Goal: Task Accomplishment & Management: Use online tool/utility

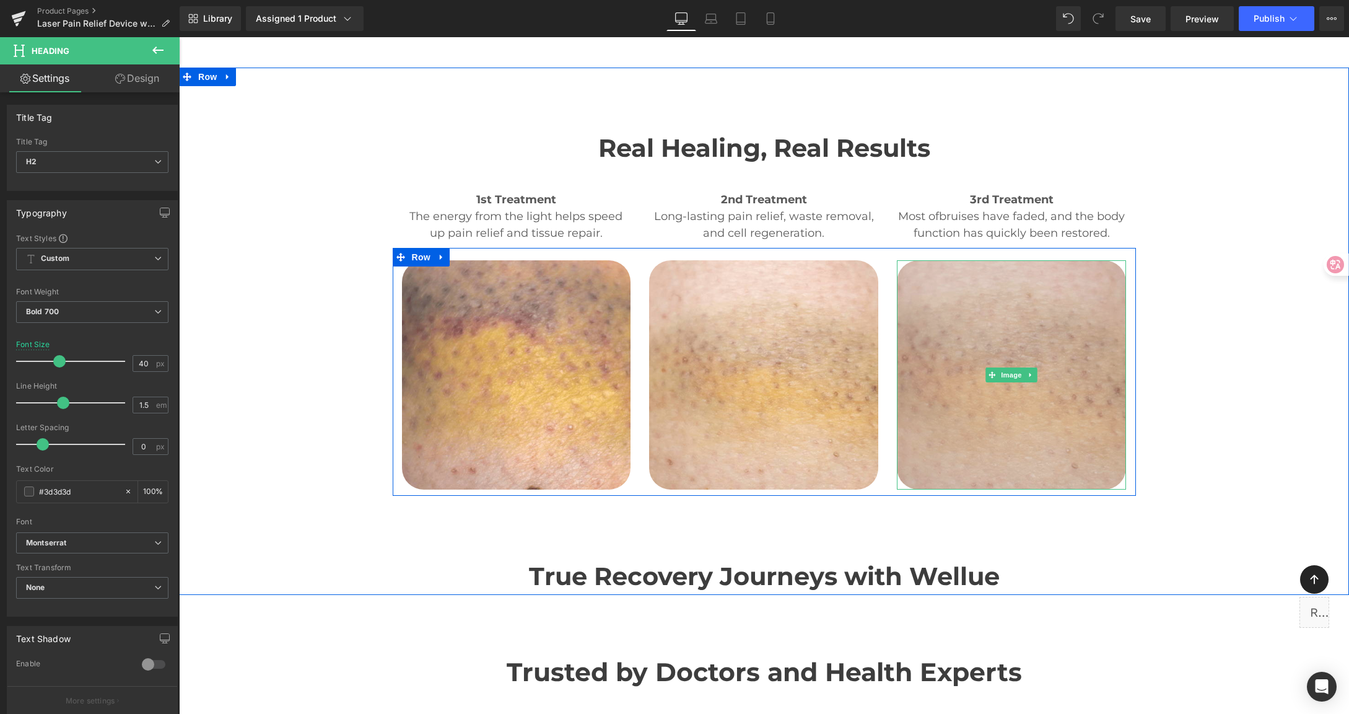
scroll to position [2990, 0]
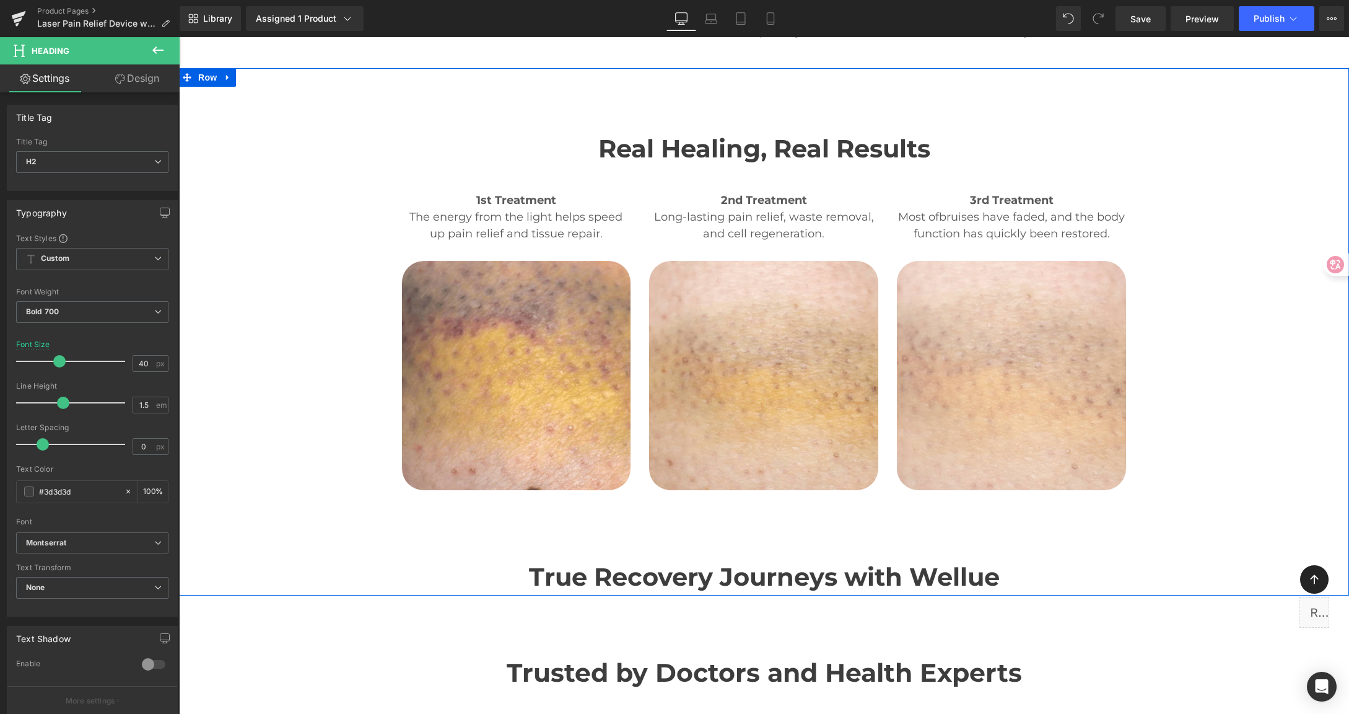
click at [1187, 146] on div "Real Healing, Real Results Heading 1st Treatment Heading The energy from the li…" at bounding box center [764, 331] width 1170 height 527
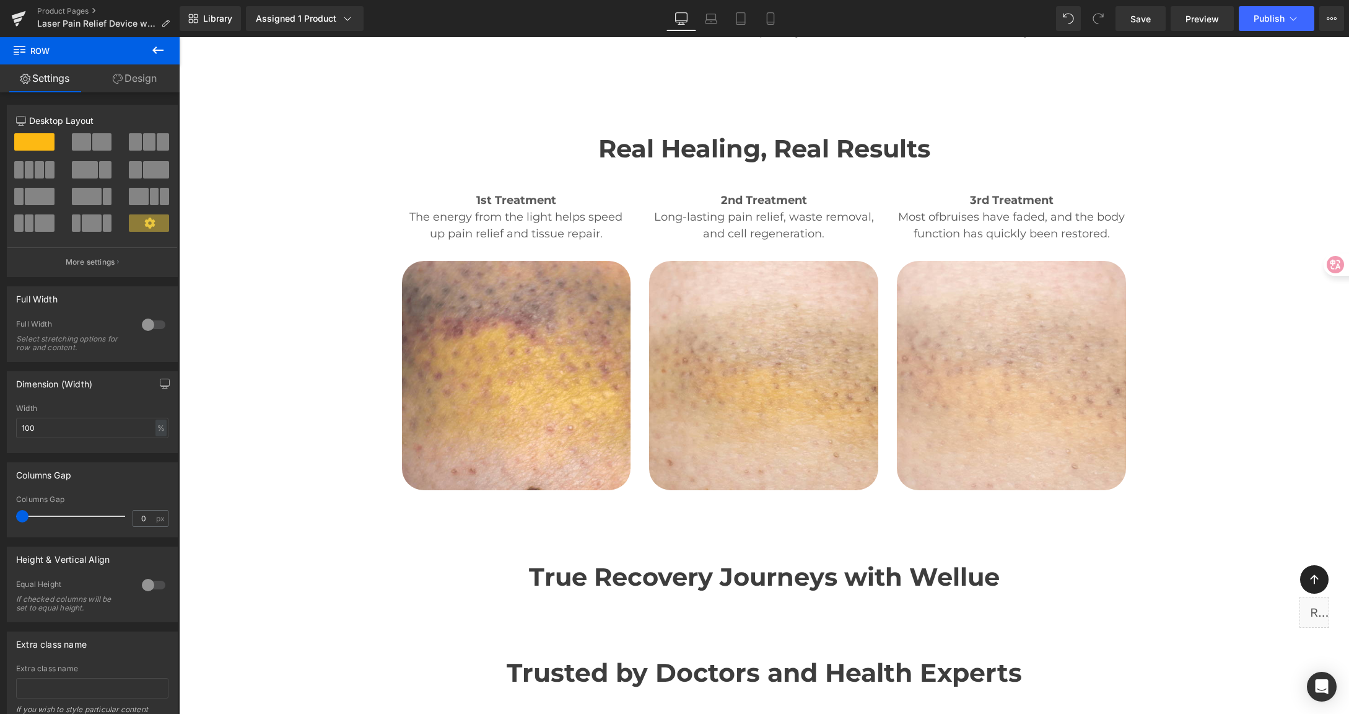
click at [465, 21] on div "Library Assigned 1 Product Product Preview Cold [MEDICAL_DATA] & TENS for Joint…" at bounding box center [764, 18] width 1169 height 25
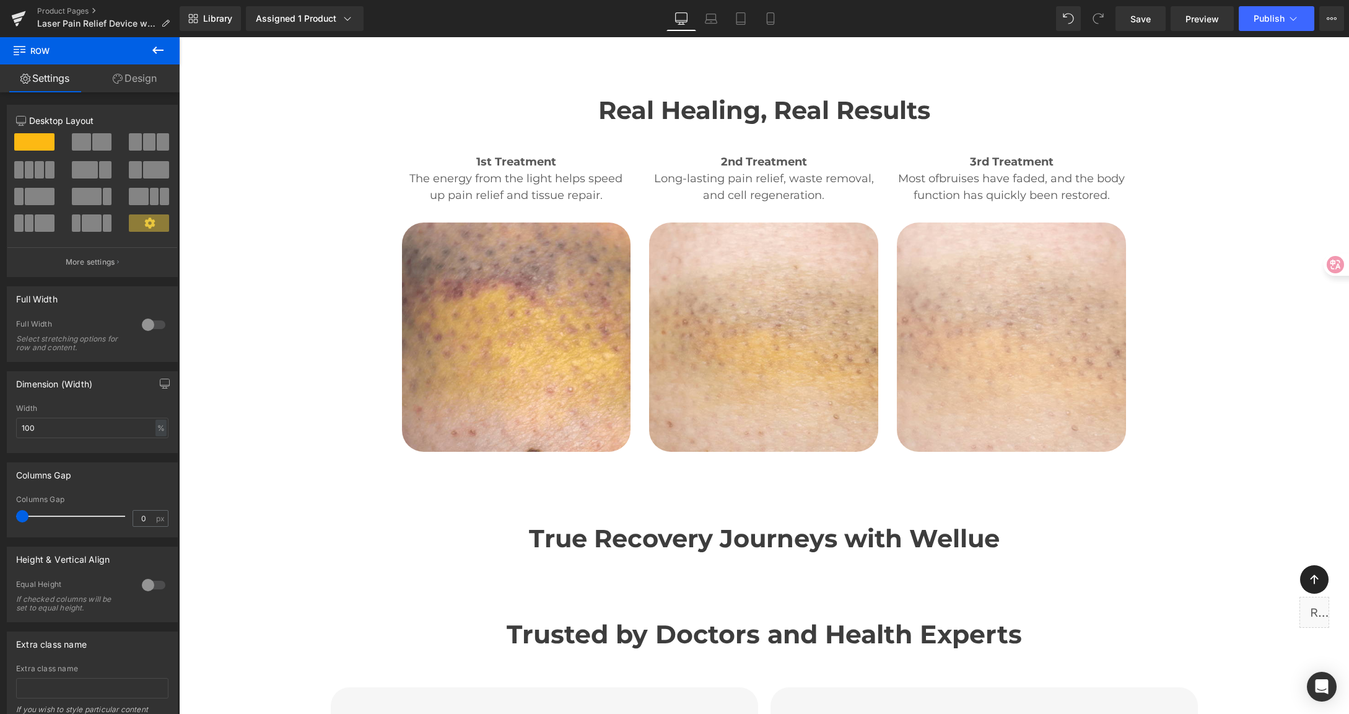
scroll to position [3030, 0]
click at [637, 518] on h2 "True Recovery Journeys with Wellue" at bounding box center [764, 536] width 1170 height 37
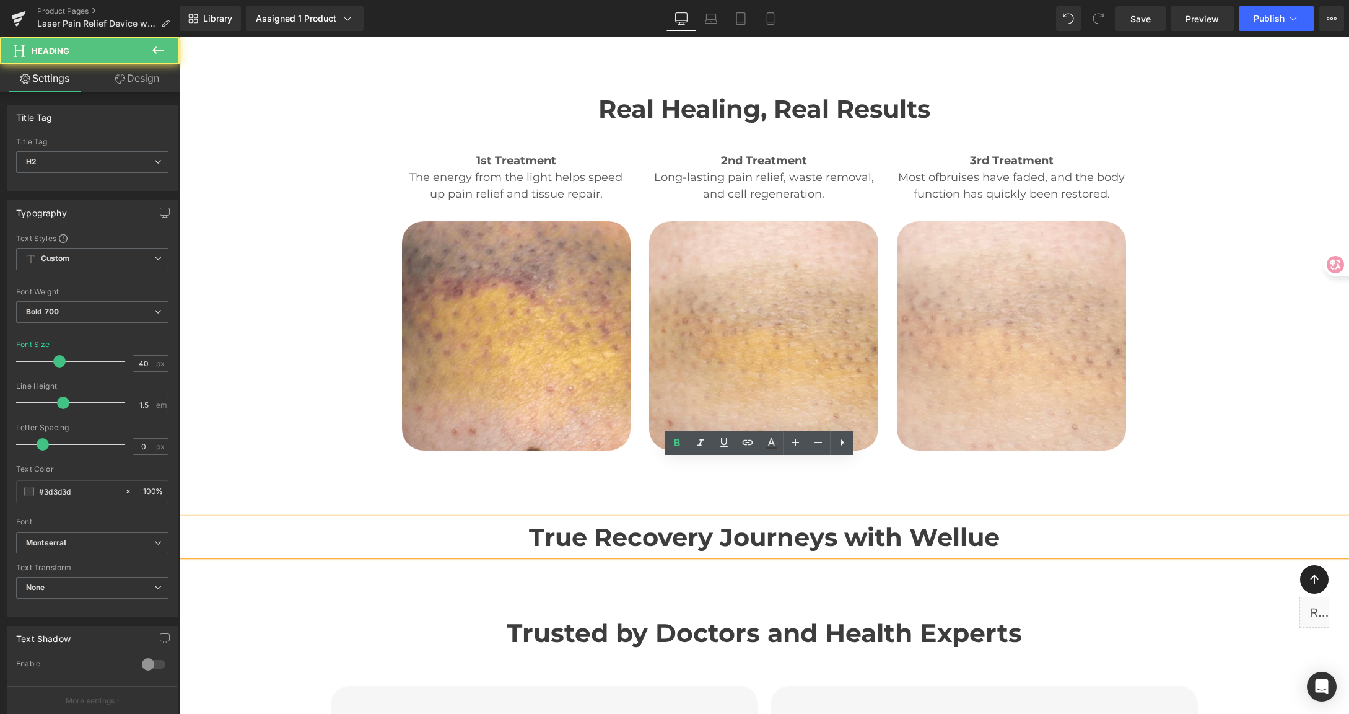
click at [619, 518] on h2 "True Recovery Journeys with Wellue" at bounding box center [764, 536] width 1170 height 37
click at [1267, 382] on div "Real Healing, Real Results Heading 1st Treatment Heading The energy from the li…" at bounding box center [764, 291] width 1170 height 527
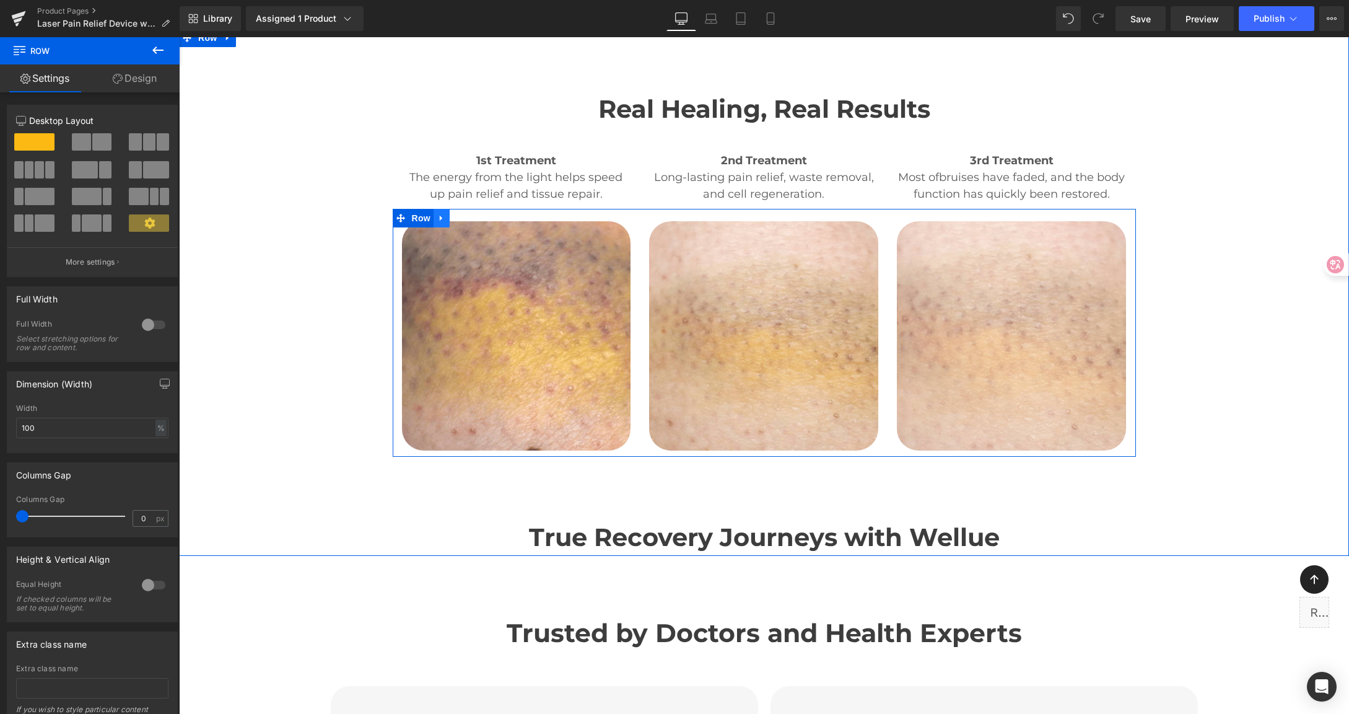
click at [440, 214] on icon at bounding box center [441, 218] width 9 height 9
click at [453, 214] on icon at bounding box center [457, 218] width 9 height 9
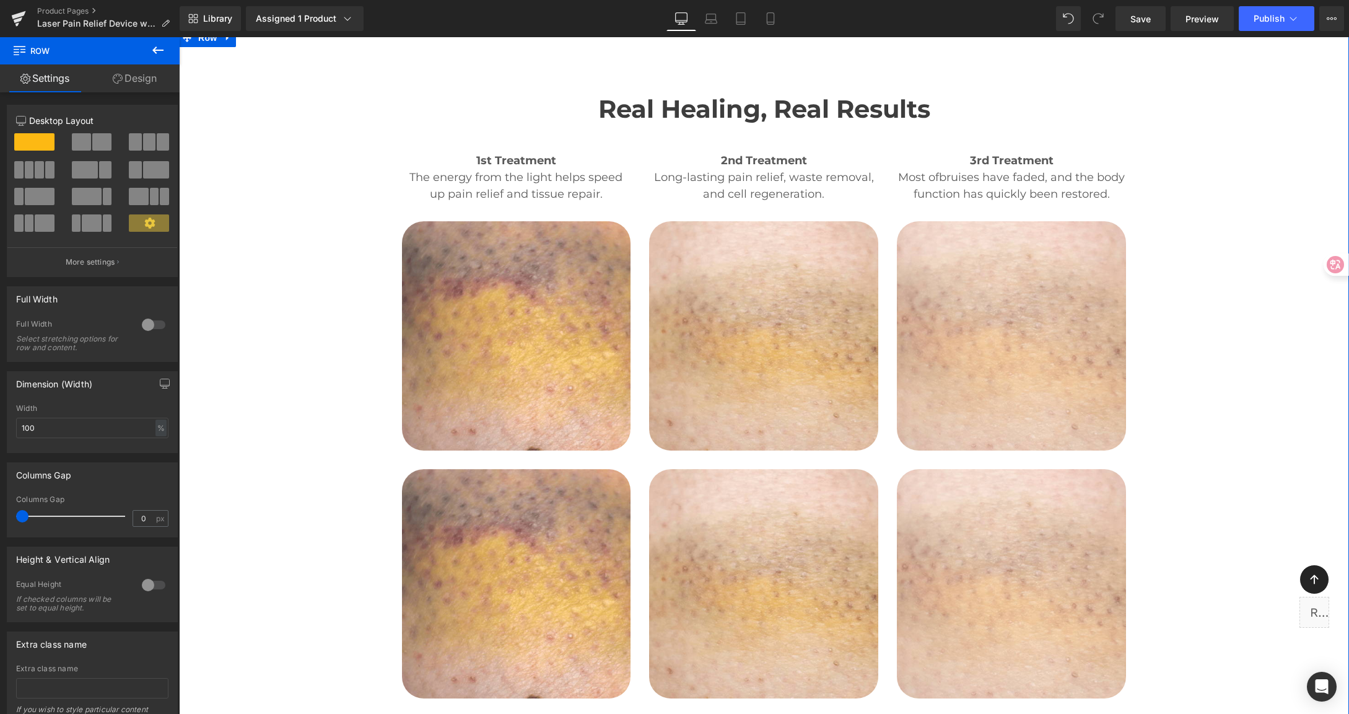
click at [1151, 400] on div "Real Healing, Real Results Heading 1st Treatment Heading The energy from the li…" at bounding box center [764, 415] width 1170 height 775
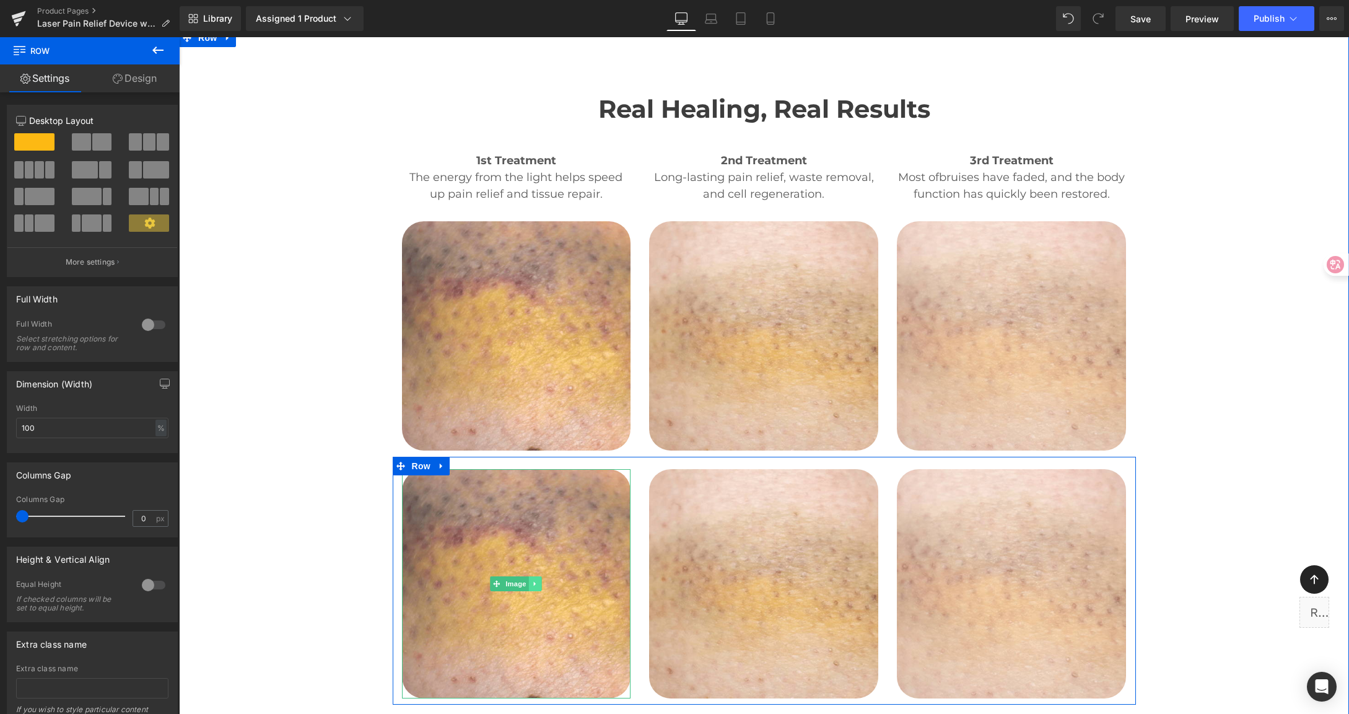
click at [535, 576] on link at bounding box center [535, 583] width 13 height 15
click at [538, 580] on icon at bounding box center [541, 583] width 7 height 7
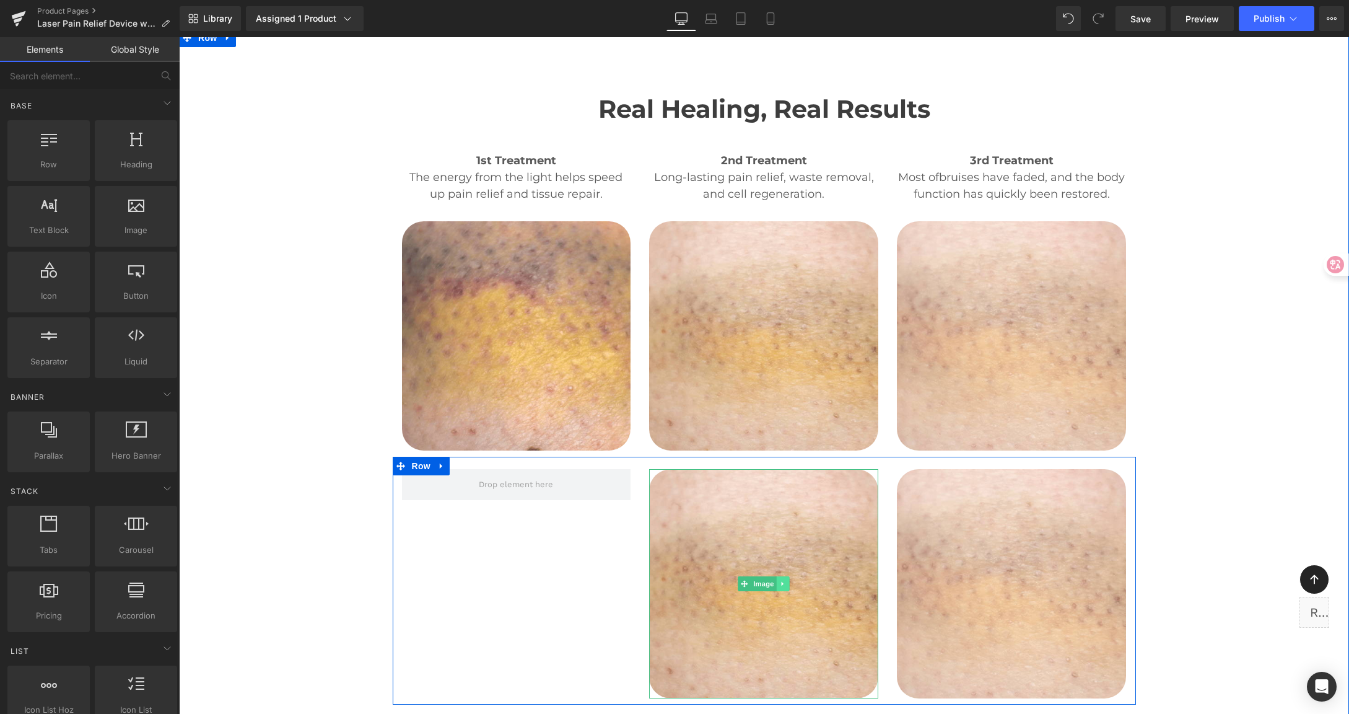
click at [782, 582] on icon at bounding box center [783, 584] width 2 height 4
click at [786, 580] on icon at bounding box center [789, 583] width 7 height 7
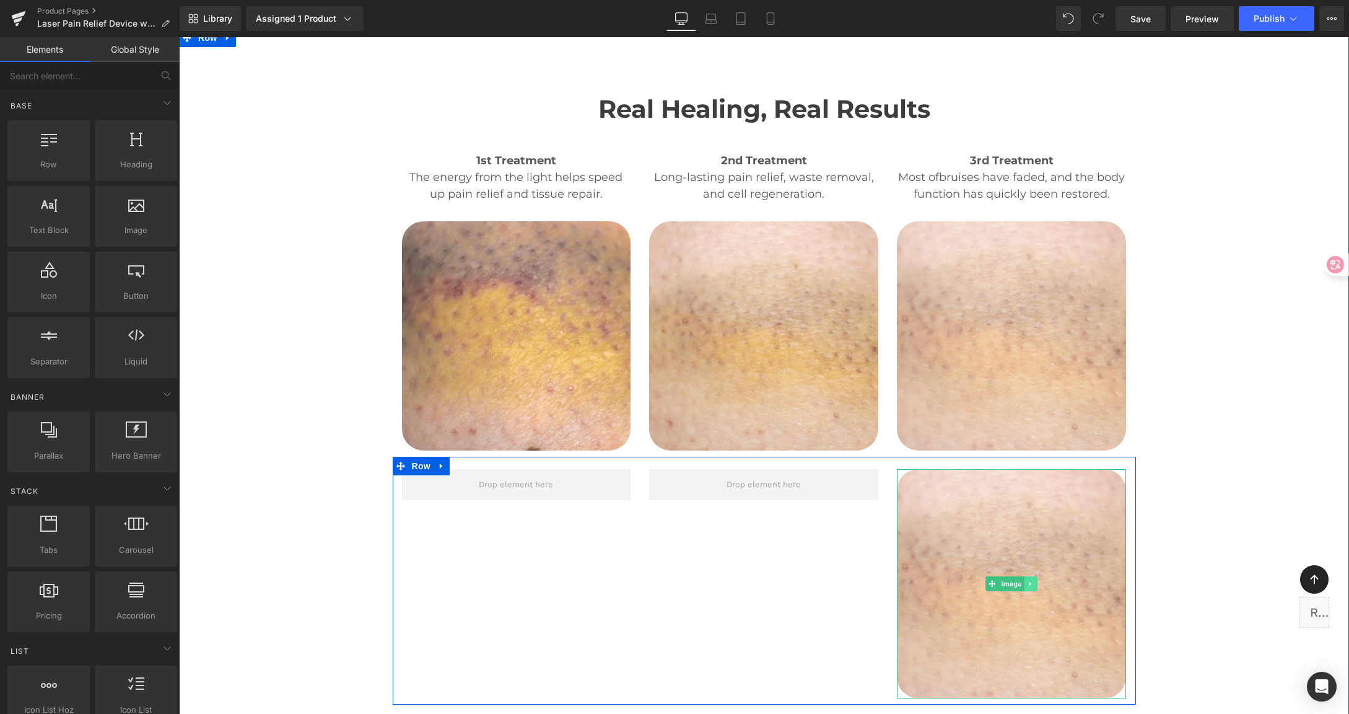
click at [1031, 576] on link at bounding box center [1030, 583] width 13 height 15
click at [1034, 580] on icon at bounding box center [1037, 583] width 7 height 7
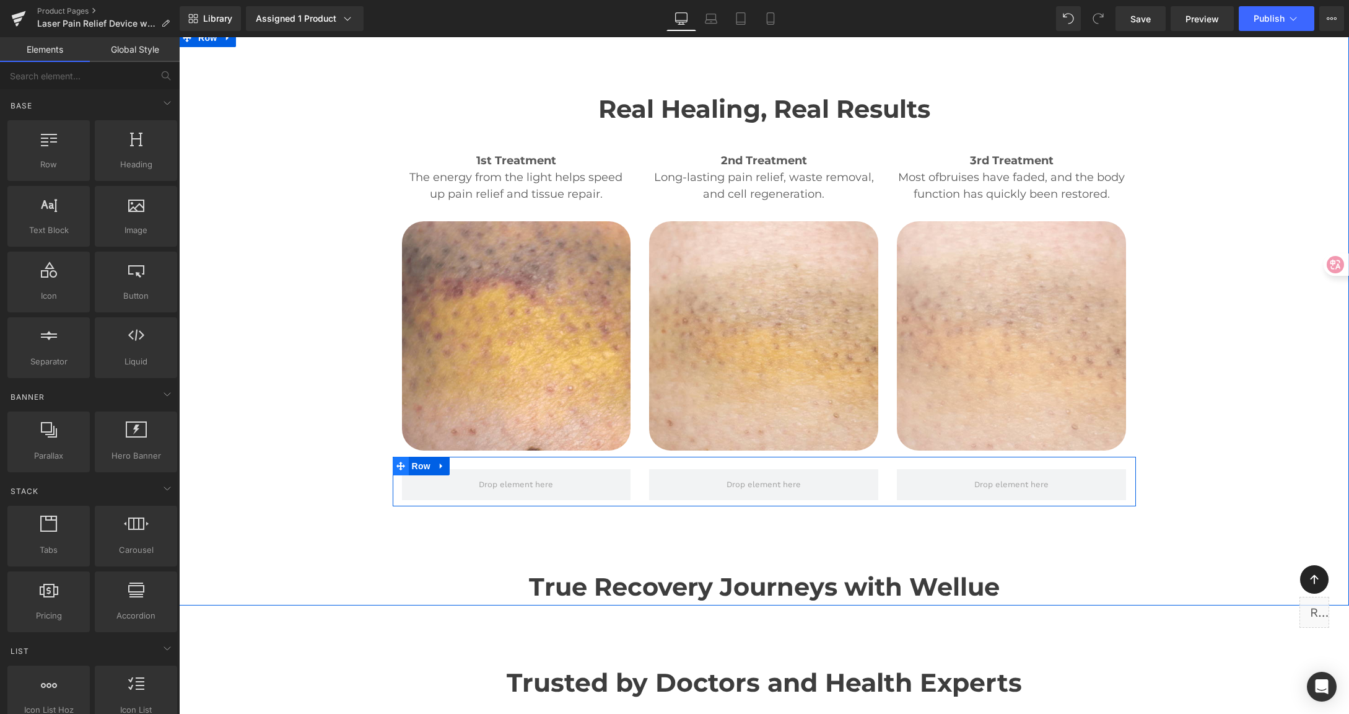
click at [396, 461] on icon at bounding box center [400, 465] width 9 height 9
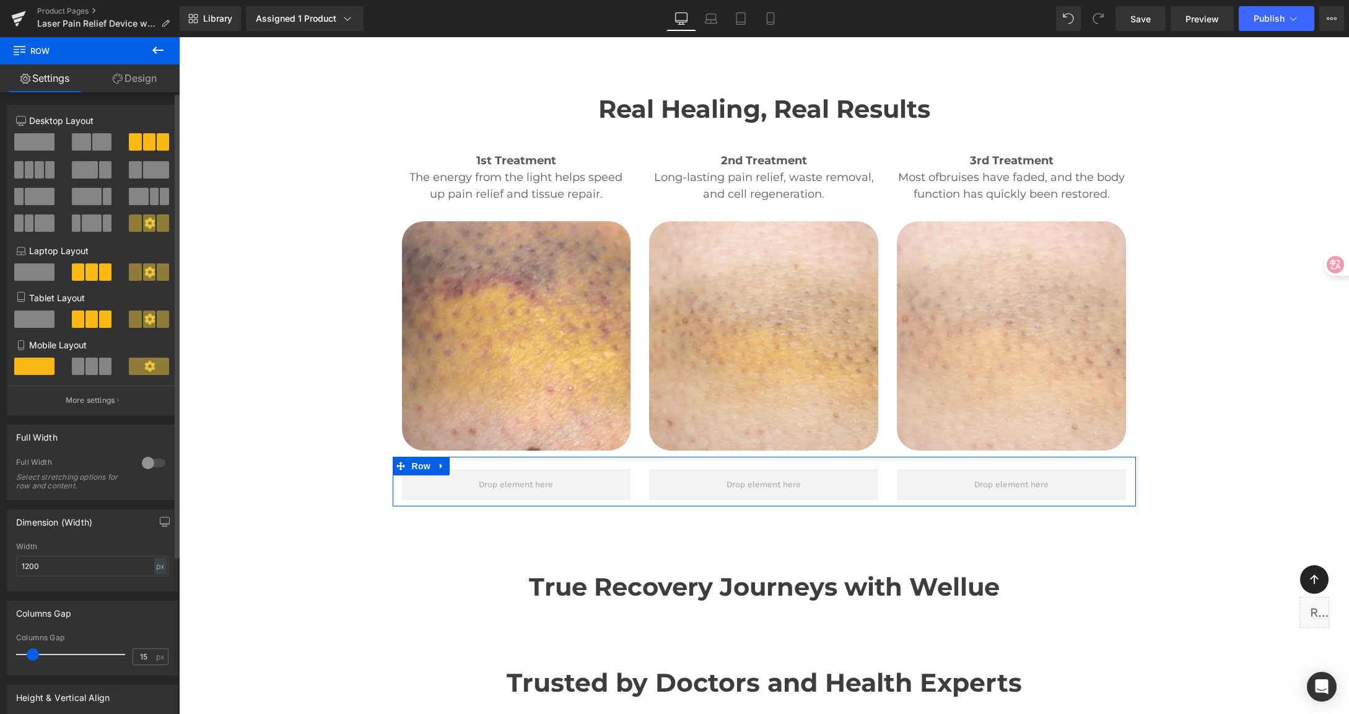
click at [93, 173] on span at bounding box center [85, 169] width 26 height 17
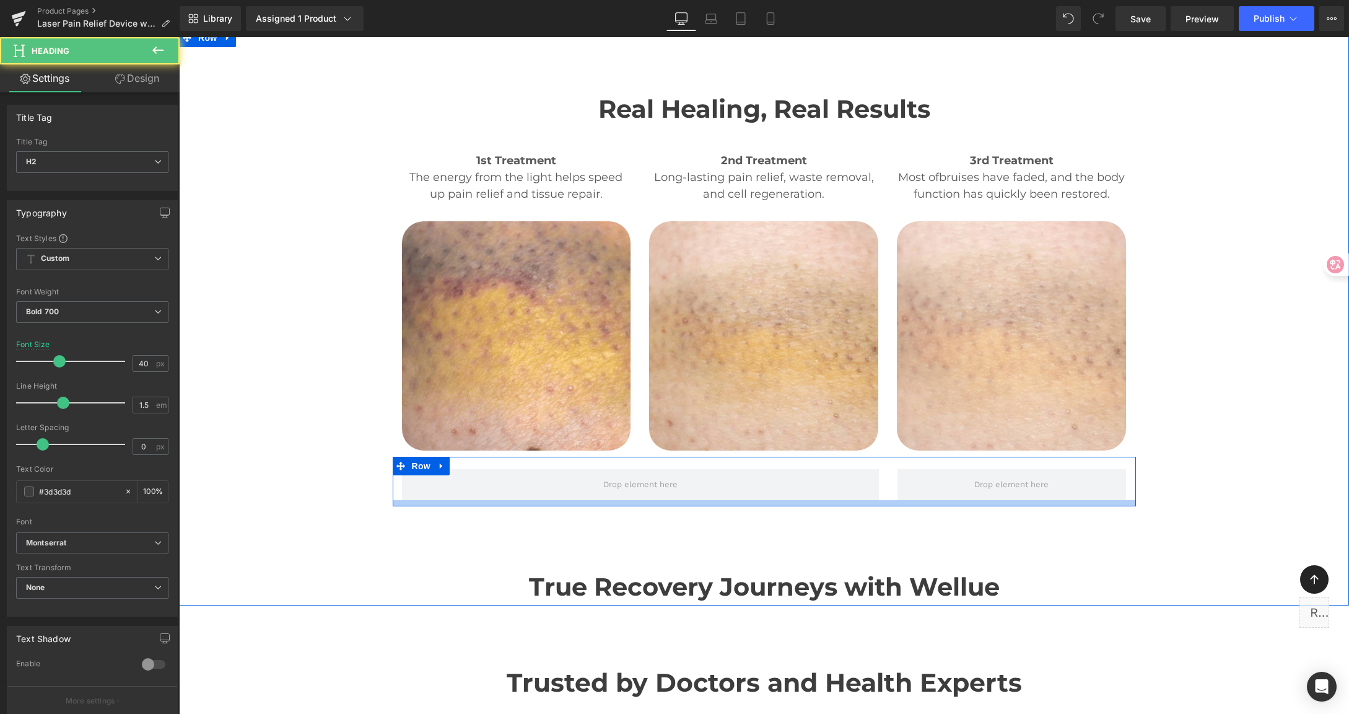
drag, startPoint x: 405, startPoint y: 443, endPoint x: 500, endPoint y: 445, distance: 95.4
click at [500, 445] on div "Real Healing, Real Results Heading 1st Treatment Heading The energy from the li…" at bounding box center [764, 316] width 1170 height 577
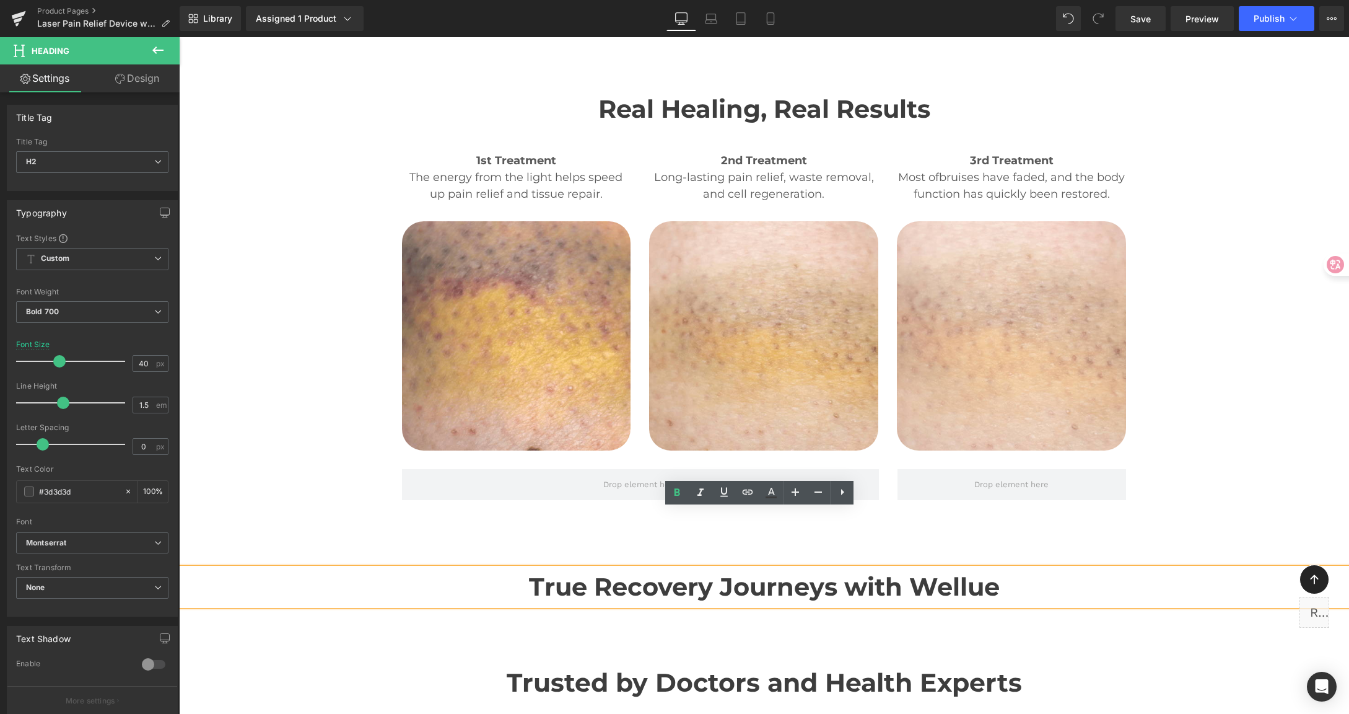
click at [954, 489] on div "Real Healing, Real Results Heading 1st Treatment Heading The energy from the li…" at bounding box center [764, 316] width 1170 height 577
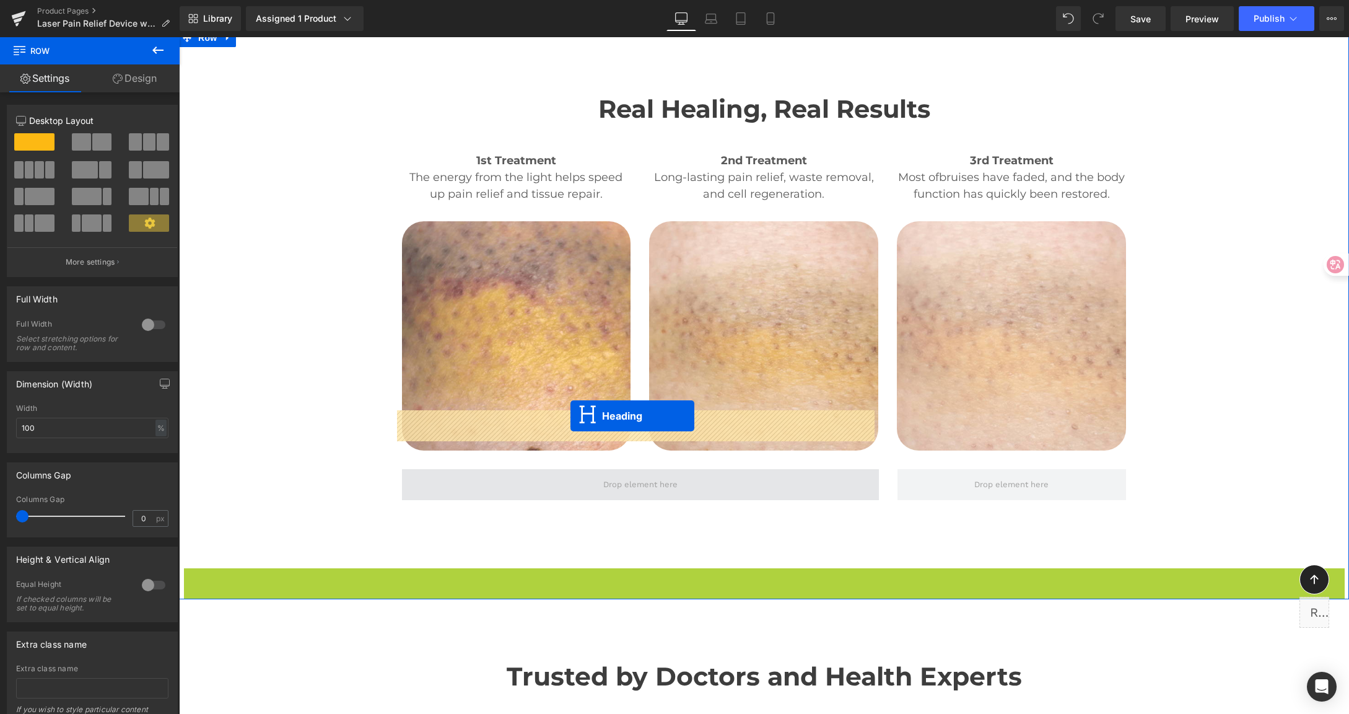
drag, startPoint x: 728, startPoint y: 530, endPoint x: 570, endPoint y: 416, distance: 194.3
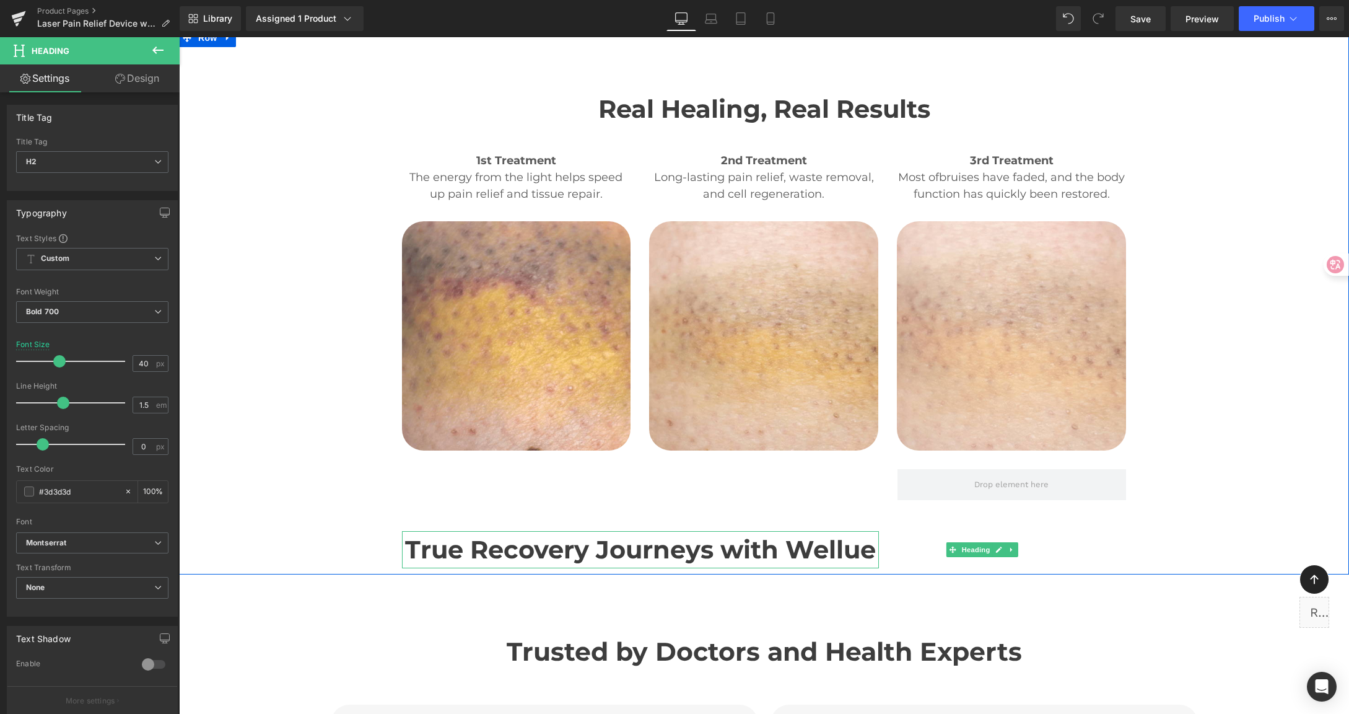
click at [1244, 416] on div "Real Healing, Real Results Heading 1st Treatment Heading The energy from the li…" at bounding box center [764, 301] width 1170 height 546
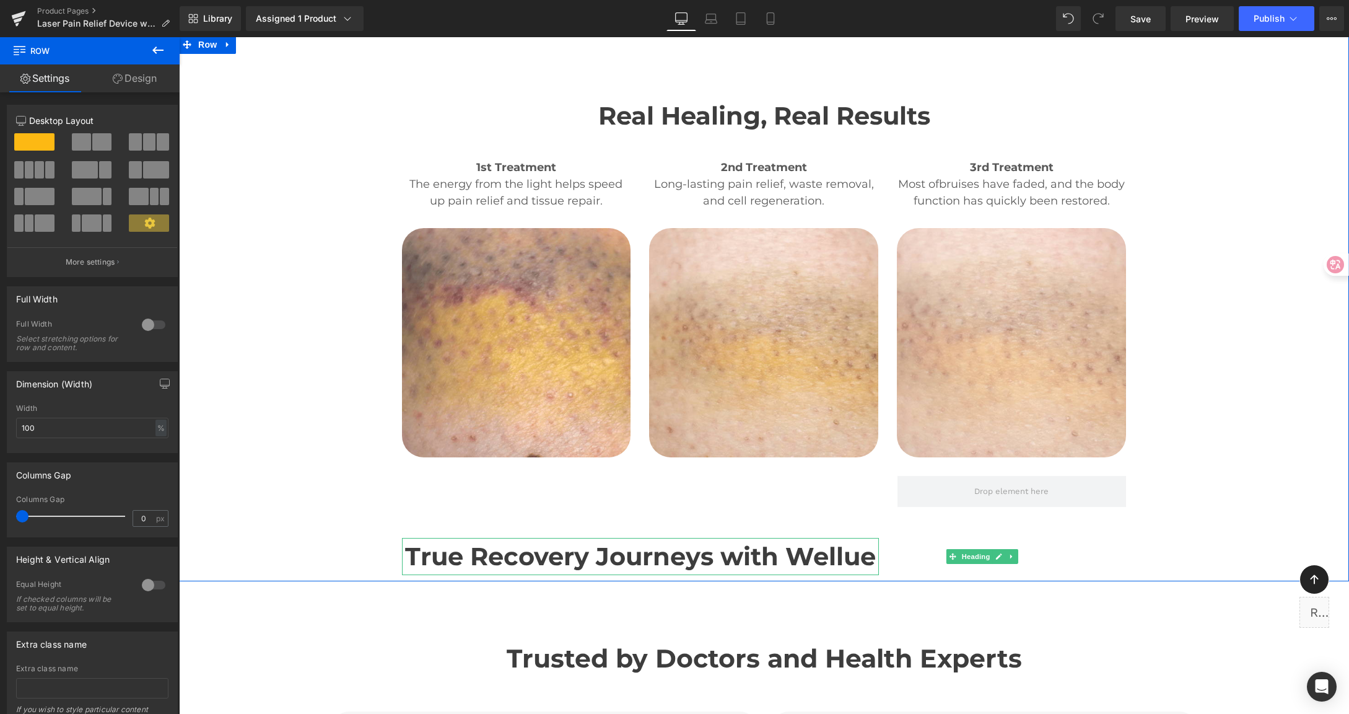
scroll to position [3094, 0]
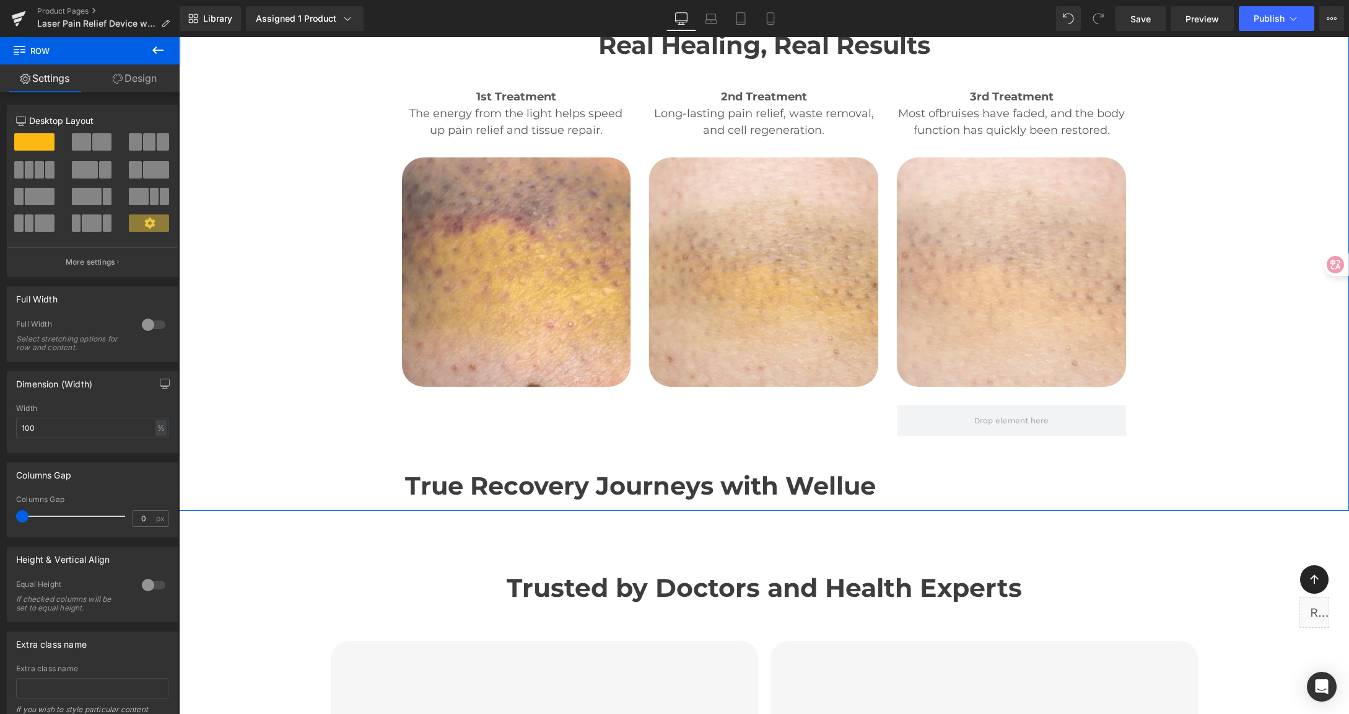
click at [1169, 377] on div "Real Healing, Real Results Heading 1st Treatment Heading The energy from the li…" at bounding box center [764, 238] width 1170 height 546
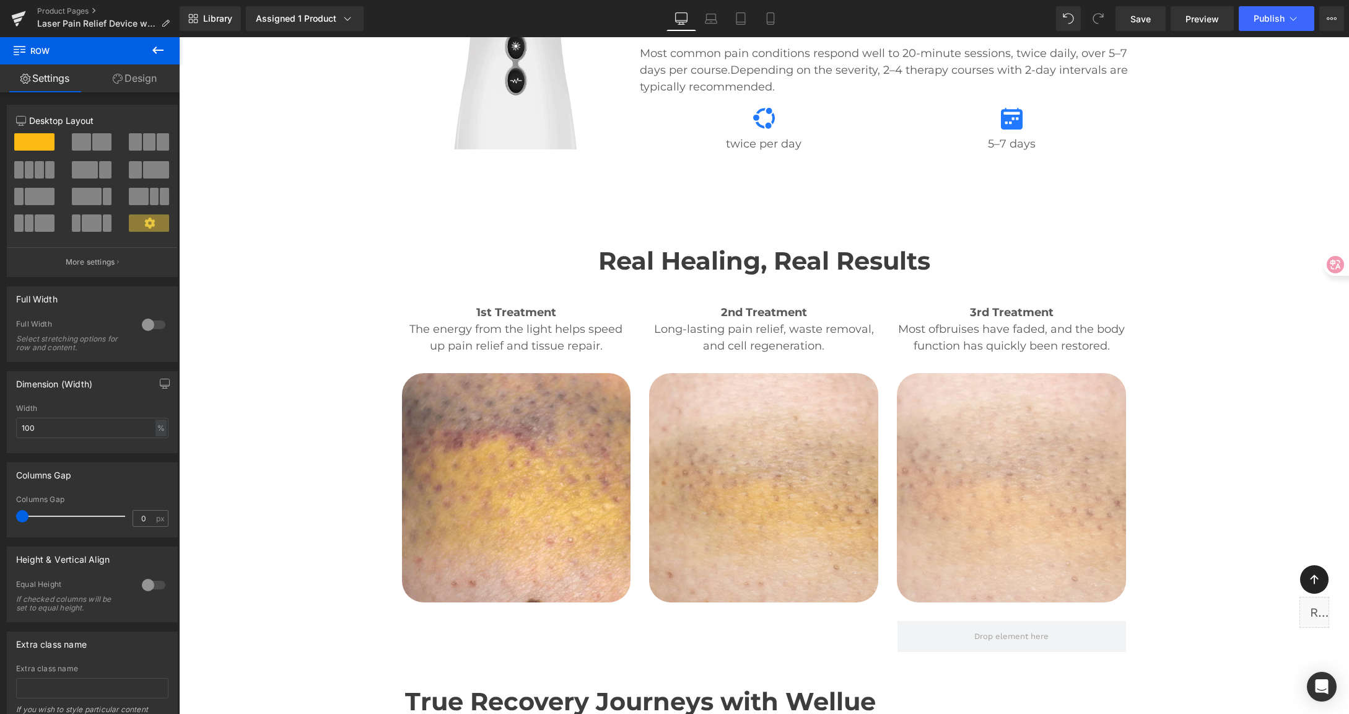
scroll to position [2980, 0]
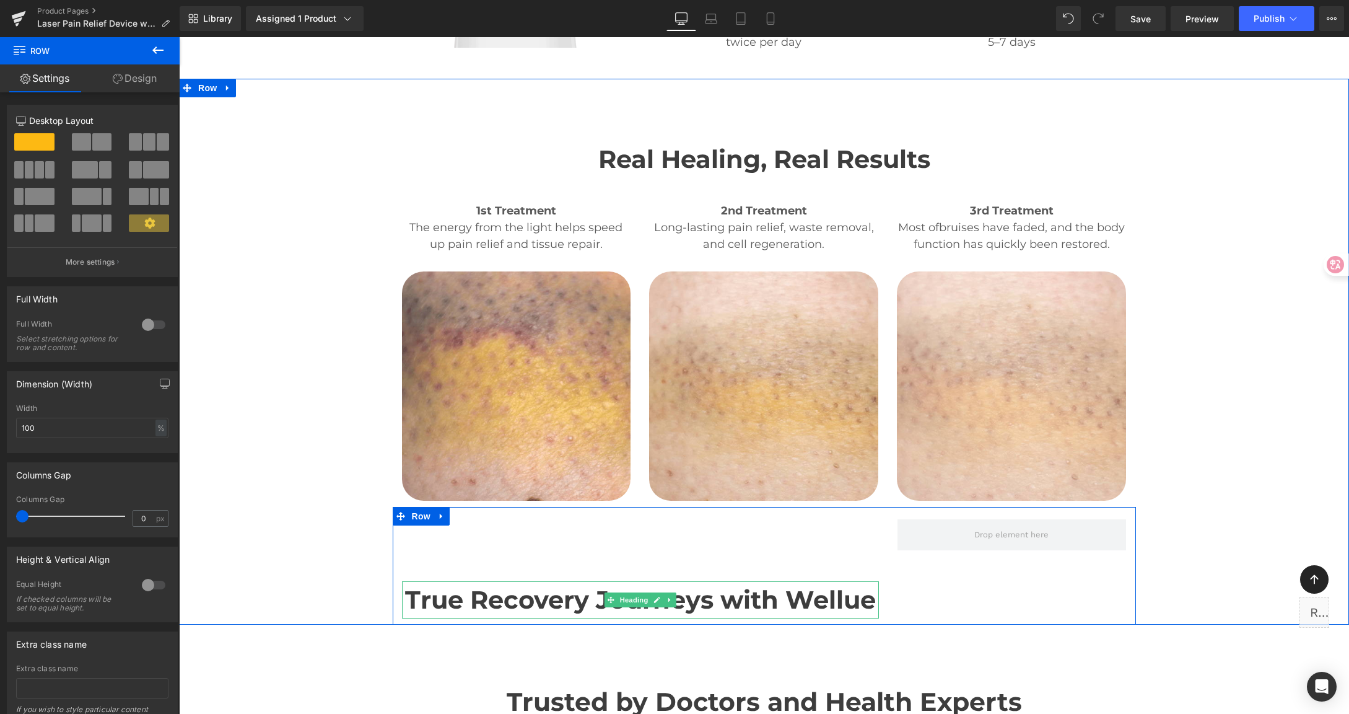
click at [528, 581] on h2 "True Recovery Journeys with Wellue" at bounding box center [640, 599] width 477 height 37
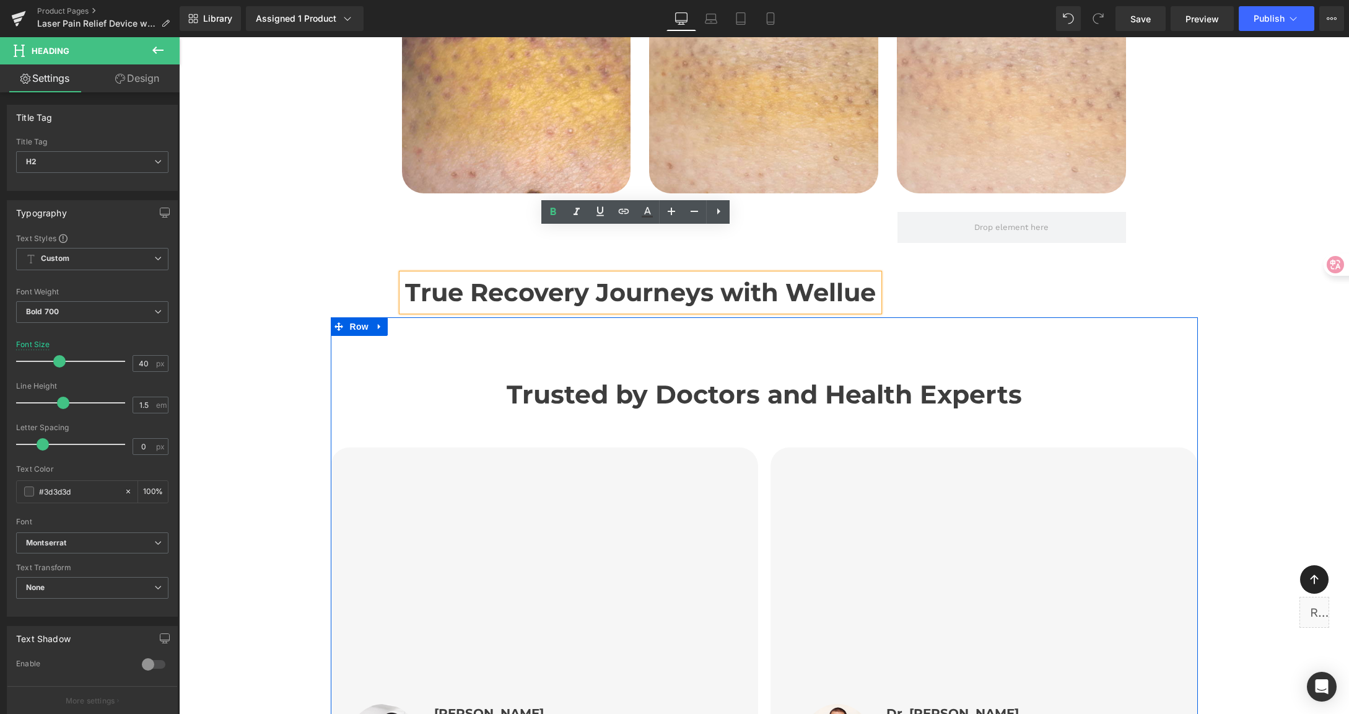
scroll to position [3290, 0]
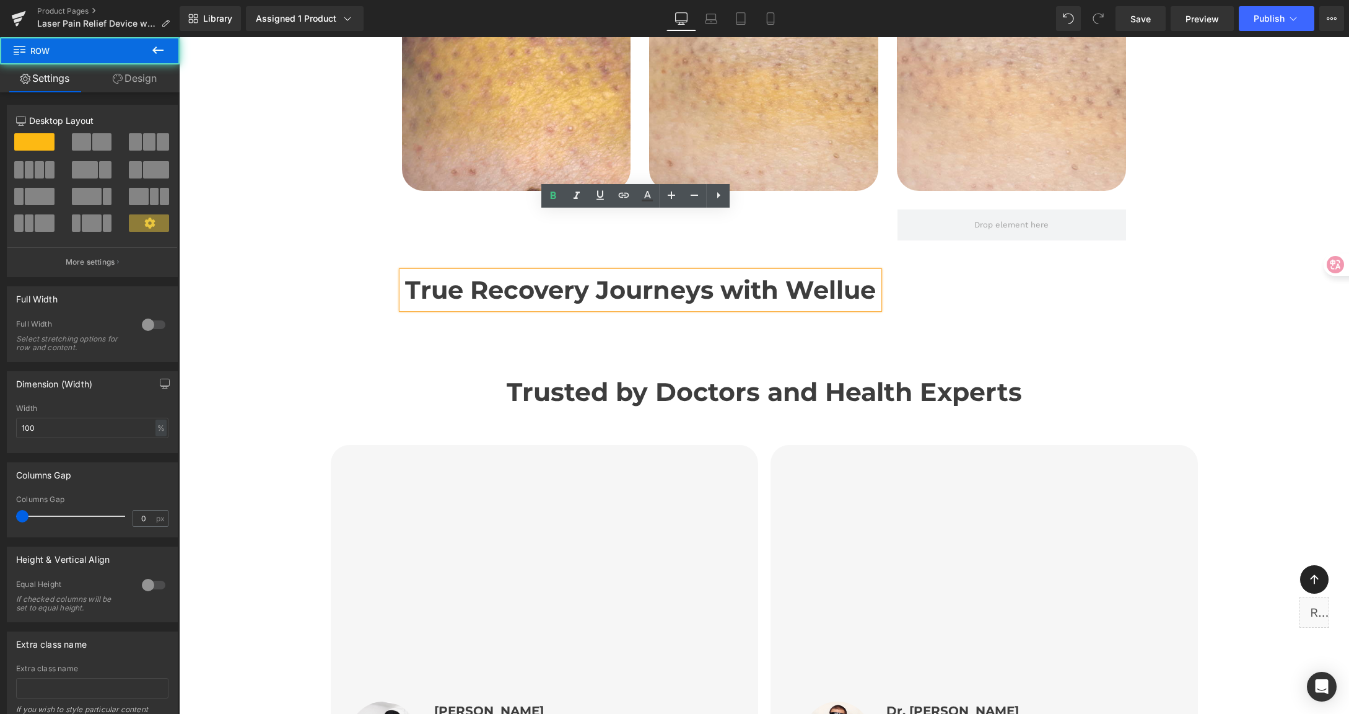
click at [1210, 229] on div "Real Healing, Real Results Heading 1st Treatment Heading The energy from the li…" at bounding box center [764, 42] width 1170 height 546
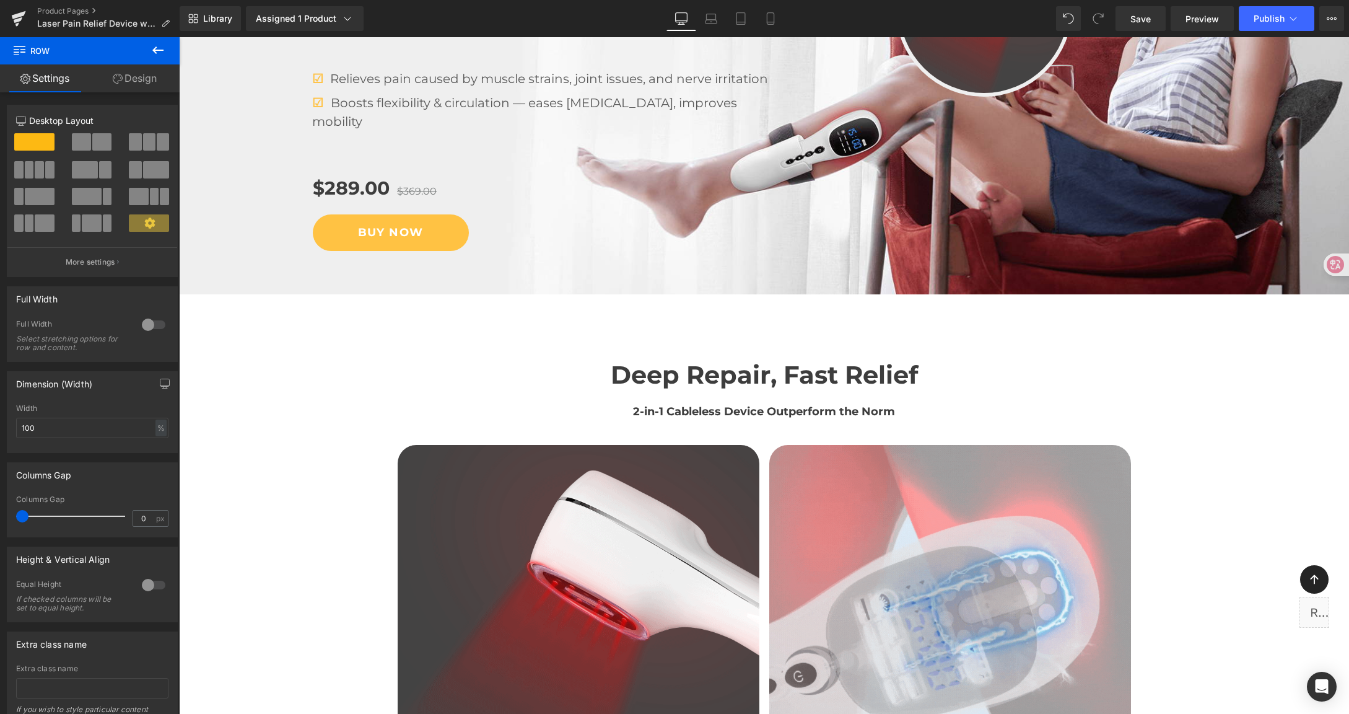
scroll to position [279, 0]
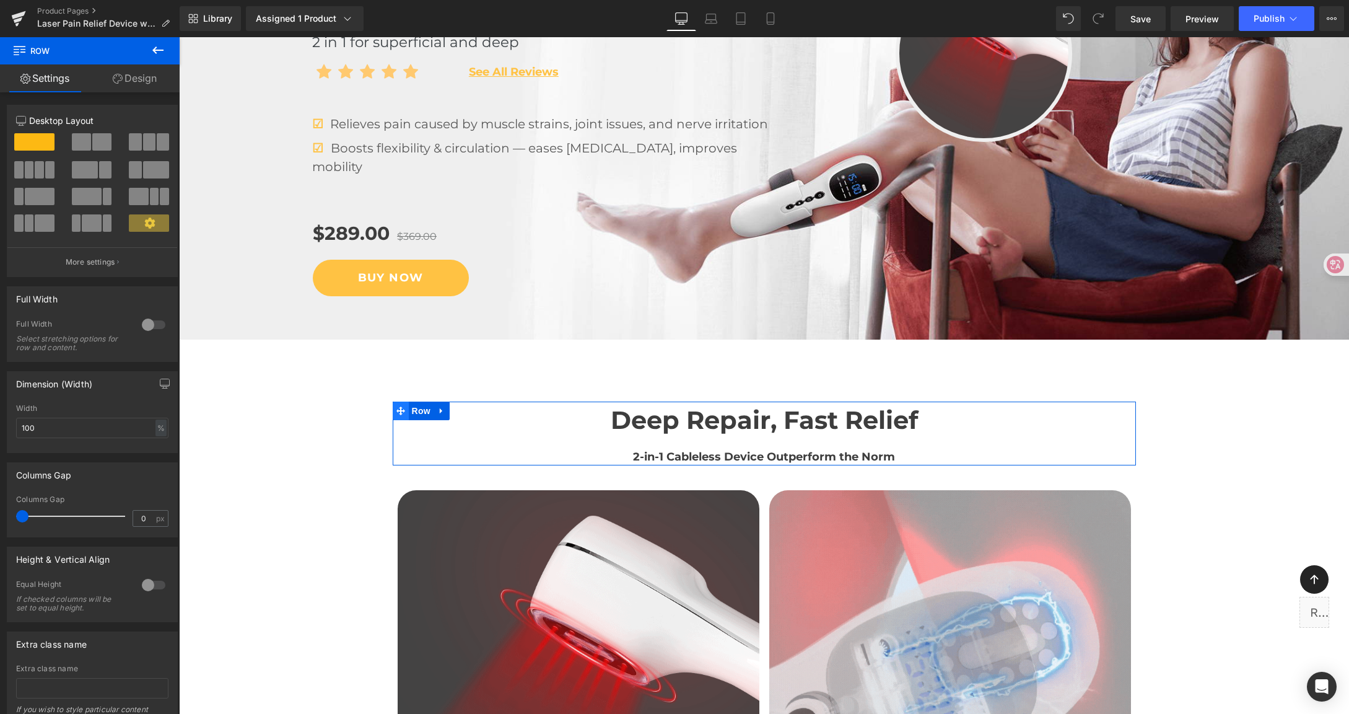
click at [398, 406] on icon at bounding box center [400, 410] width 9 height 9
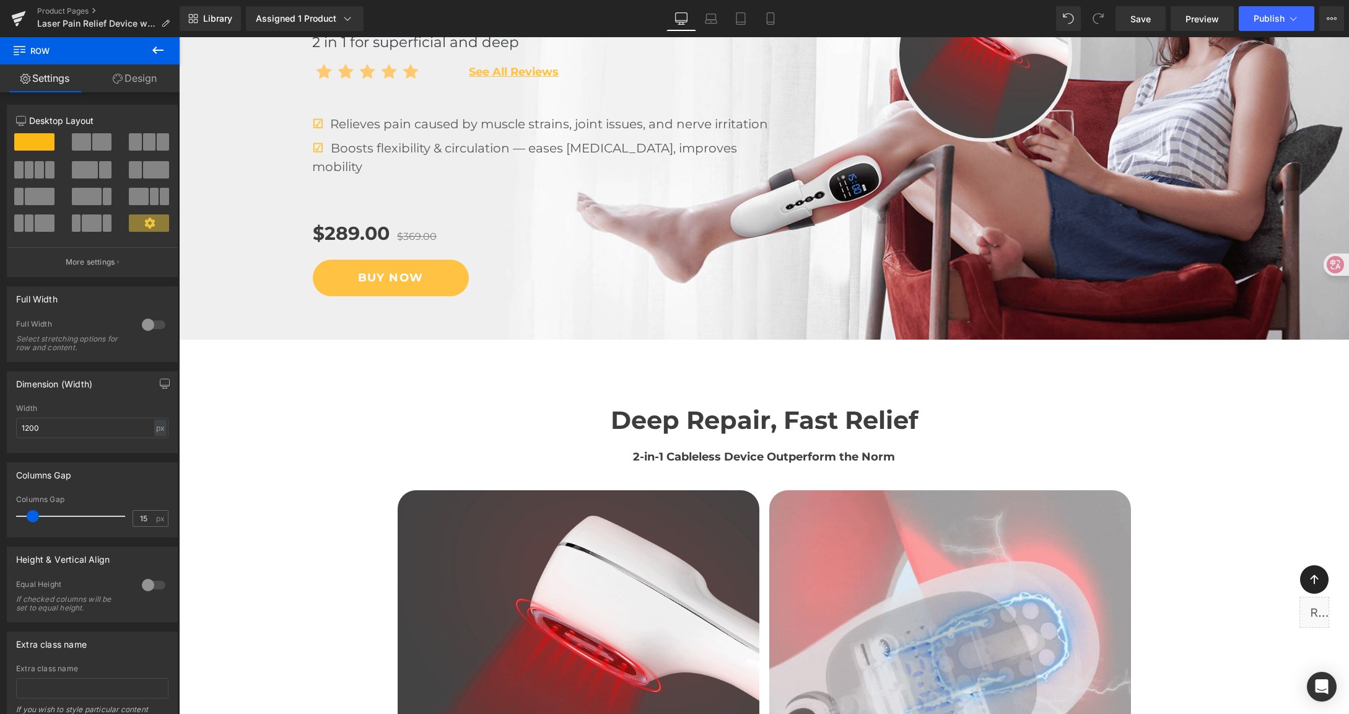
drag, startPoint x: 46, startPoint y: 432, endPoint x: -18, endPoint y: 426, distance: 64.8
click at [0, 426] on html "Row You are previewing how the will restyle your page. You can not edit Element…" at bounding box center [674, 357] width 1349 height 714
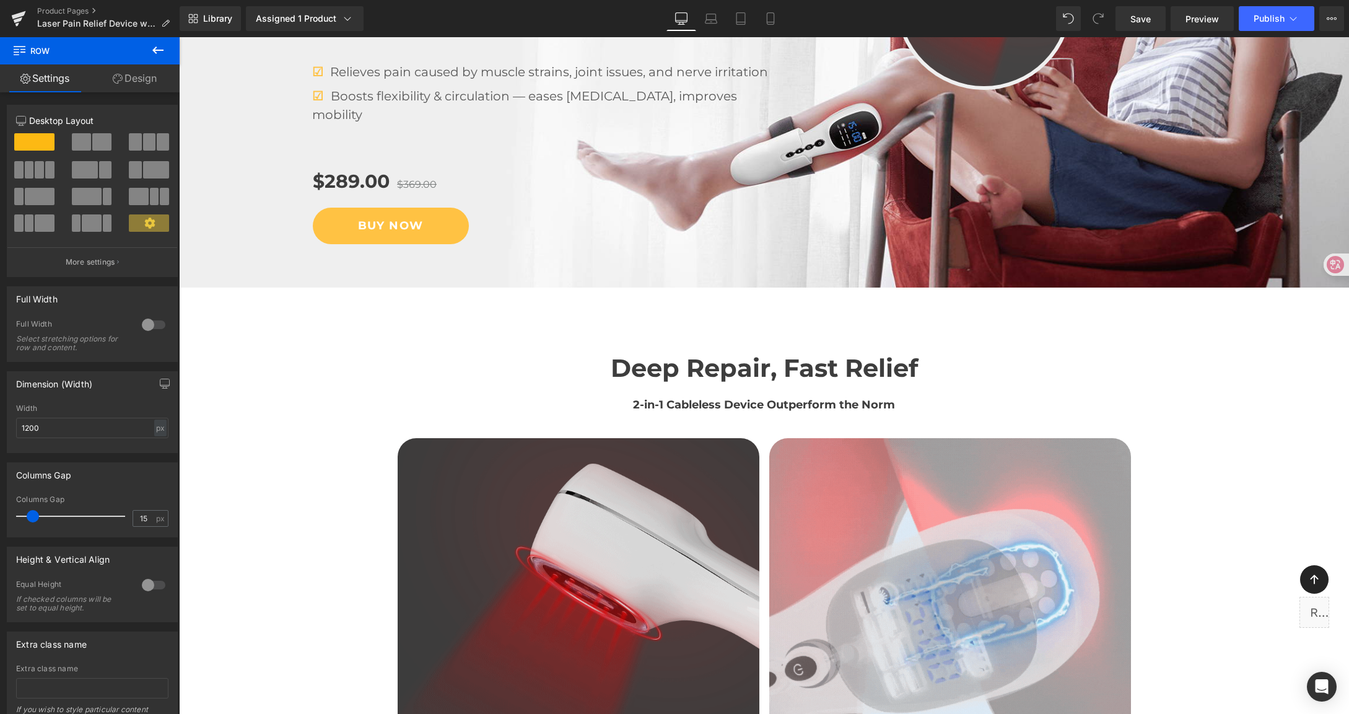
scroll to position [443, 0]
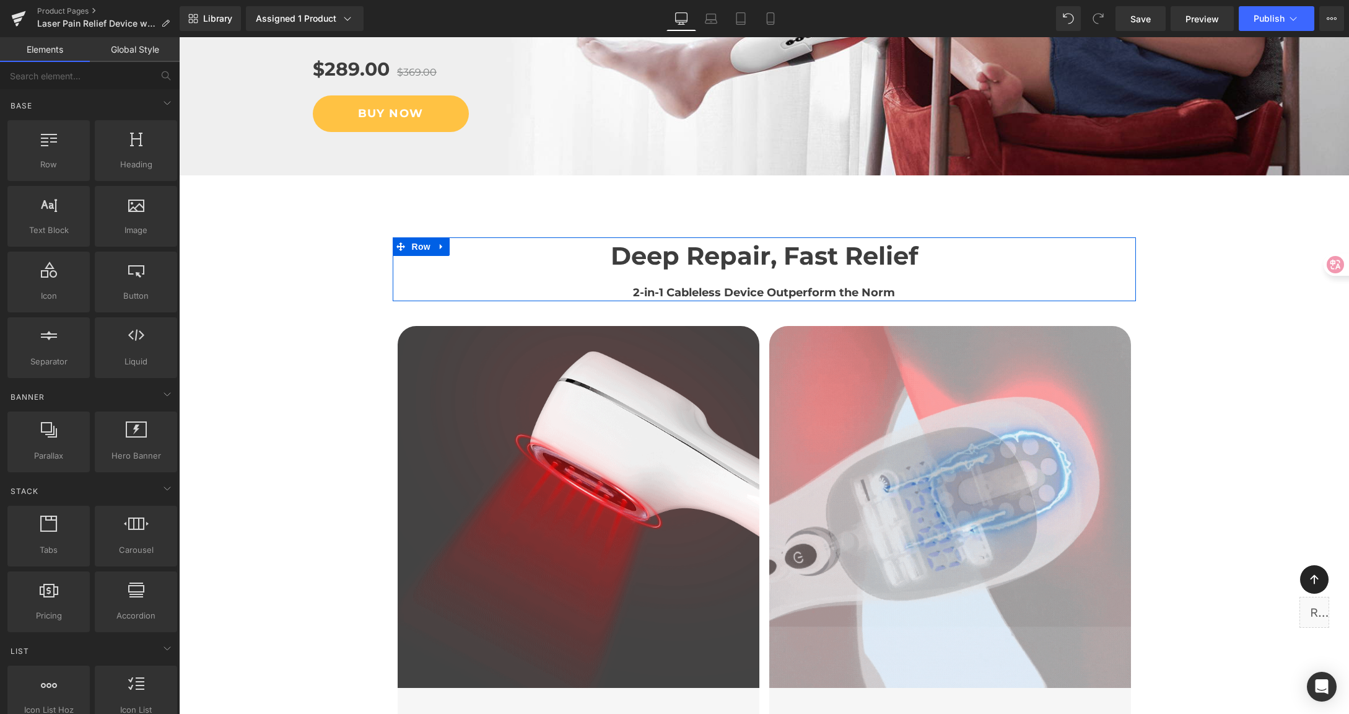
click at [396, 242] on icon at bounding box center [400, 246] width 9 height 9
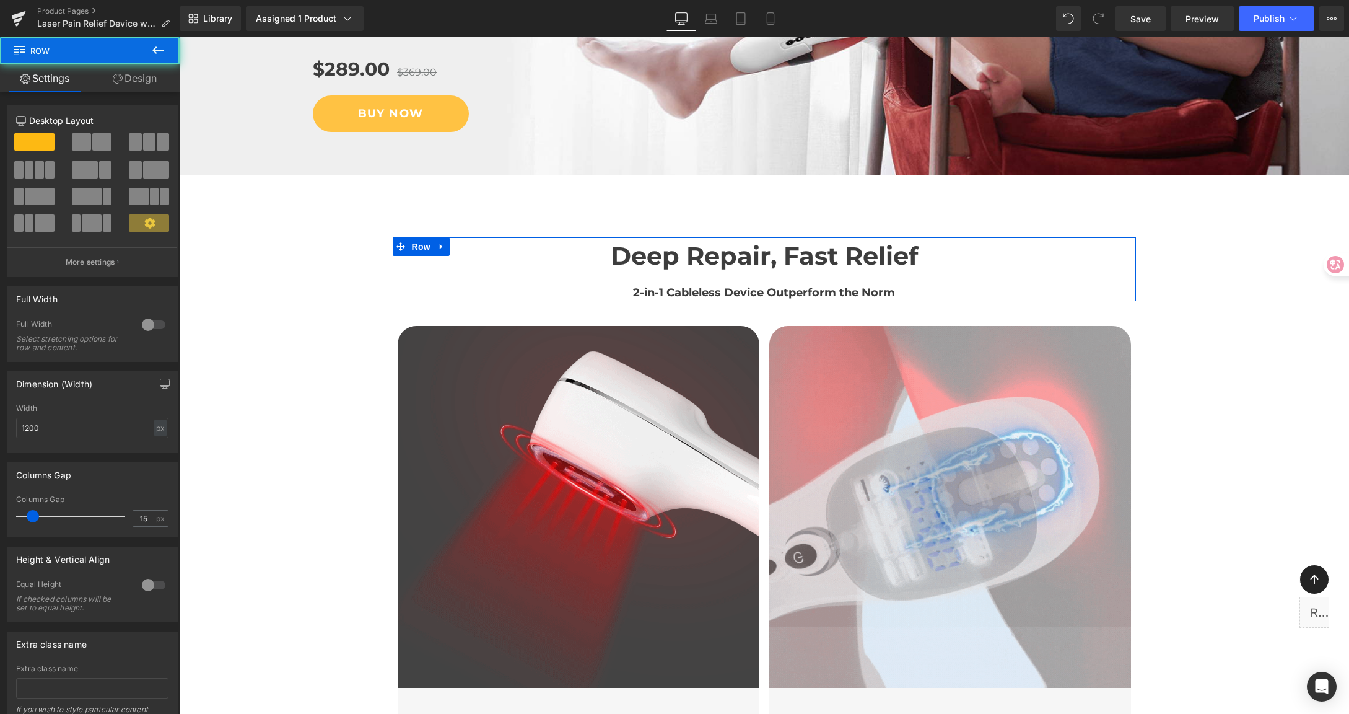
click at [145, 77] on link "Design" at bounding box center [135, 78] width 90 height 28
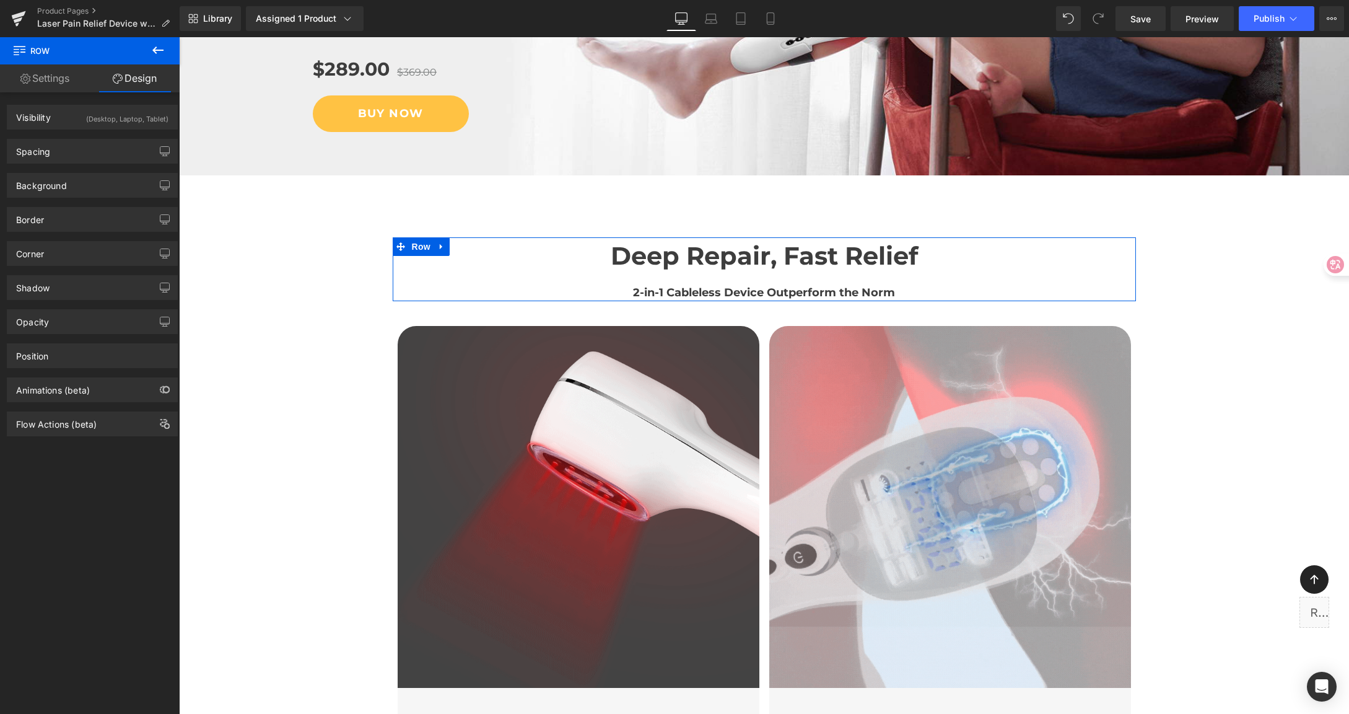
click at [49, 77] on link "Settings" at bounding box center [45, 78] width 90 height 28
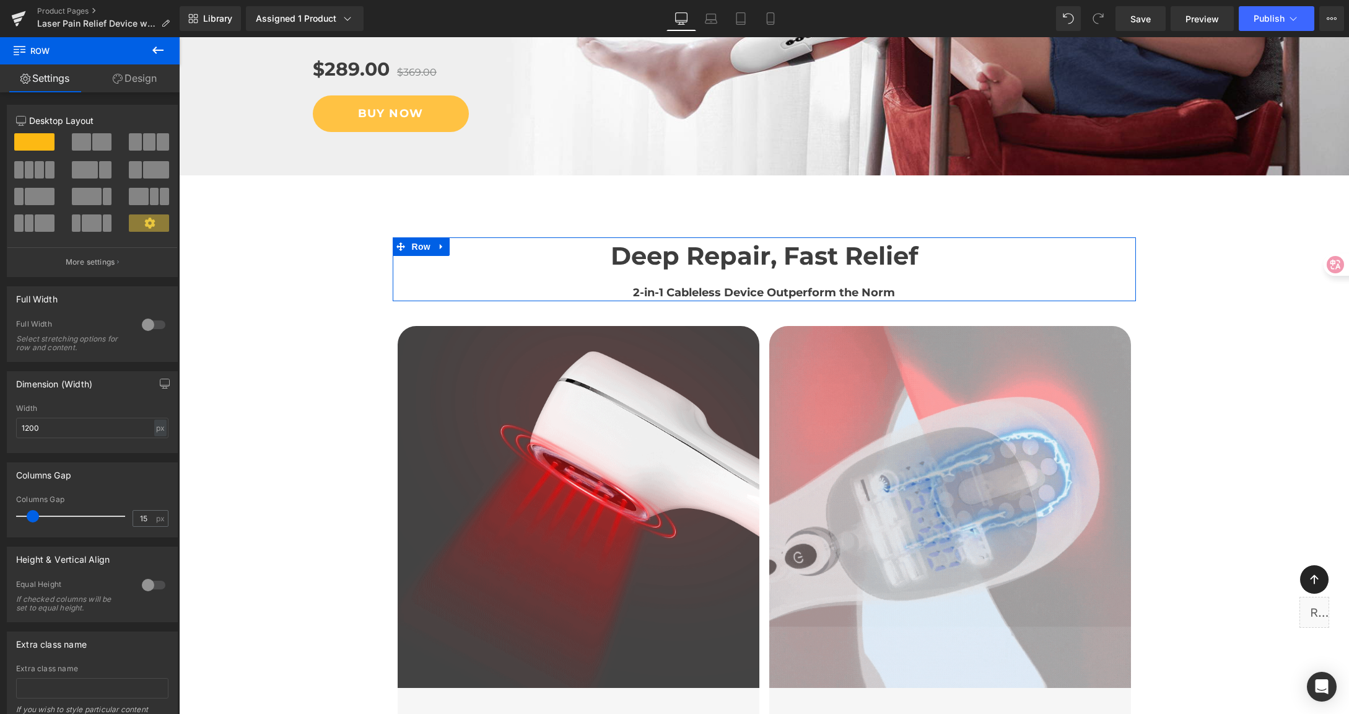
click at [133, 76] on link "Design" at bounding box center [135, 78] width 90 height 28
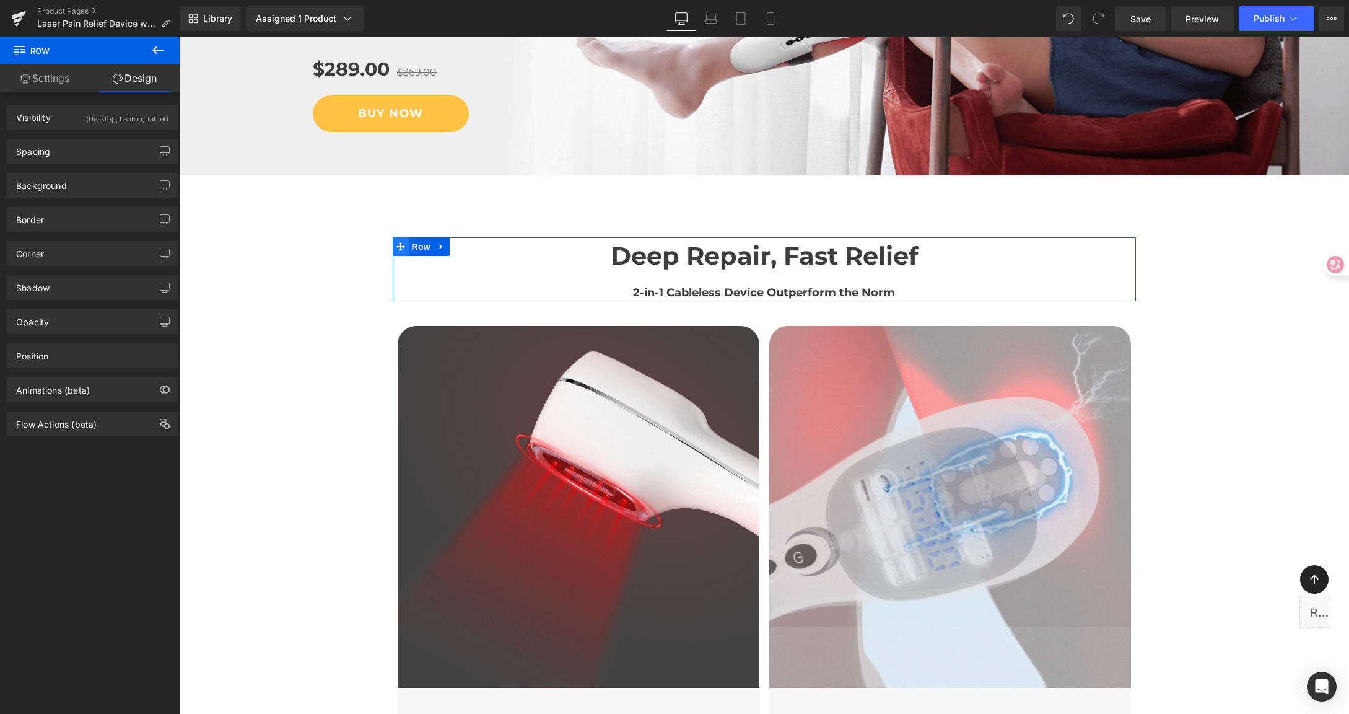
click at [393, 237] on span at bounding box center [401, 246] width 16 height 19
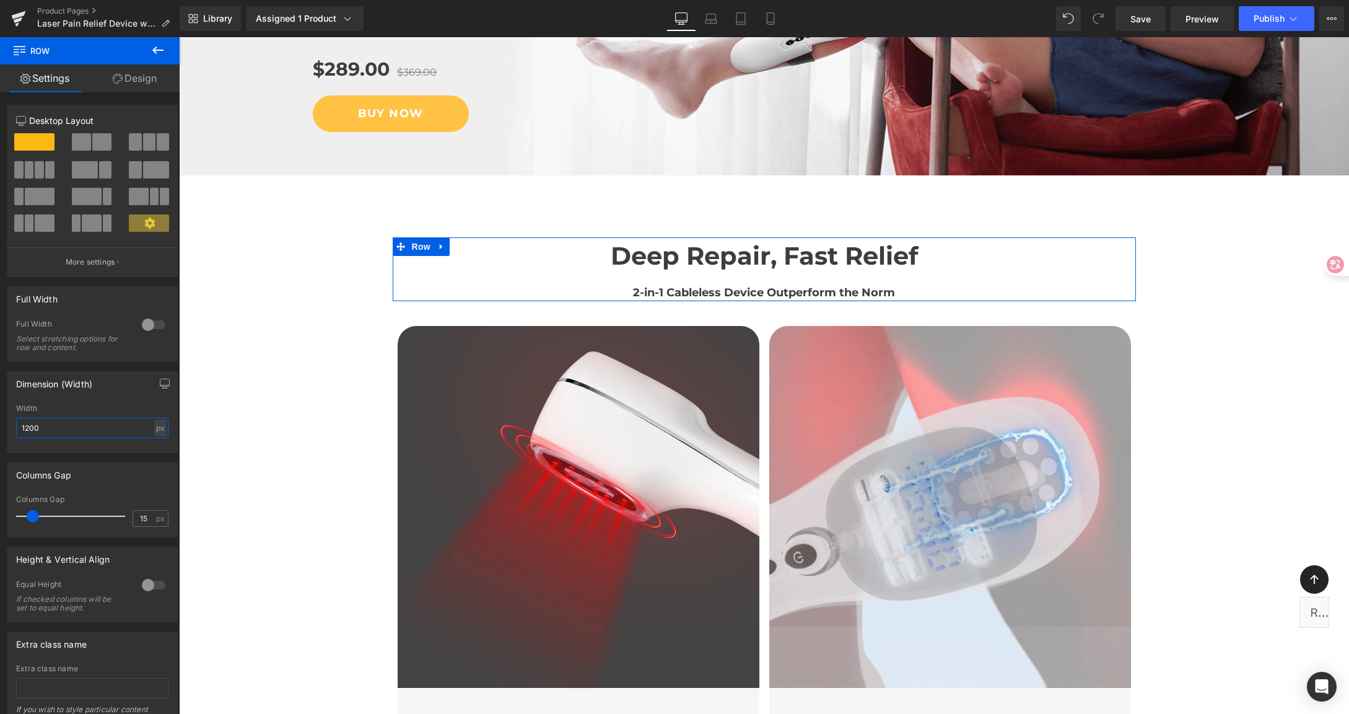
drag, startPoint x: 53, startPoint y: 421, endPoint x: 0, endPoint y: 421, distance: 53.3
click at [0, 421] on div "Dimension (Width) 1200px Width 1200 px % px" at bounding box center [92, 407] width 185 height 91
drag, startPoint x: 45, startPoint y: 429, endPoint x: -22, endPoint y: 420, distance: 67.5
click at [0, 420] on html "Row You are previewing how the will restyle your page. You can not edit Element…" at bounding box center [674, 357] width 1349 height 714
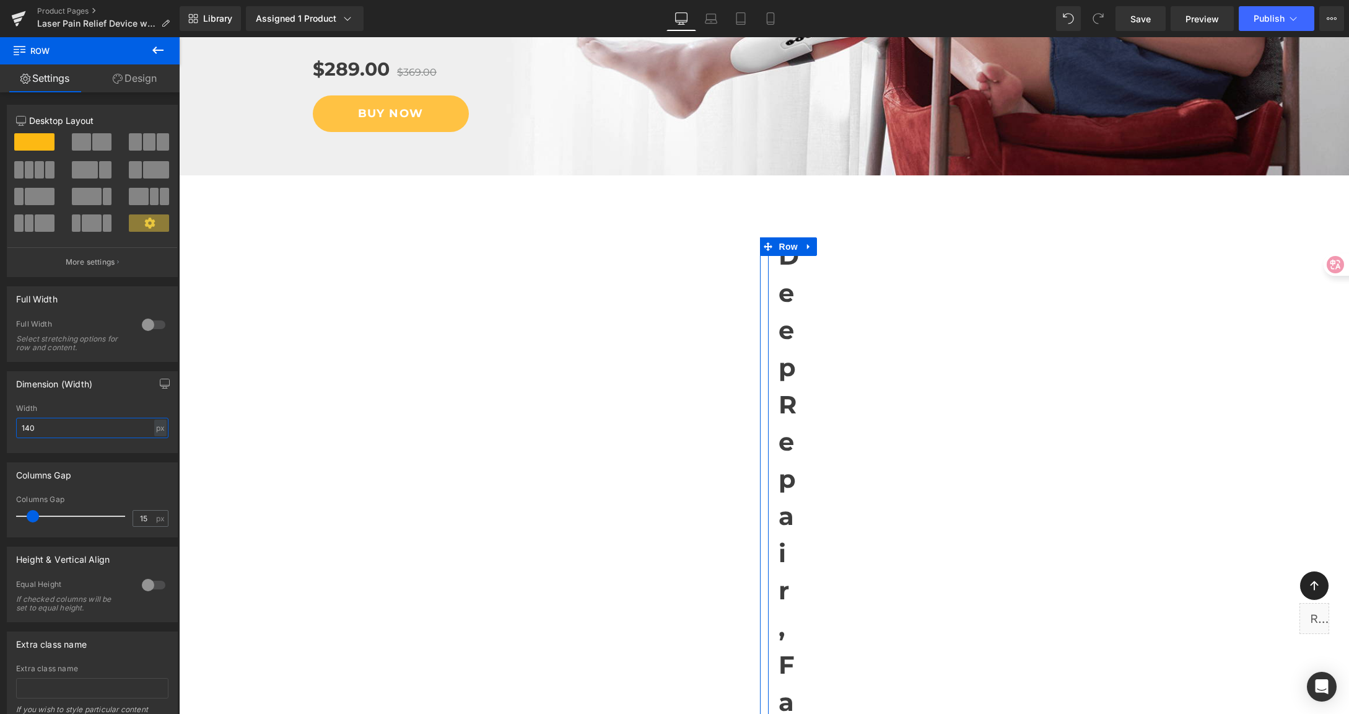
type input "1400"
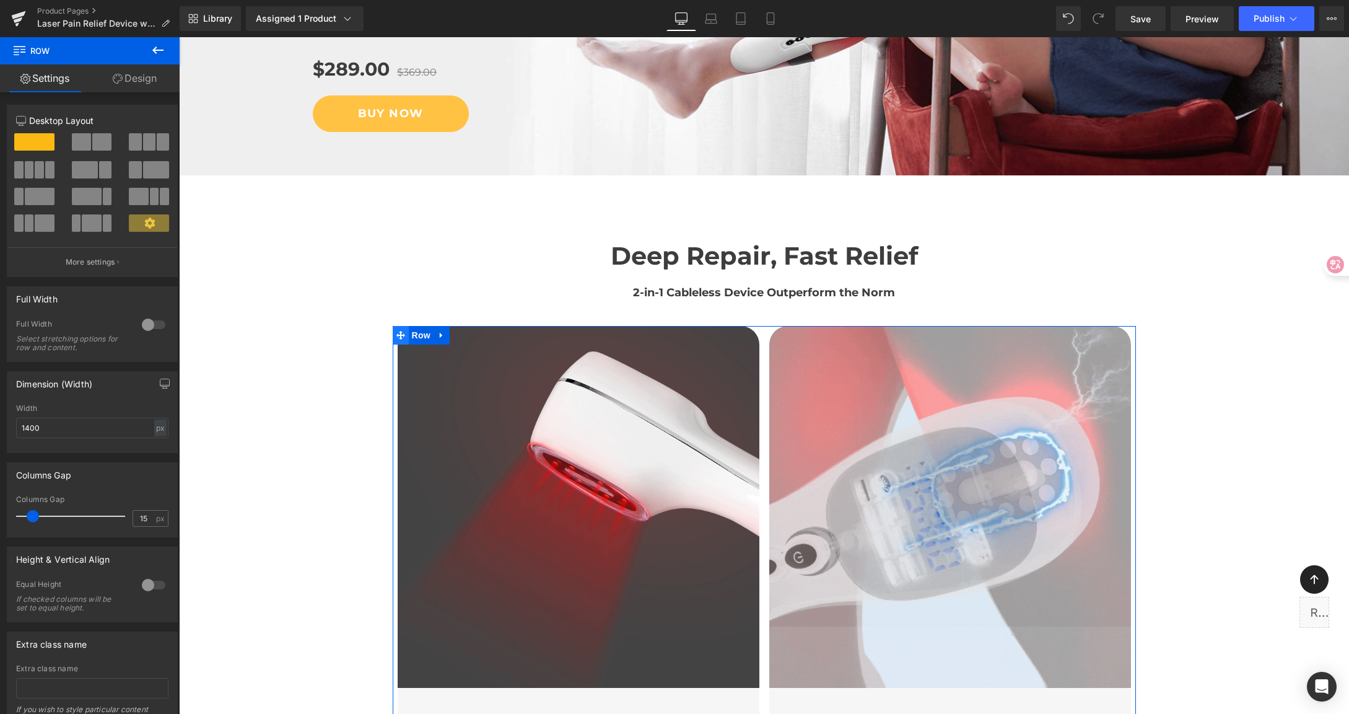
click at [397, 331] on icon at bounding box center [400, 335] width 9 height 9
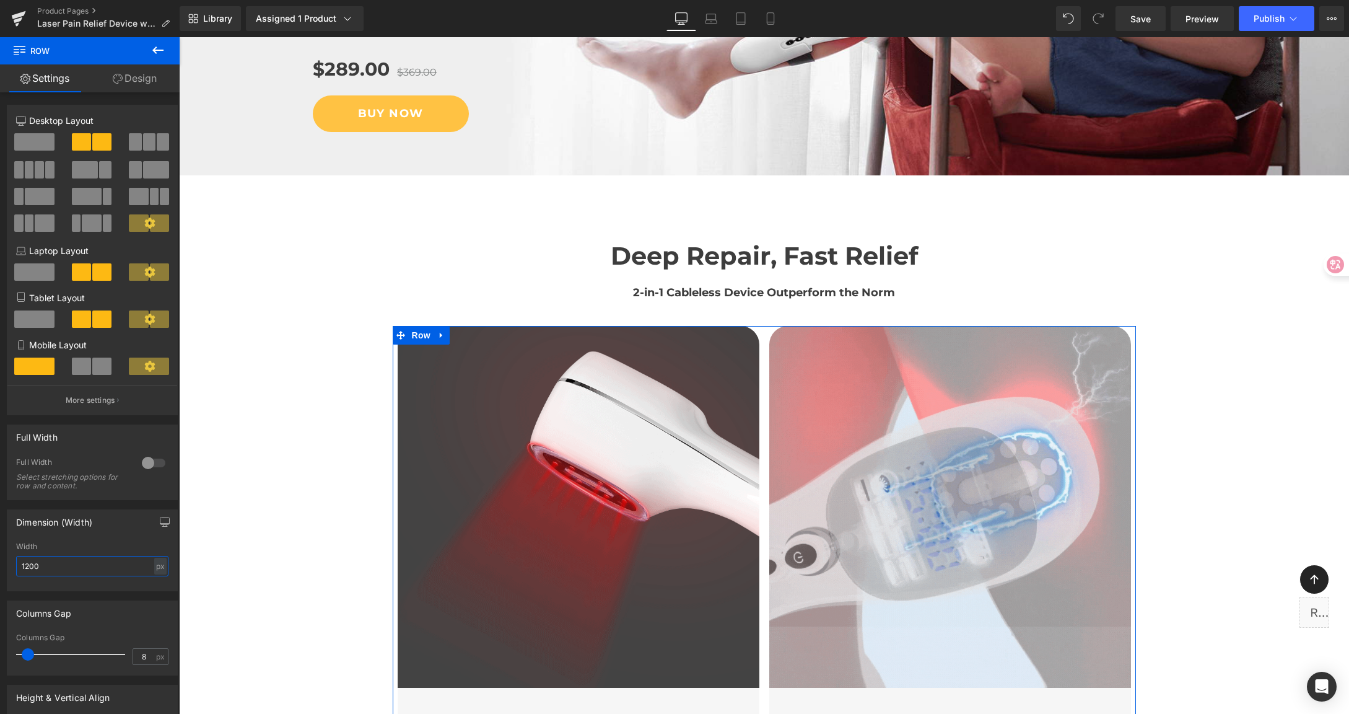
drag, startPoint x: -5, startPoint y: 562, endPoint x: -28, endPoint y: 561, distance: 23.5
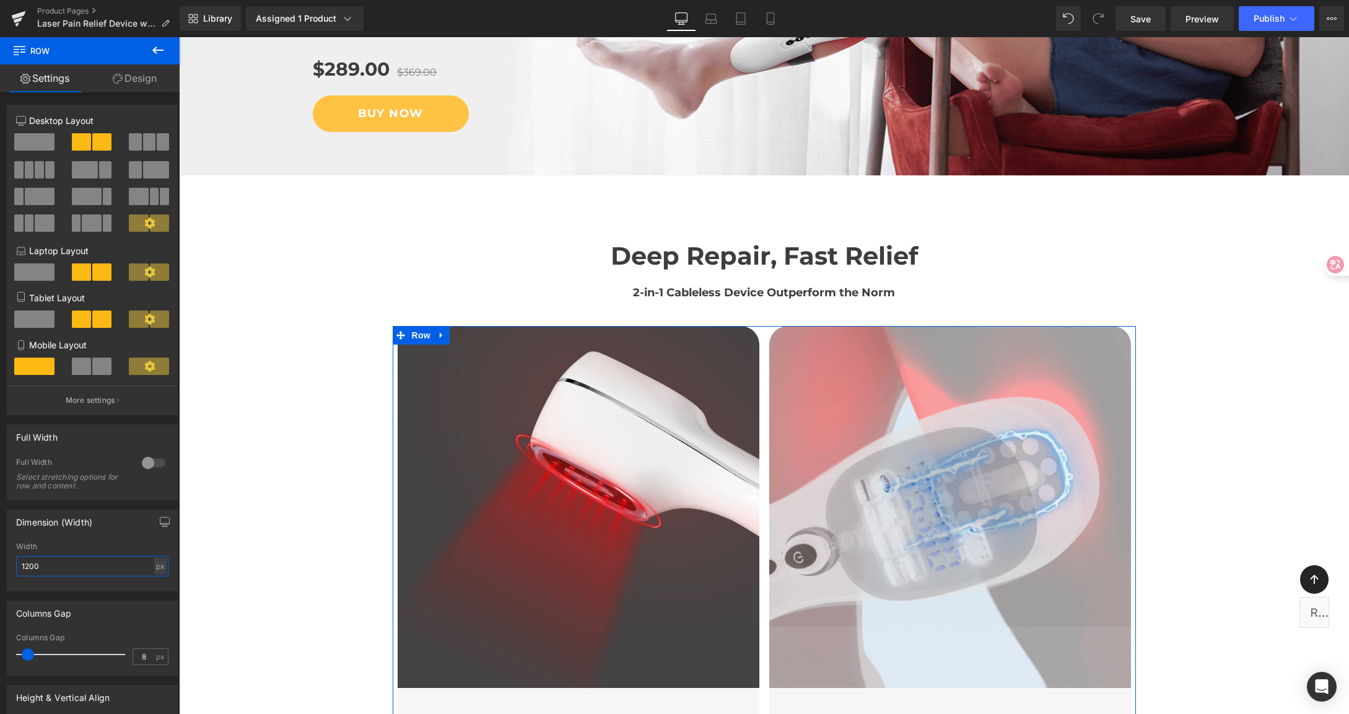
click at [0, 561] on html "Row You are previewing how the will restyle your page. You can not edit Element…" at bounding box center [674, 357] width 1349 height 714
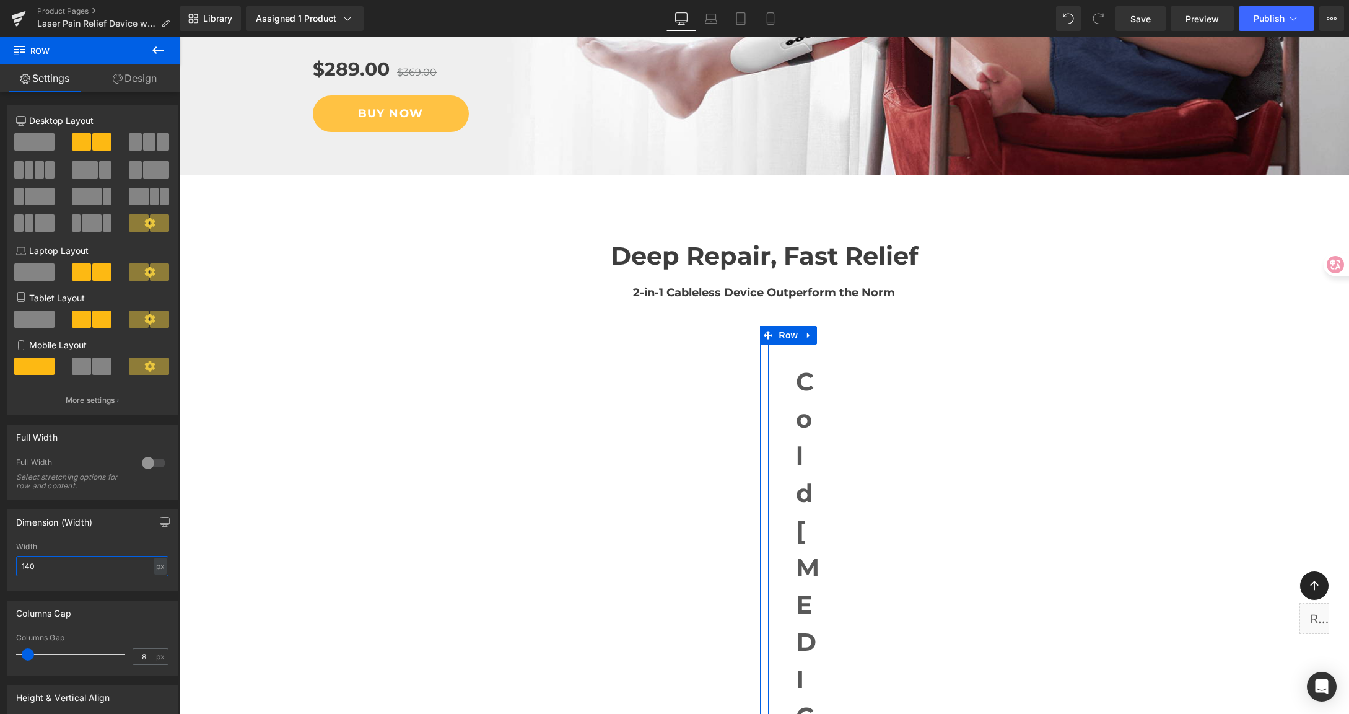
type input "1400"
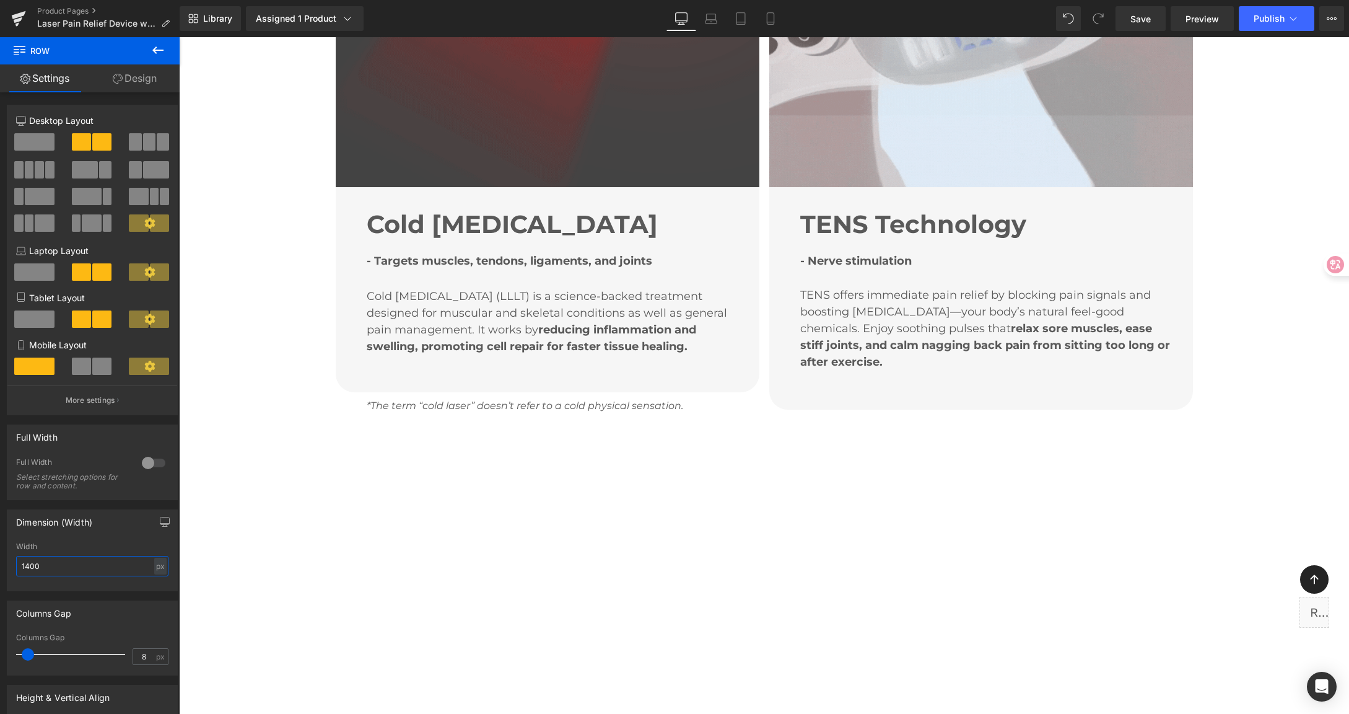
scroll to position [1023, 0]
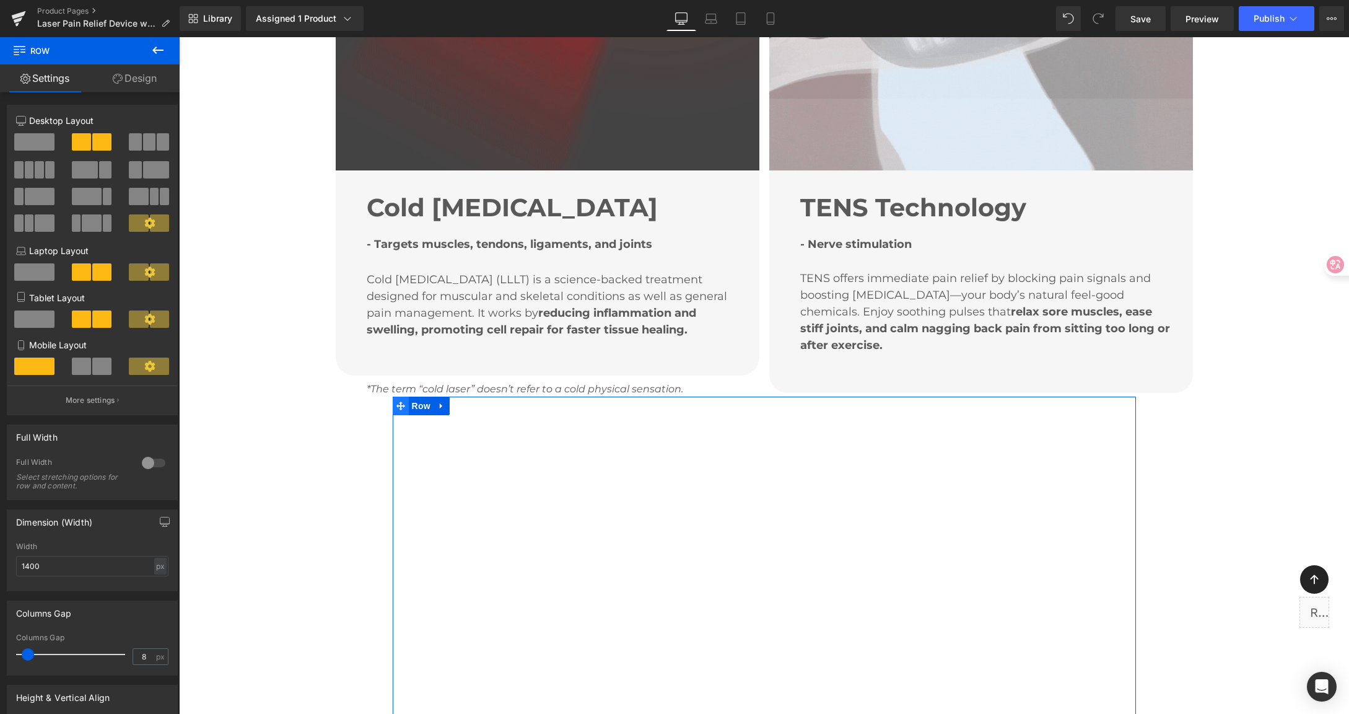
click at [396, 401] on icon at bounding box center [400, 405] width 9 height 9
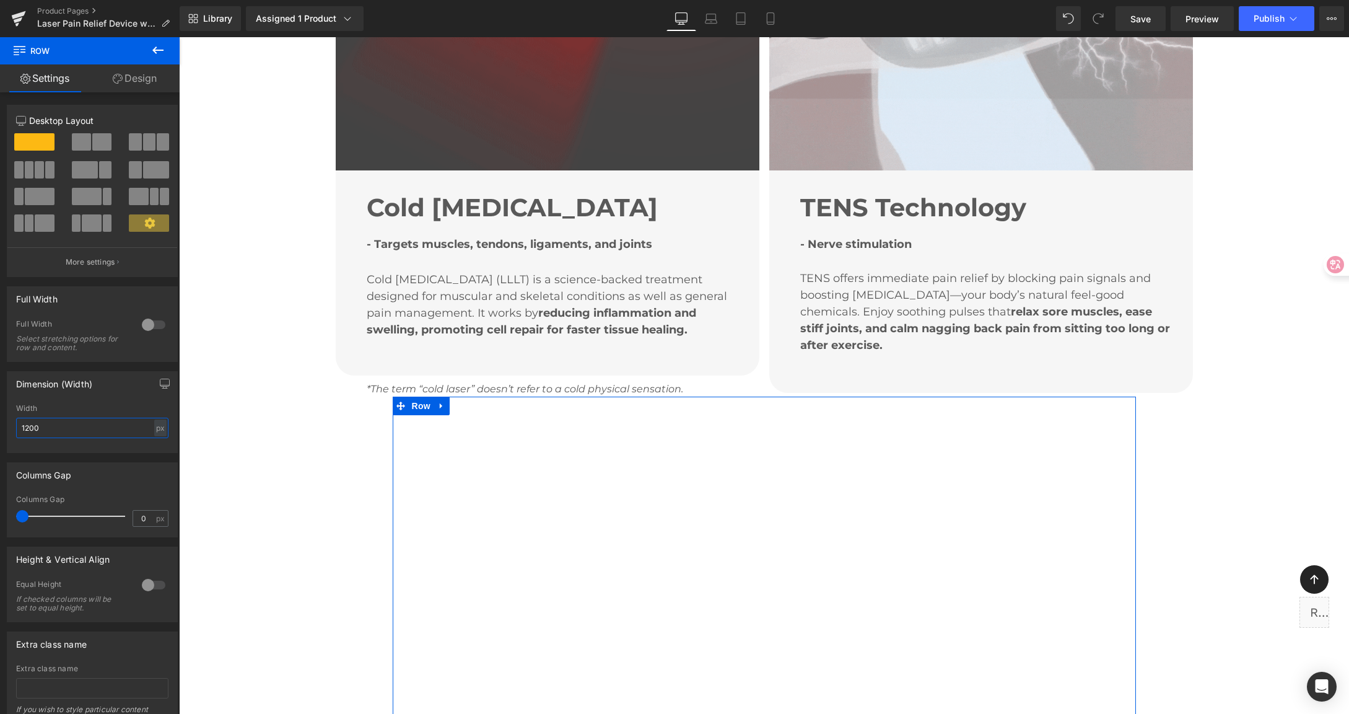
drag, startPoint x: 56, startPoint y: 433, endPoint x: -64, endPoint y: 424, distance: 121.1
click at [0, 424] on html "Row You are previewing how the will restyle your page. You can not edit Element…" at bounding box center [674, 357] width 1349 height 714
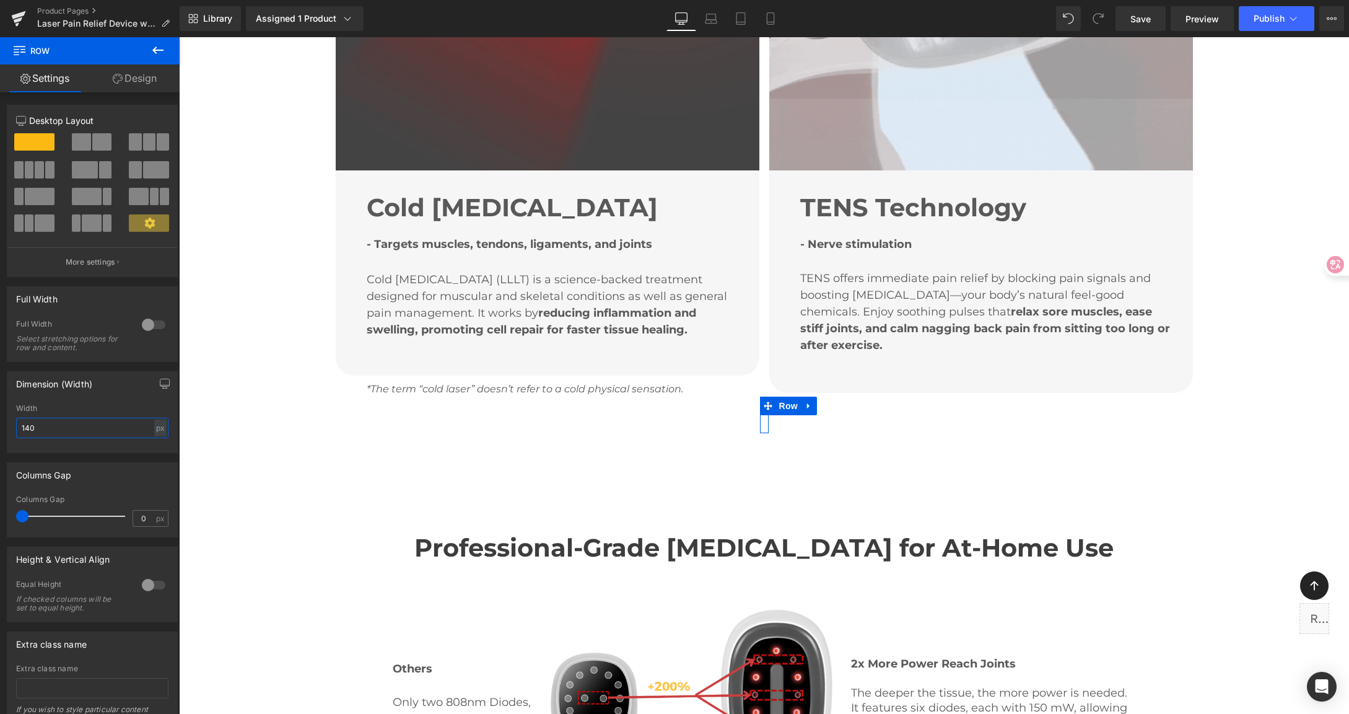
type input "1400"
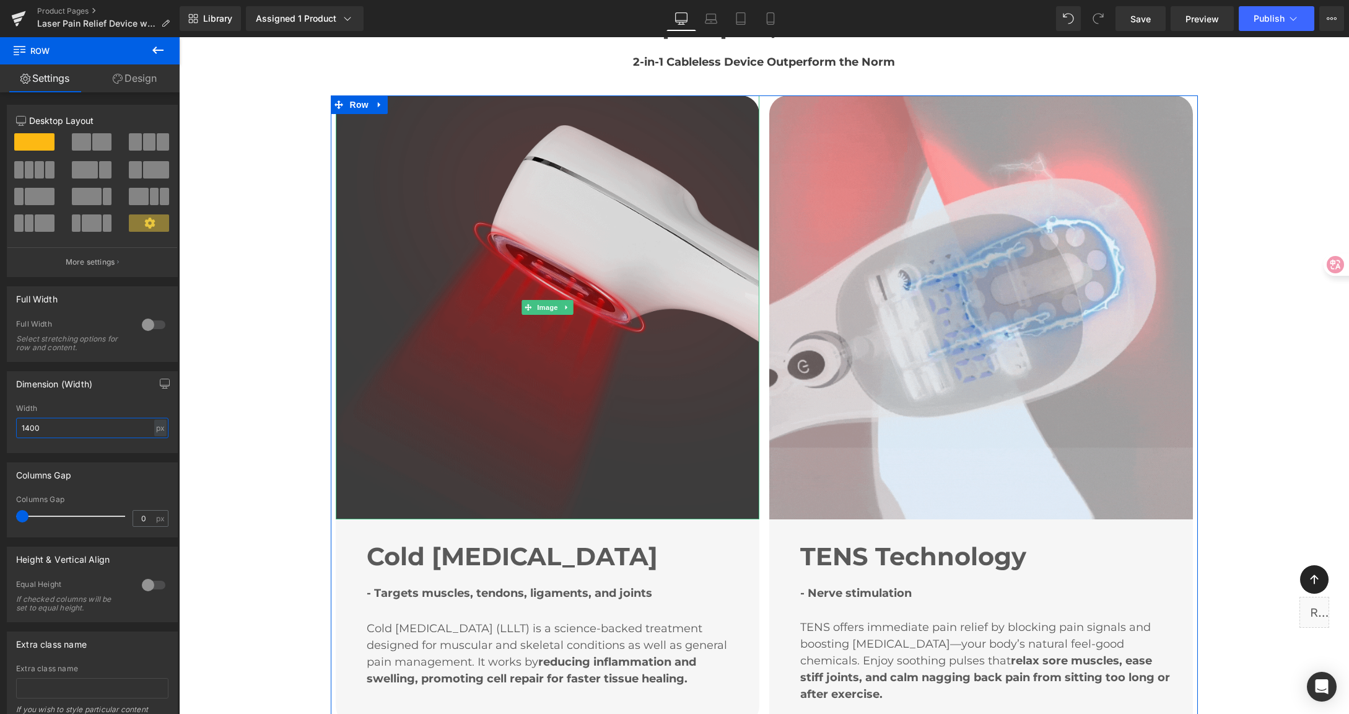
scroll to position [594, 0]
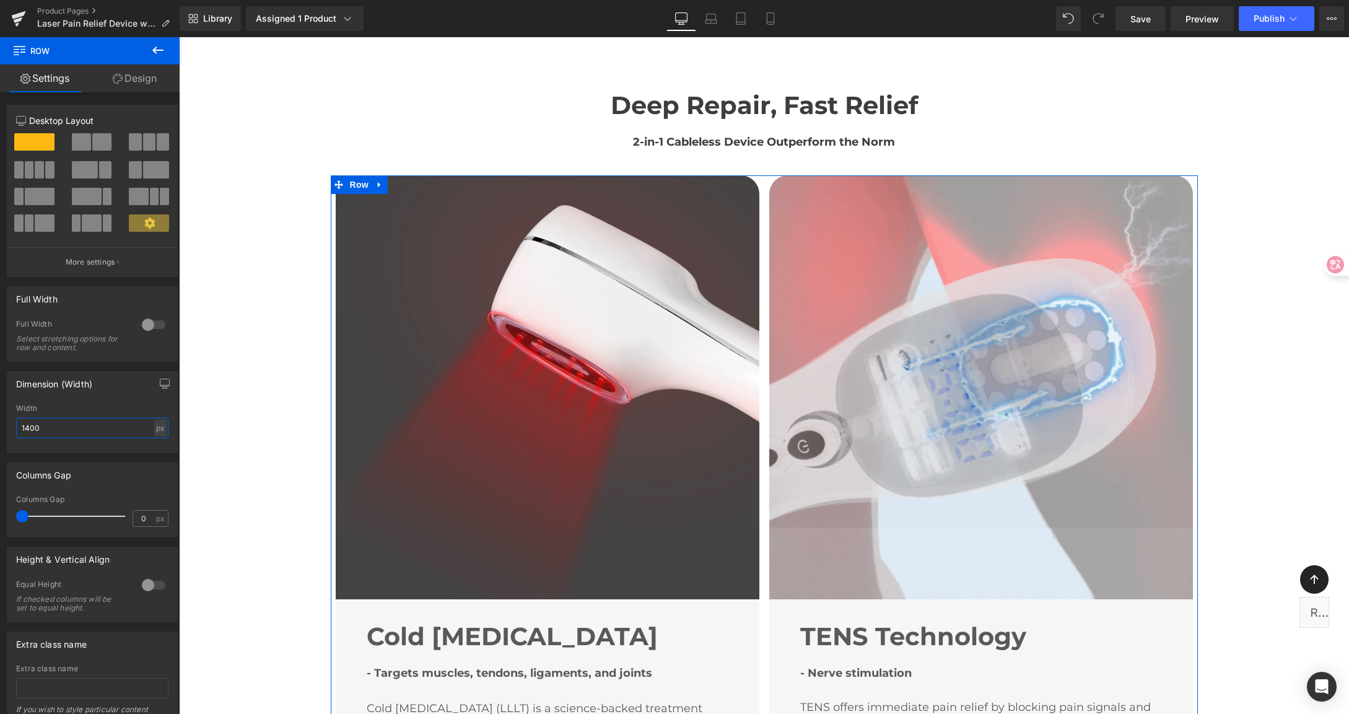
drag, startPoint x: 332, startPoint y: 120, endPoint x: 285, endPoint y: 145, distance: 53.2
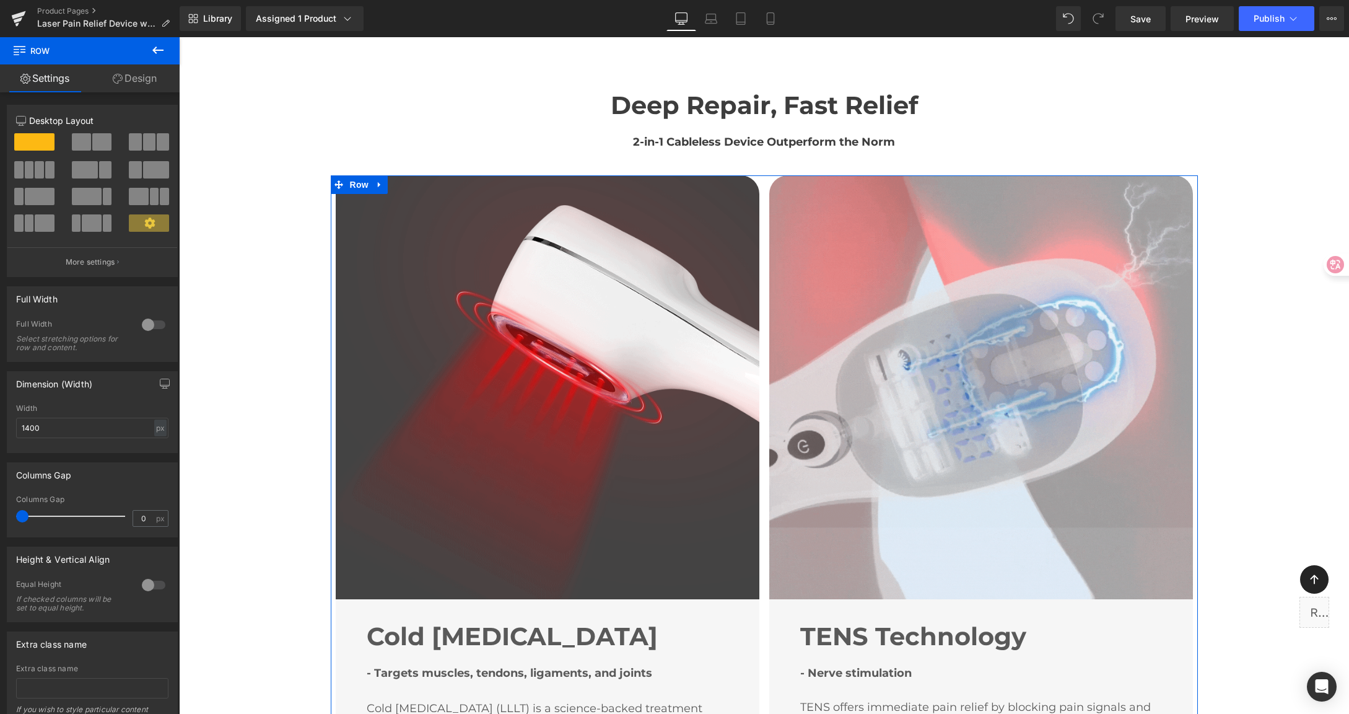
click at [334, 180] on icon at bounding box center [338, 184] width 9 height 9
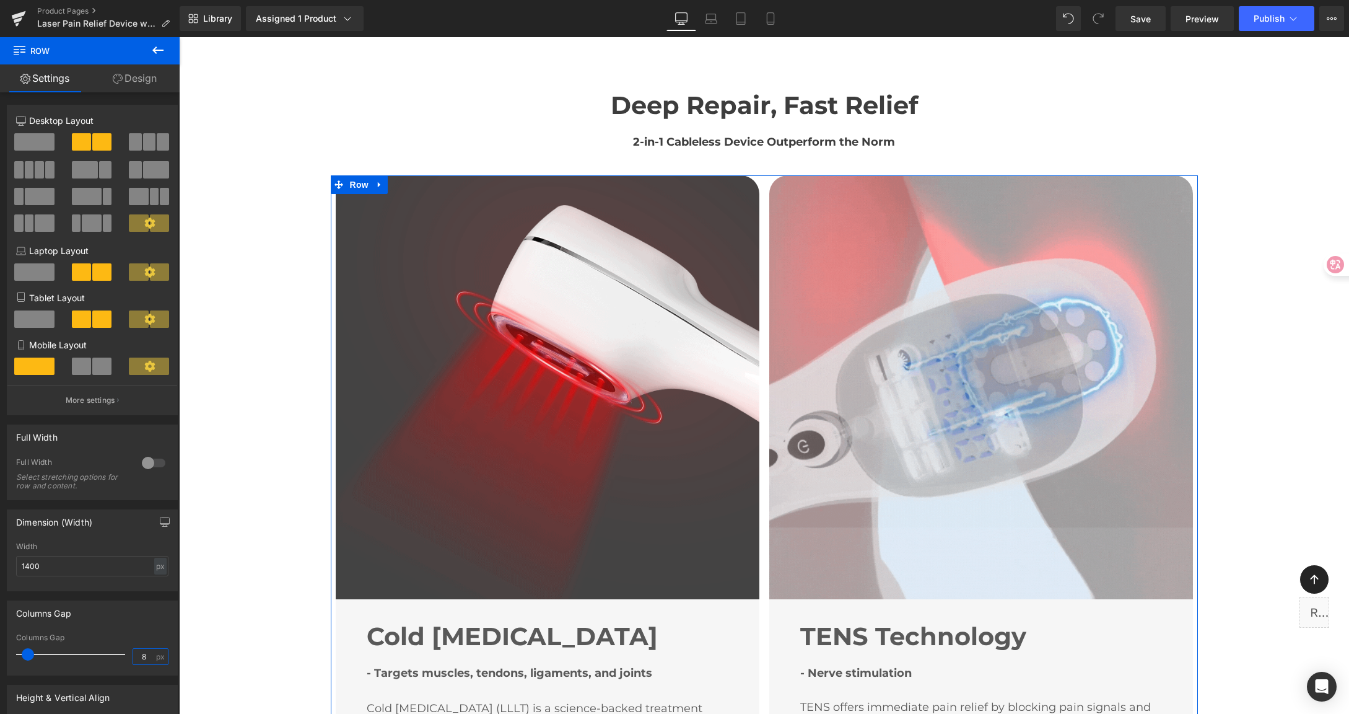
drag, startPoint x: 142, startPoint y: 657, endPoint x: 120, endPoint y: 653, distance: 23.3
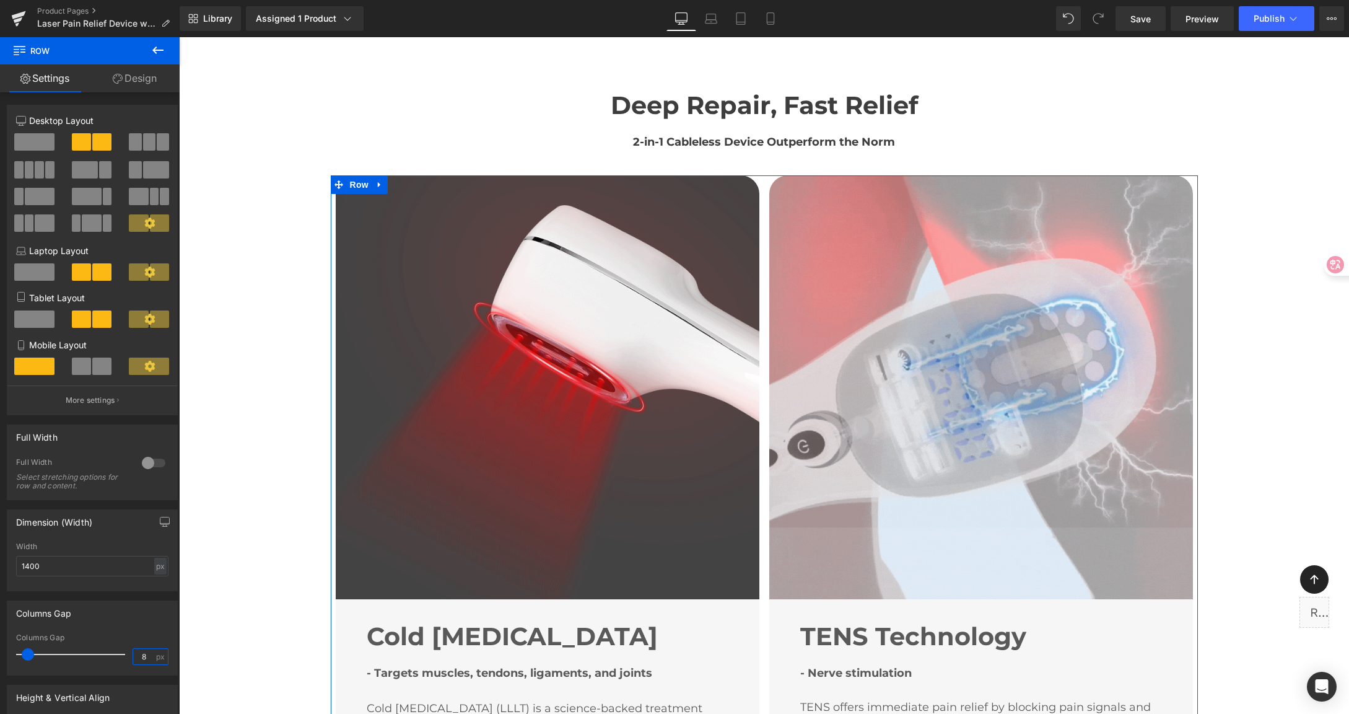
click at [120, 653] on div "Columns Gap 8 px" at bounding box center [92, 653] width 152 height 41
type input "15"
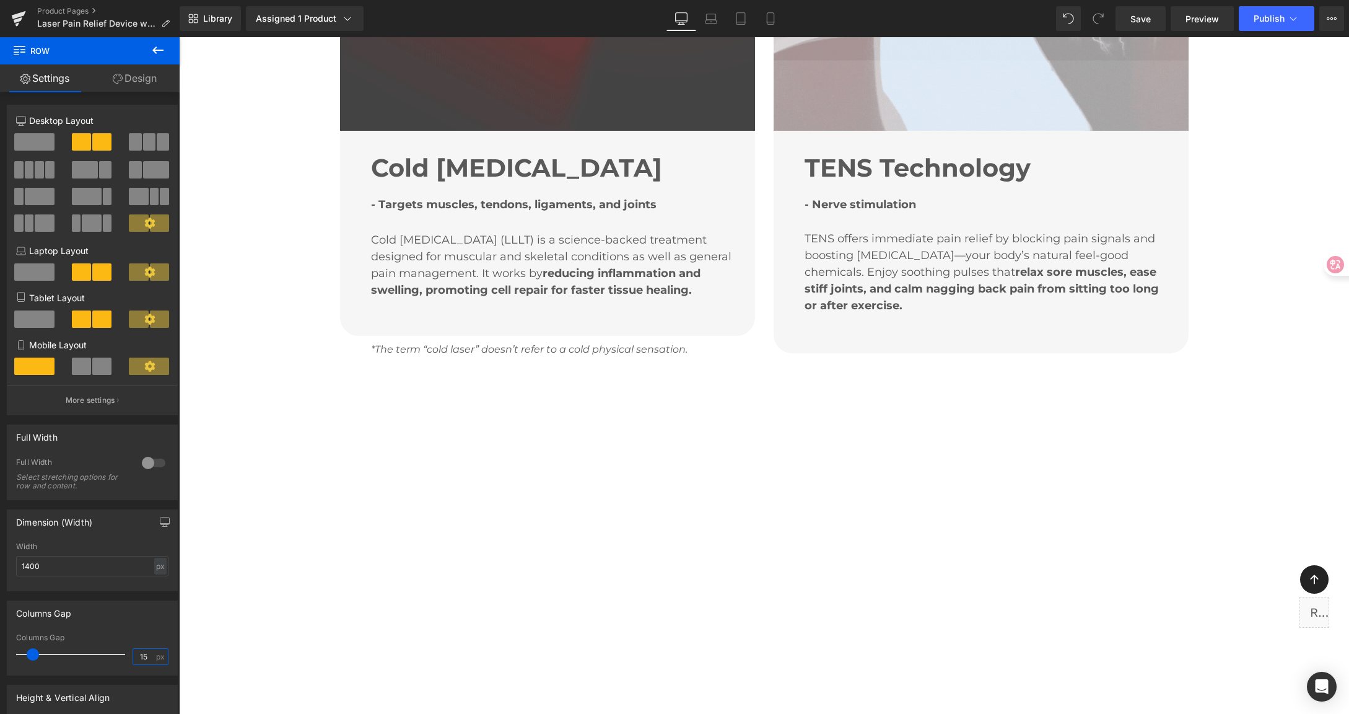
scroll to position [1053, 0]
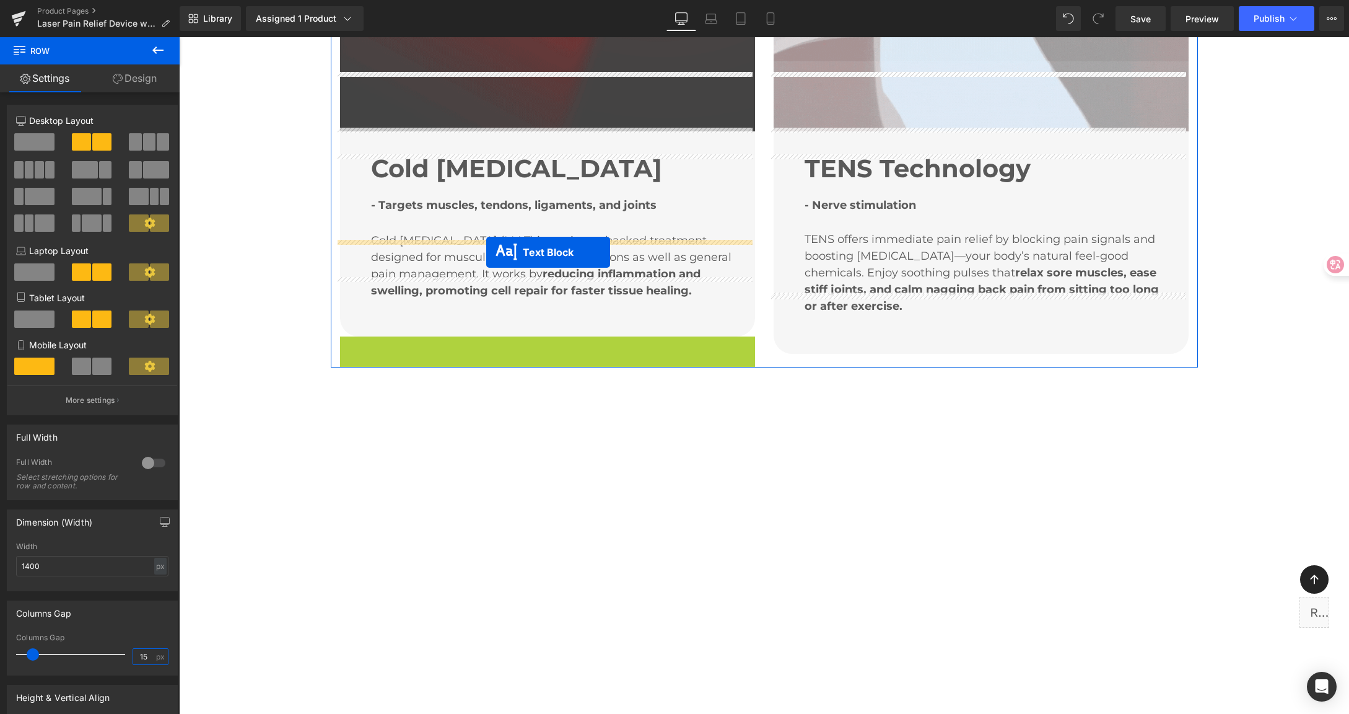
drag, startPoint x: 510, startPoint y: 288, endPoint x: 486, endPoint y: 252, distance: 42.9
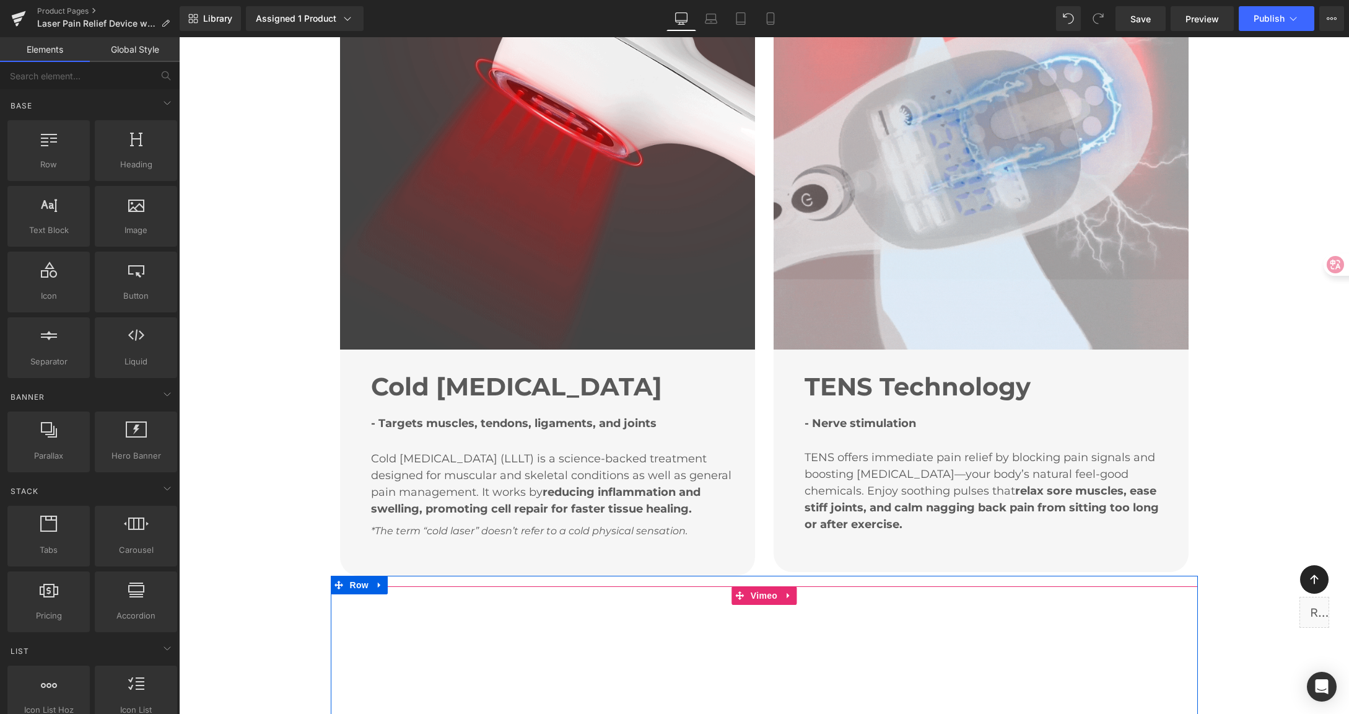
scroll to position [827, 0]
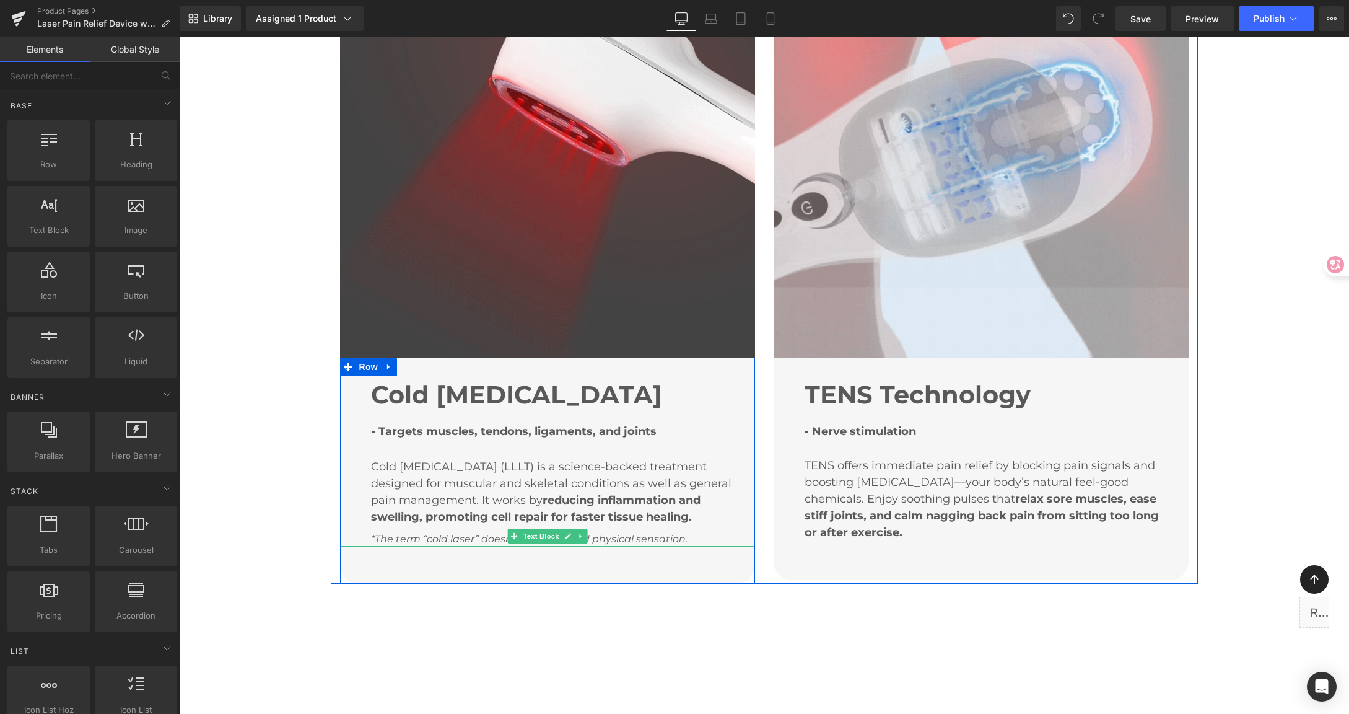
click at [619, 525] on div "*The term “cold laser” doesn’t refer to a cold physical sensation." at bounding box center [547, 535] width 415 height 21
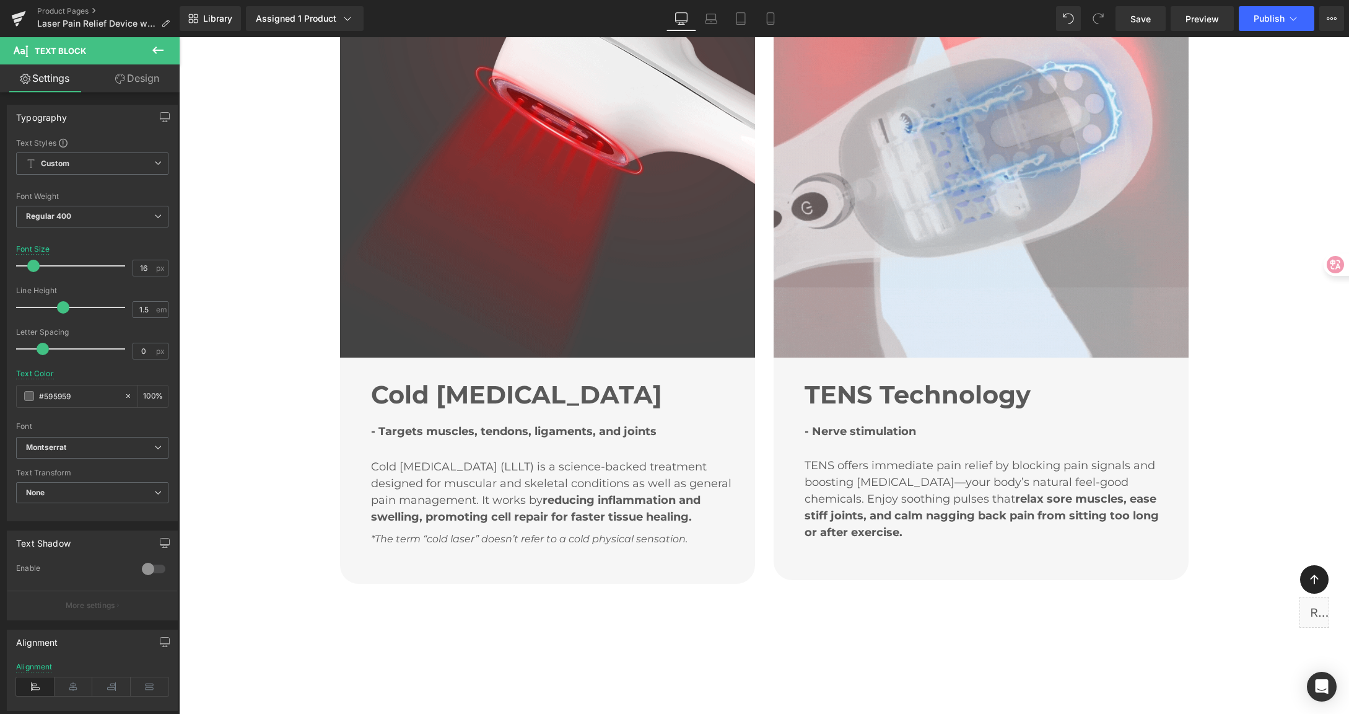
drag, startPoint x: 164, startPoint y: 87, endPoint x: 89, endPoint y: 152, distance: 98.8
click at [163, 88] on link "Design" at bounding box center [137, 78] width 90 height 28
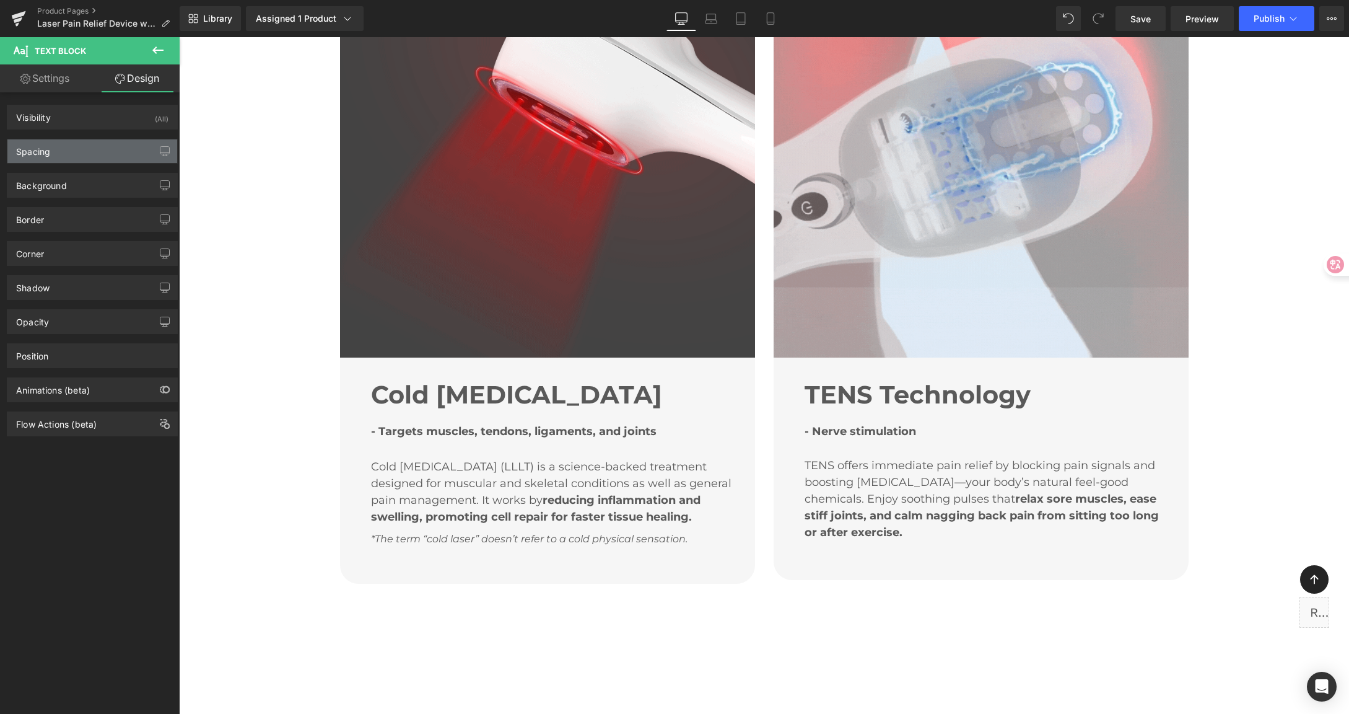
click at [87, 148] on div "Spacing" at bounding box center [92, 151] width 170 height 24
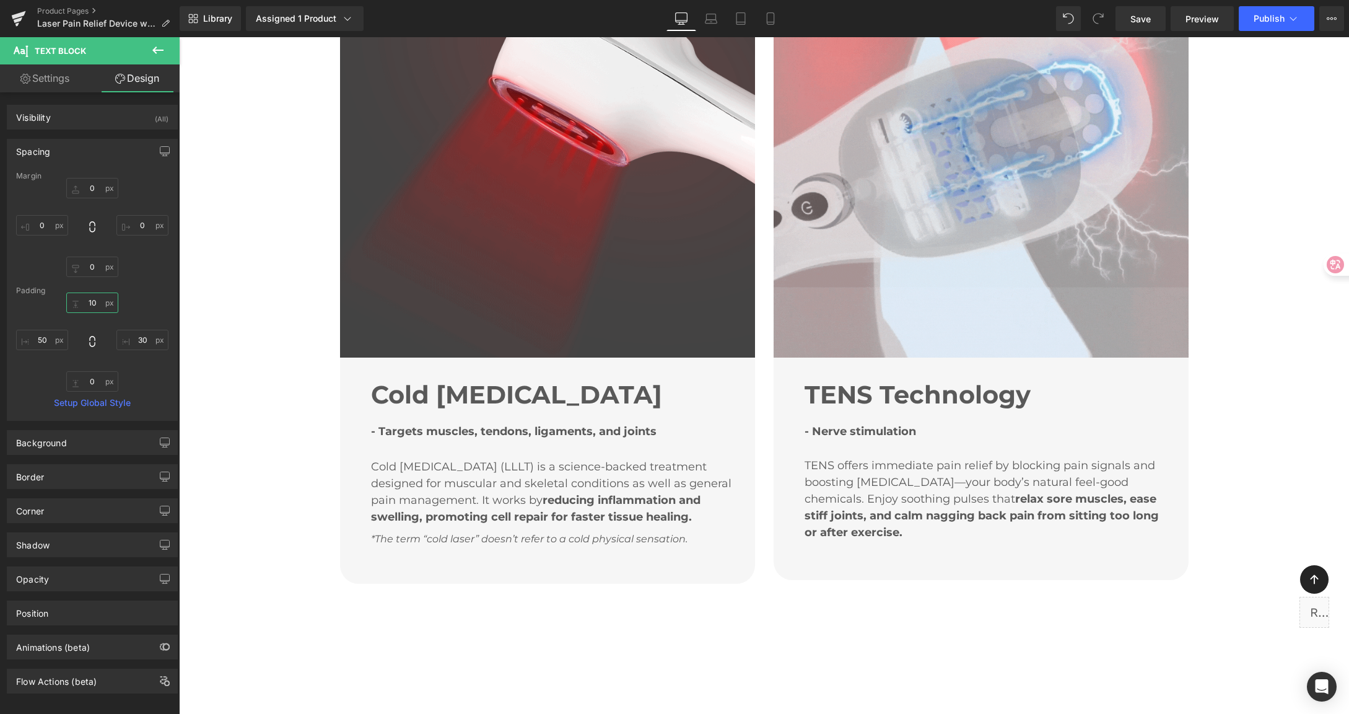
click at [100, 305] on input "10" at bounding box center [92, 302] width 52 height 20
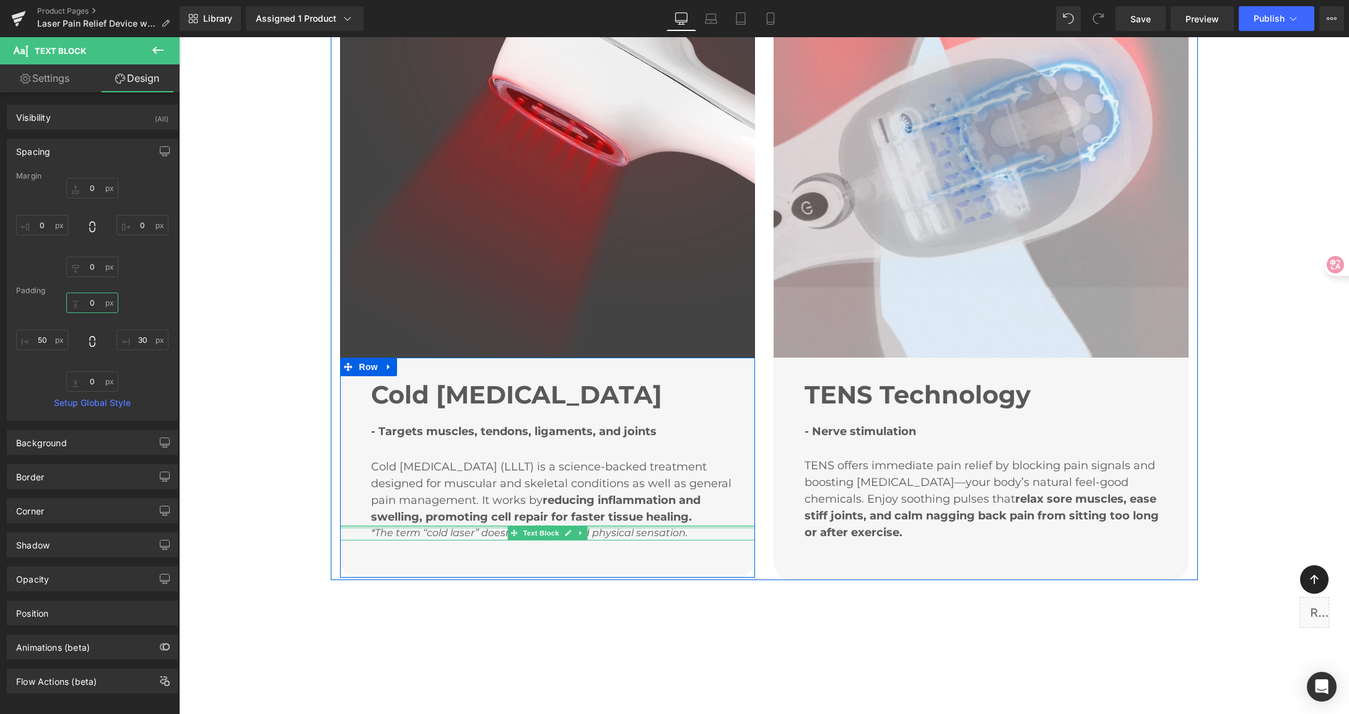
click at [453, 525] on div "NaNpx" at bounding box center [547, 526] width 415 height 3
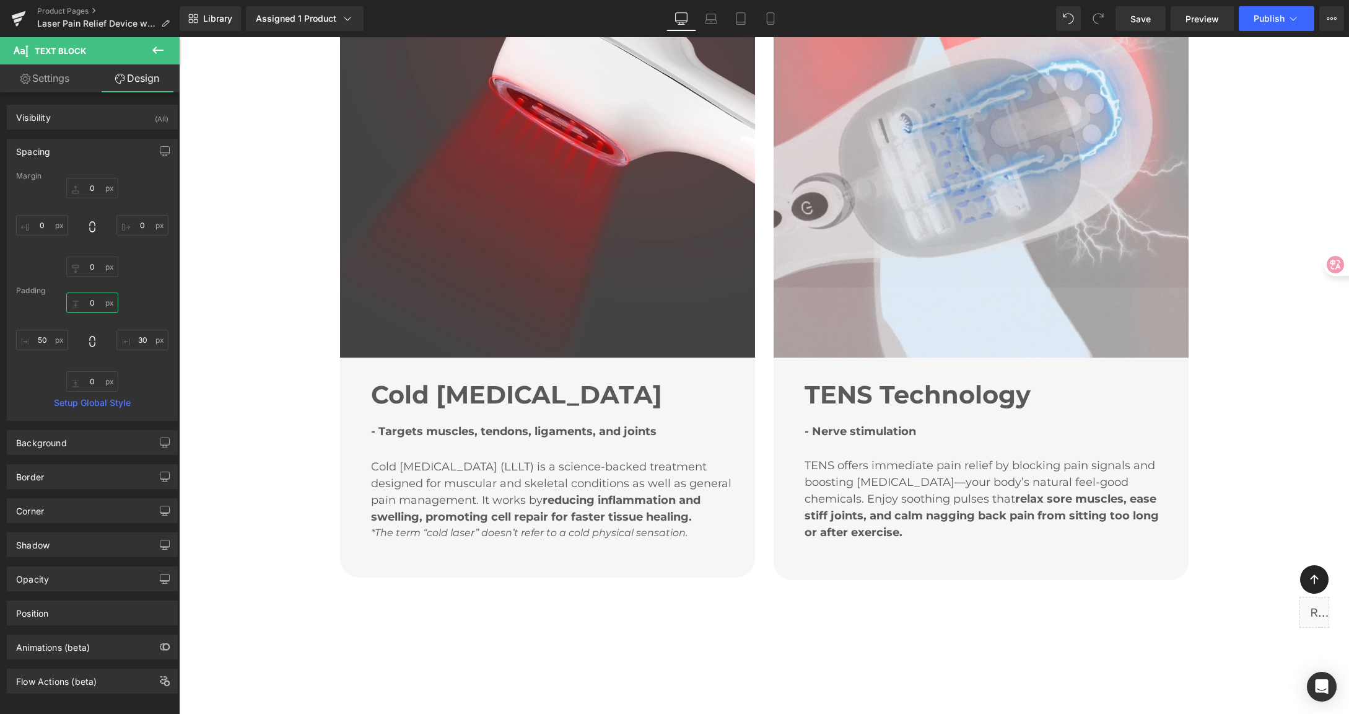
click at [87, 299] on input "text" at bounding box center [92, 302] width 52 height 20
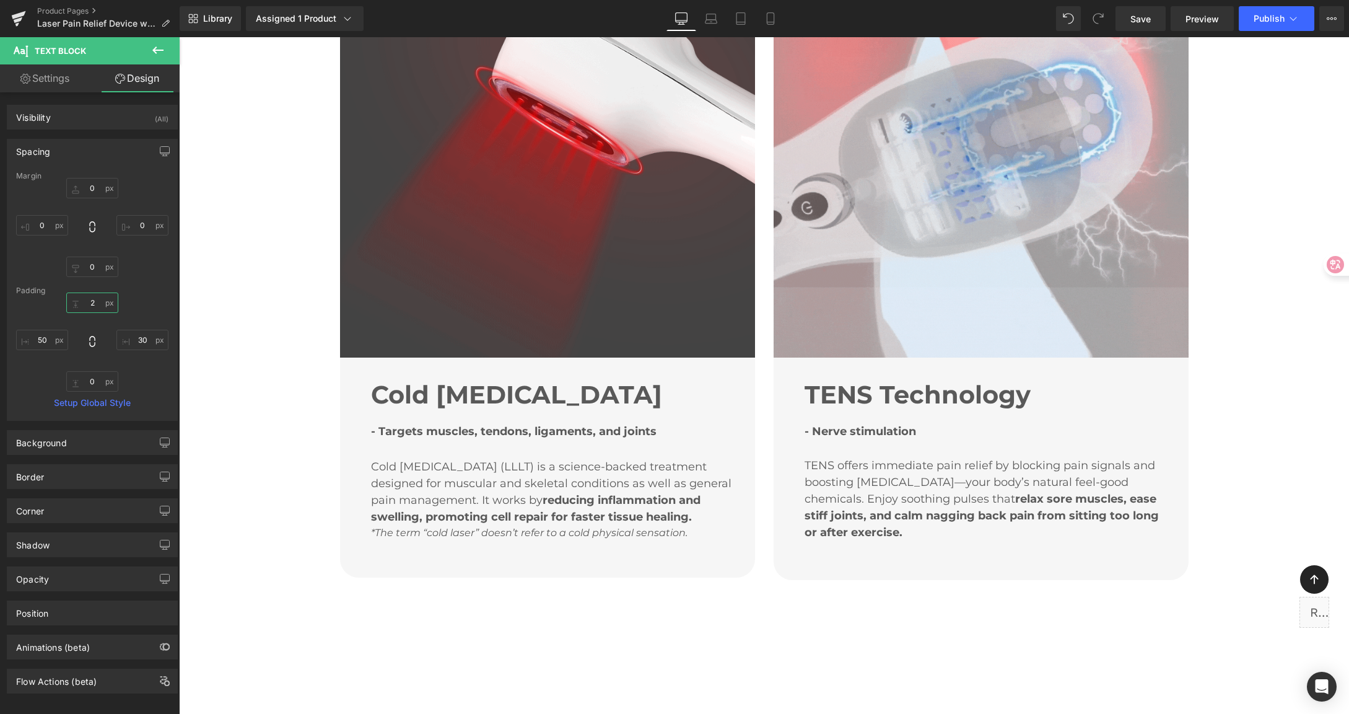
type input "20"
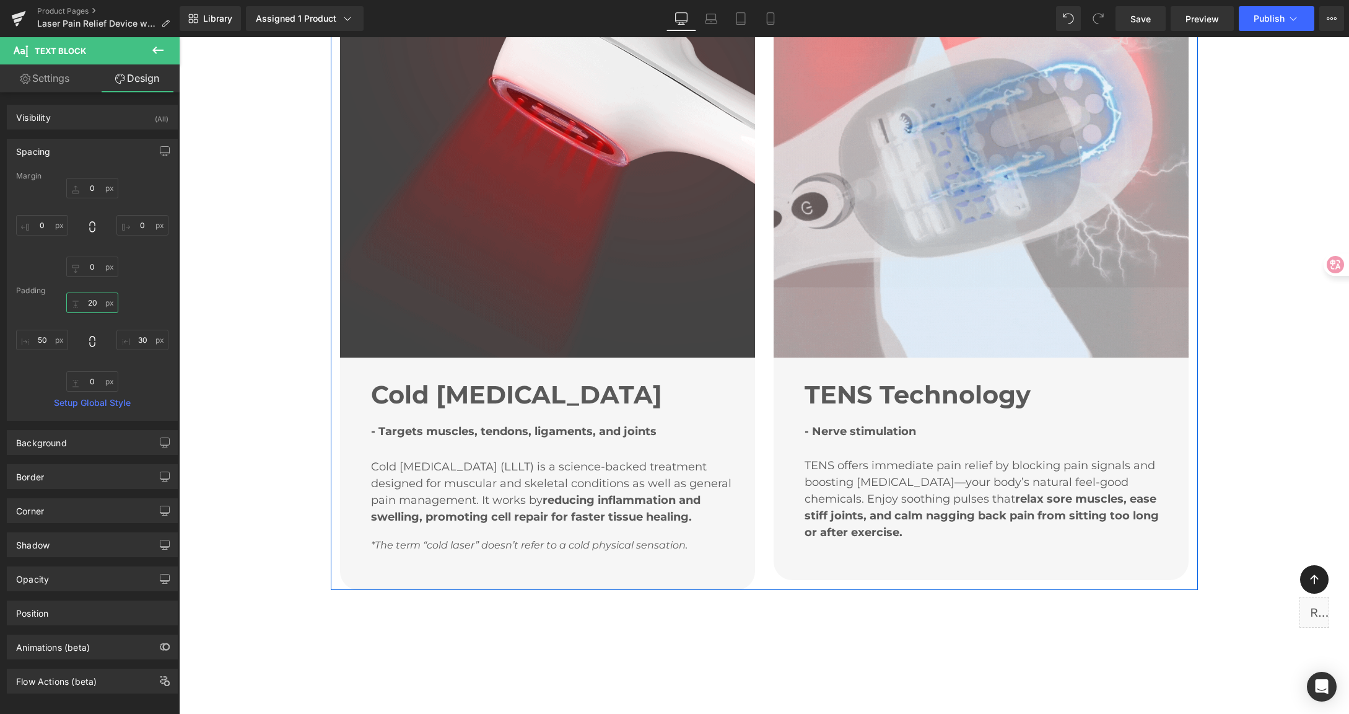
scroll to position [829, 0]
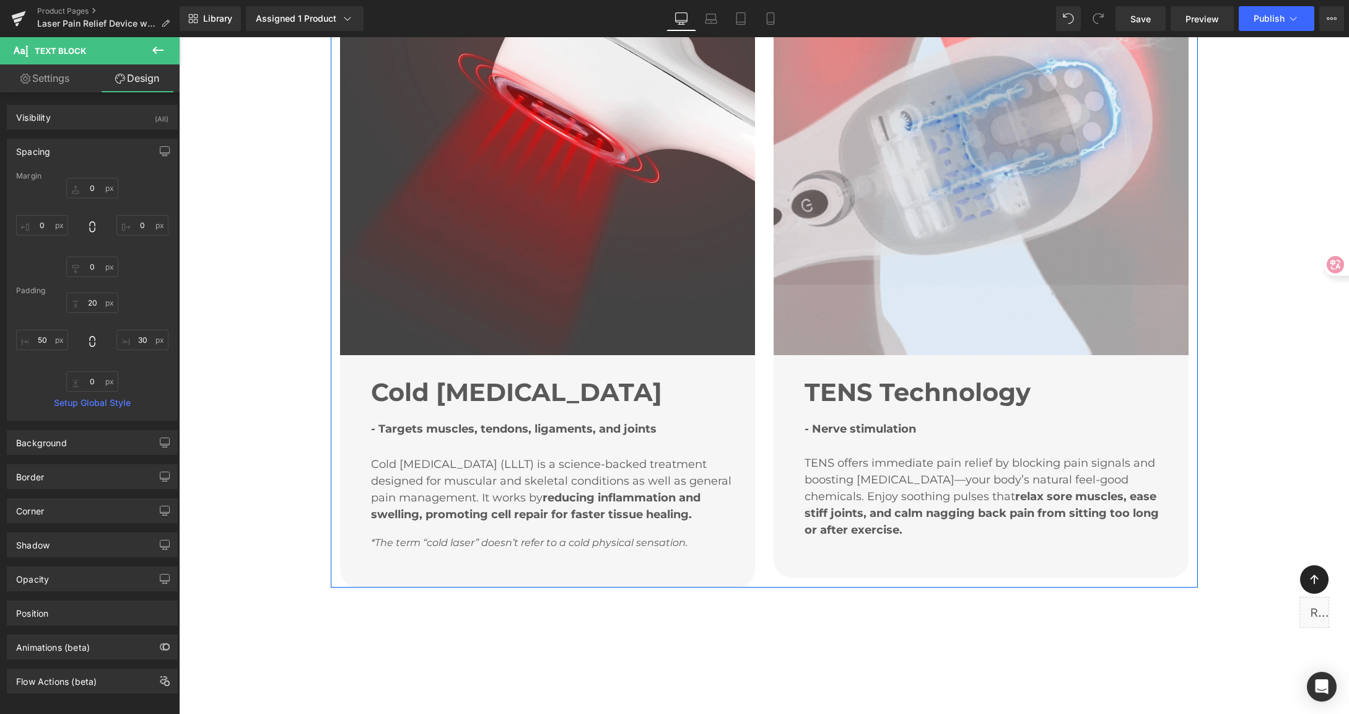
click at [643, 512] on div "Cold [MEDICAL_DATA] Heading - Targets muscles, tendons, ligaments, and joints T…" at bounding box center [547, 471] width 415 height 232
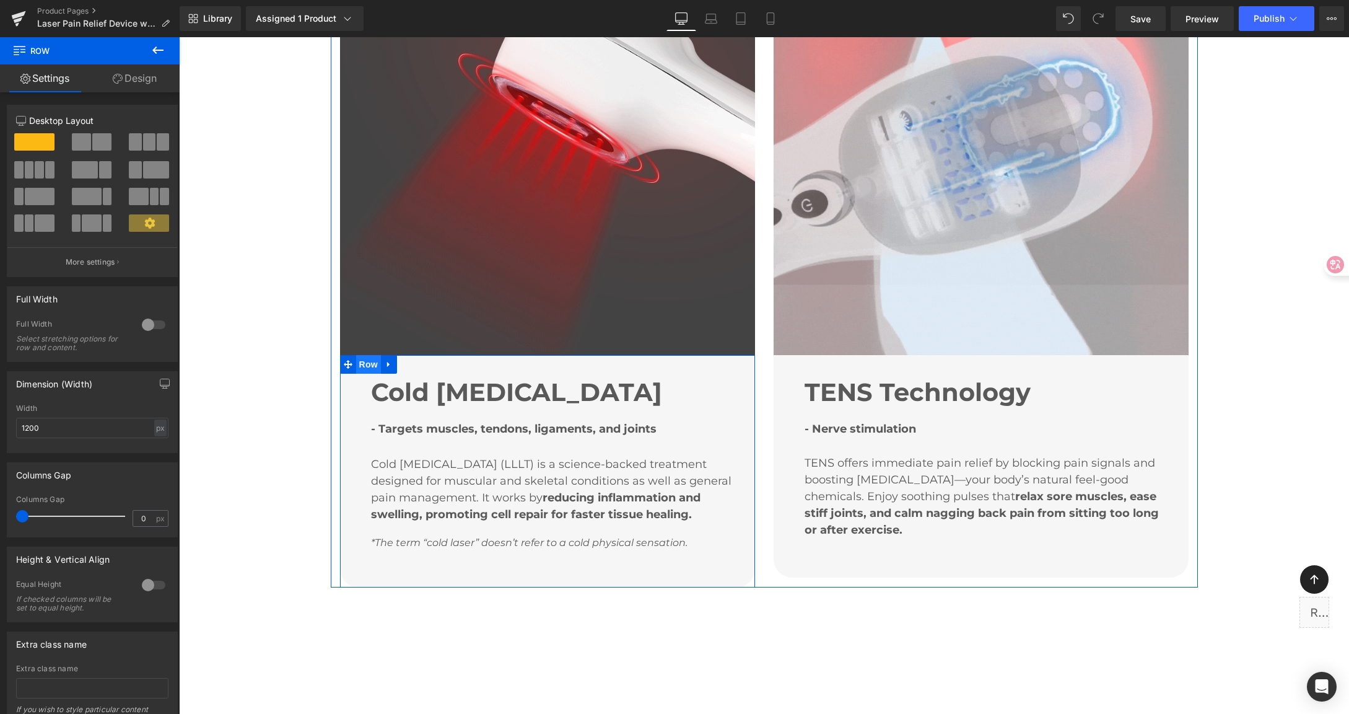
click at [359, 355] on span "Row" at bounding box center [368, 364] width 25 height 19
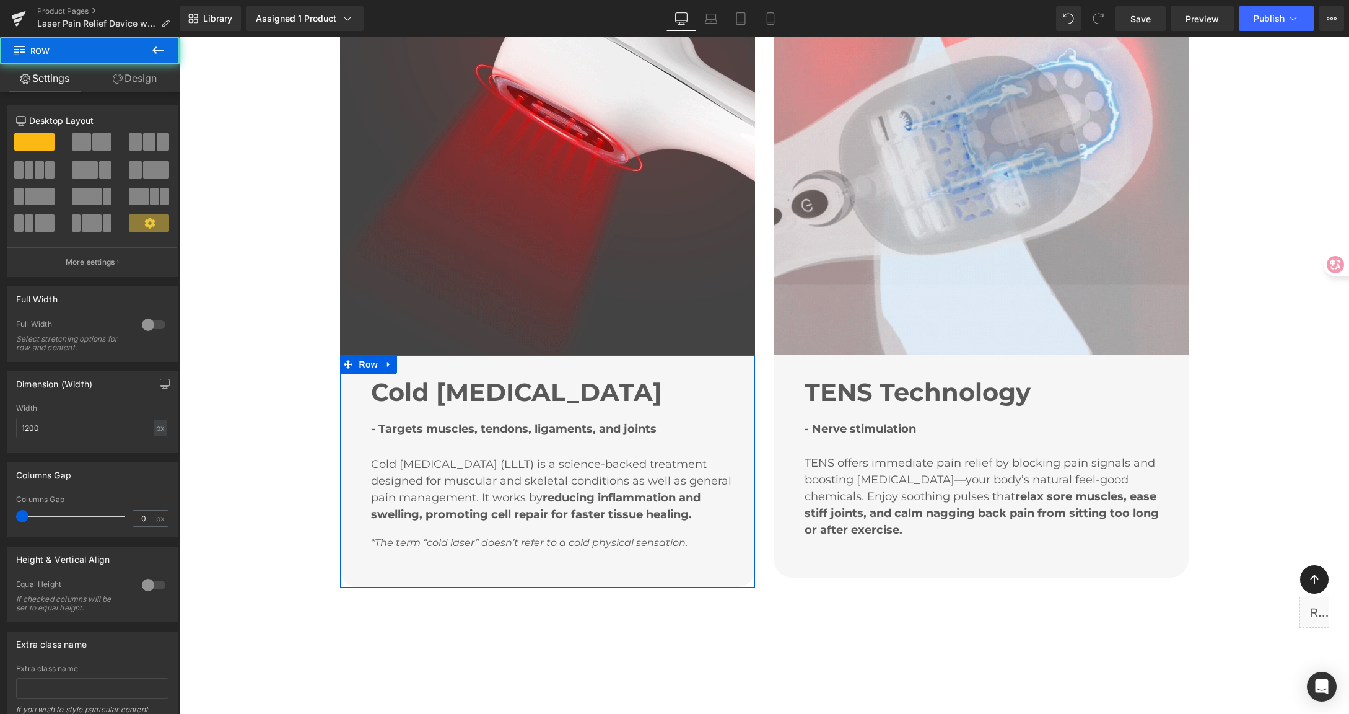
click at [145, 78] on link "Design" at bounding box center [135, 78] width 90 height 28
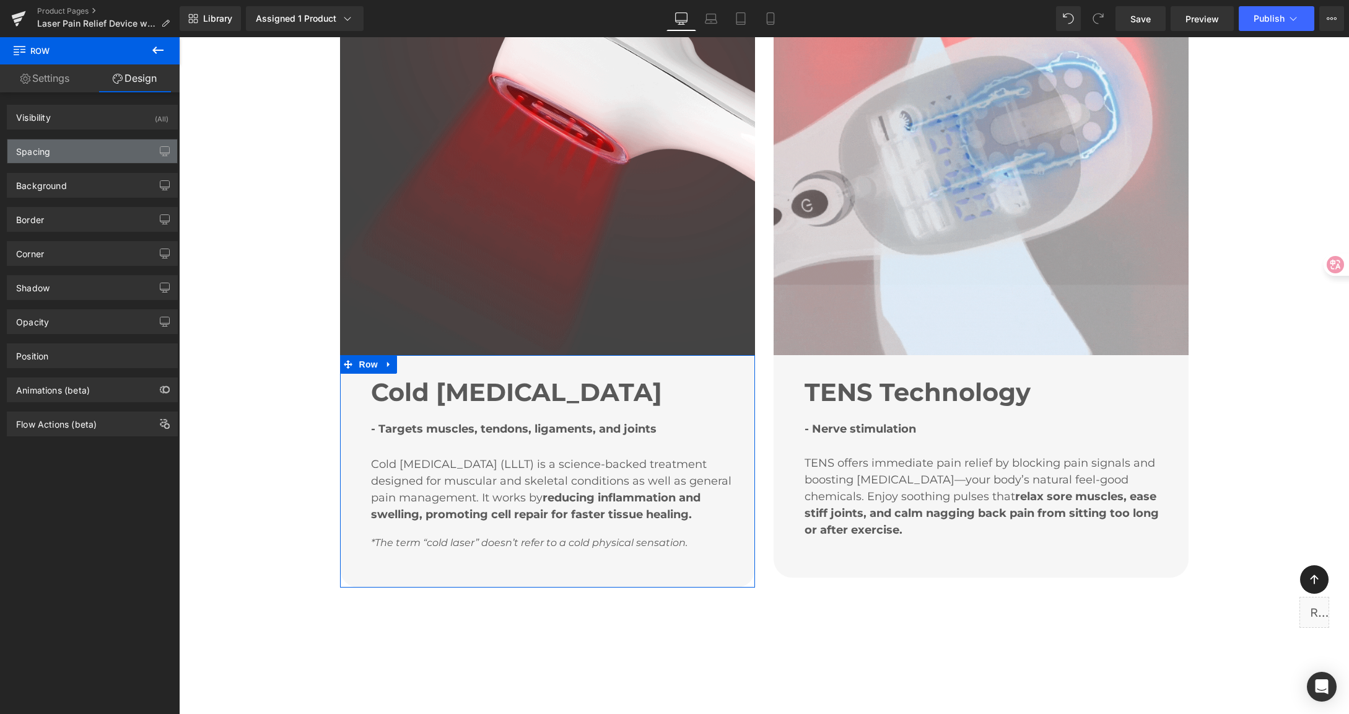
click at [85, 144] on div "Spacing" at bounding box center [92, 151] width 170 height 24
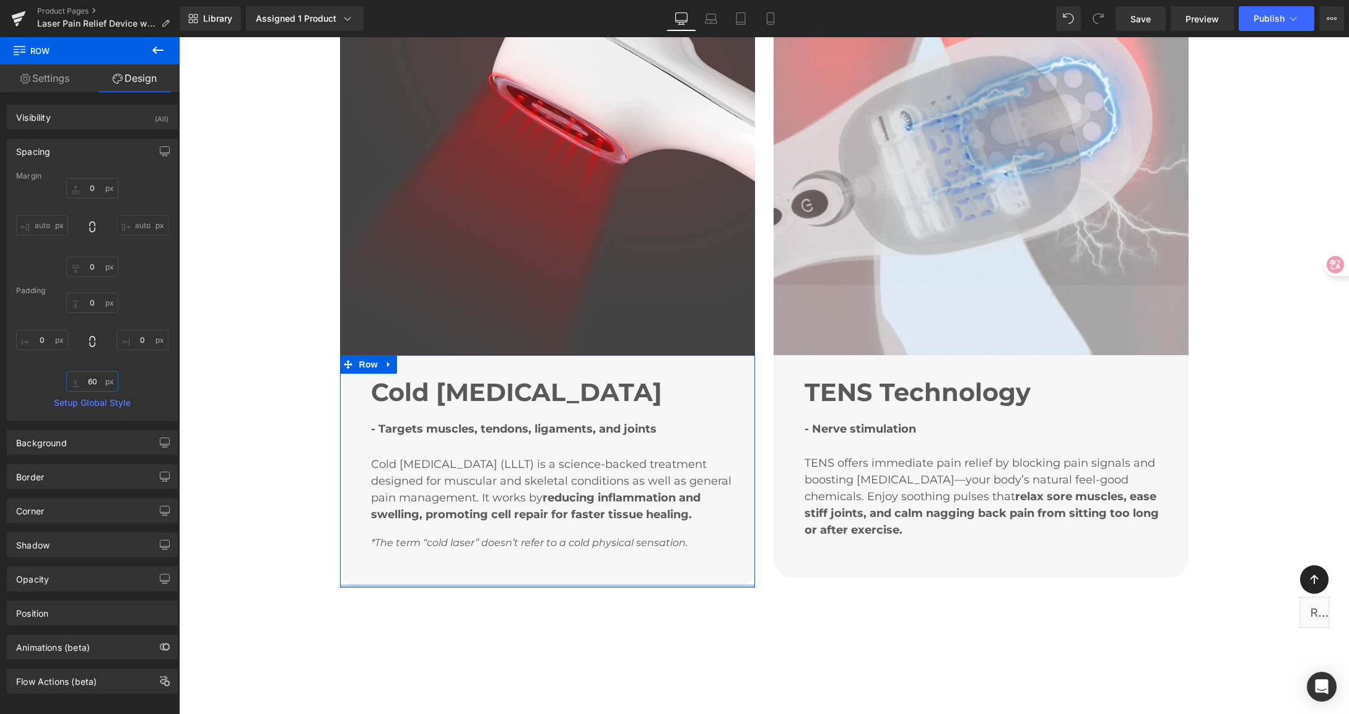
click at [94, 380] on input "60" at bounding box center [92, 381] width 52 height 20
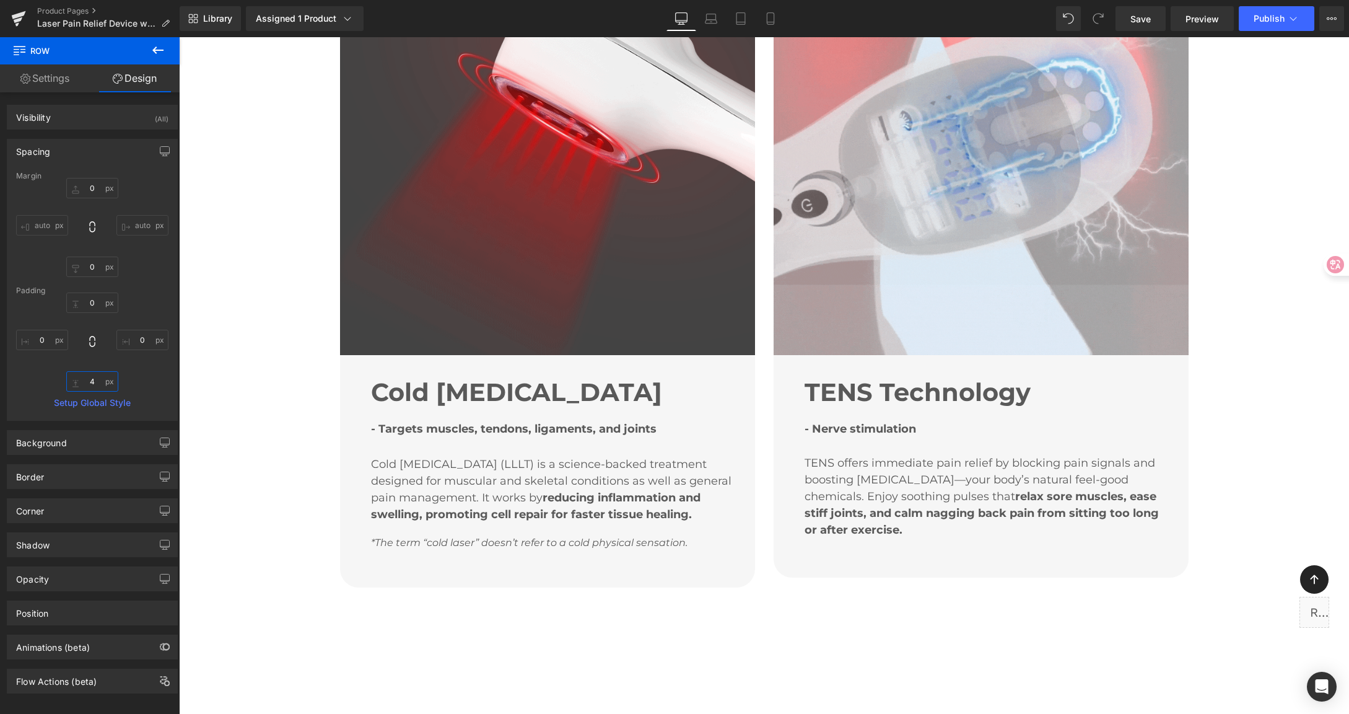
type input "40"
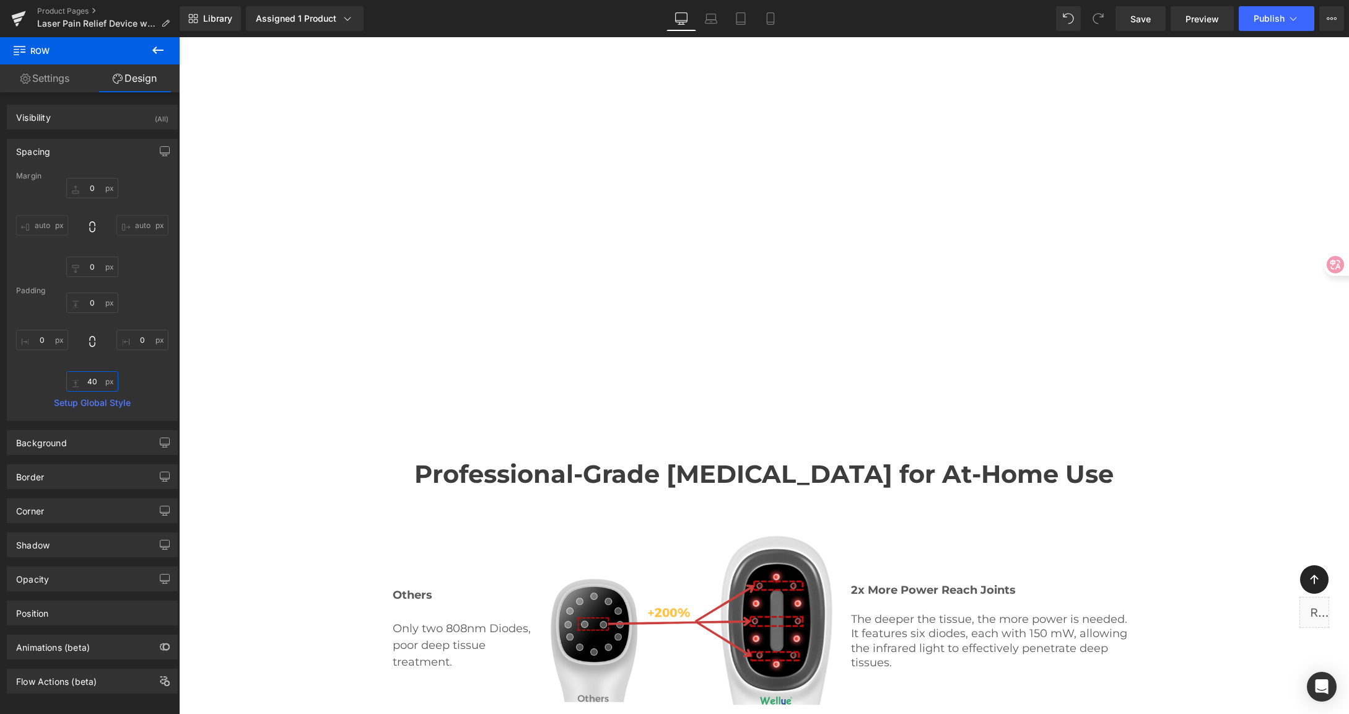
scroll to position [1615, 0]
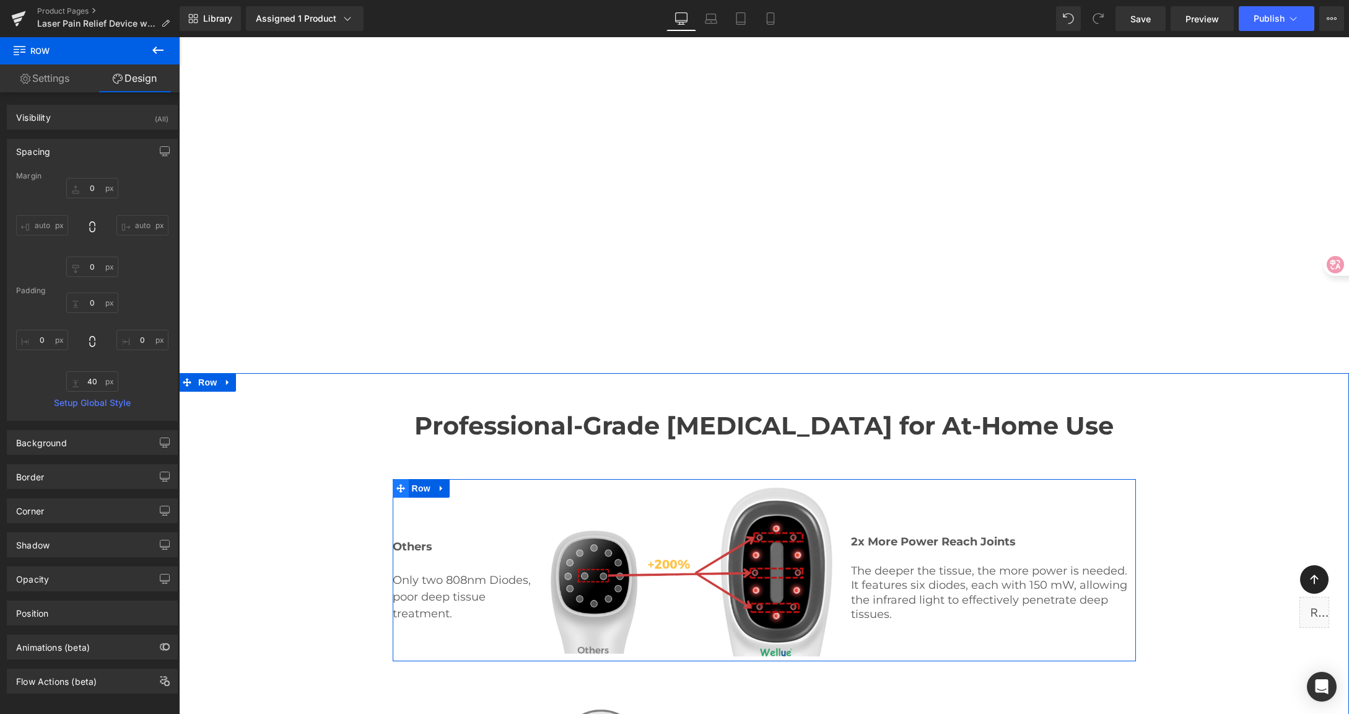
click at [396, 484] on icon at bounding box center [400, 488] width 9 height 9
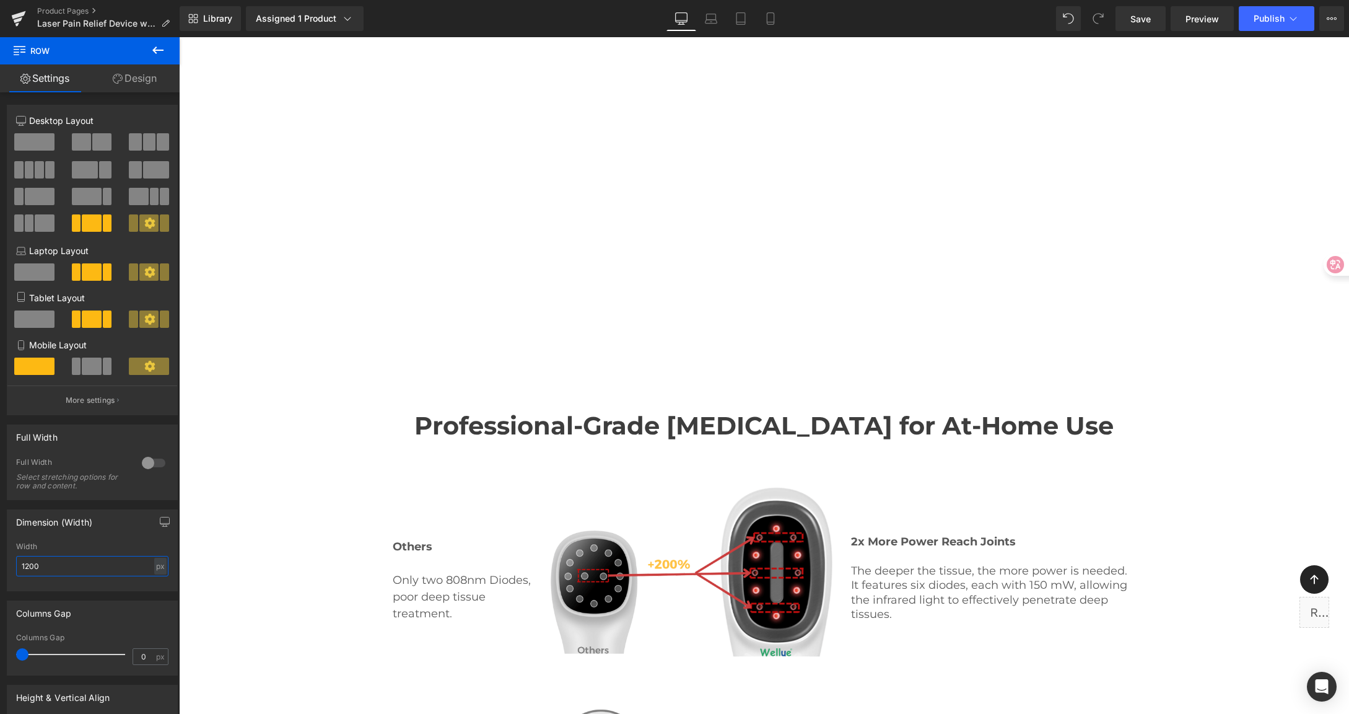
click at [0, 552] on html "Row You are previewing how the will restyle your page. You can not edit Element…" at bounding box center [674, 357] width 1349 height 714
drag, startPoint x: 78, startPoint y: 569, endPoint x: -8, endPoint y: 565, distance: 86.2
click at [0, 565] on html "Row You are previewing how the will restyle your page. You can not edit Element…" at bounding box center [674, 357] width 1349 height 714
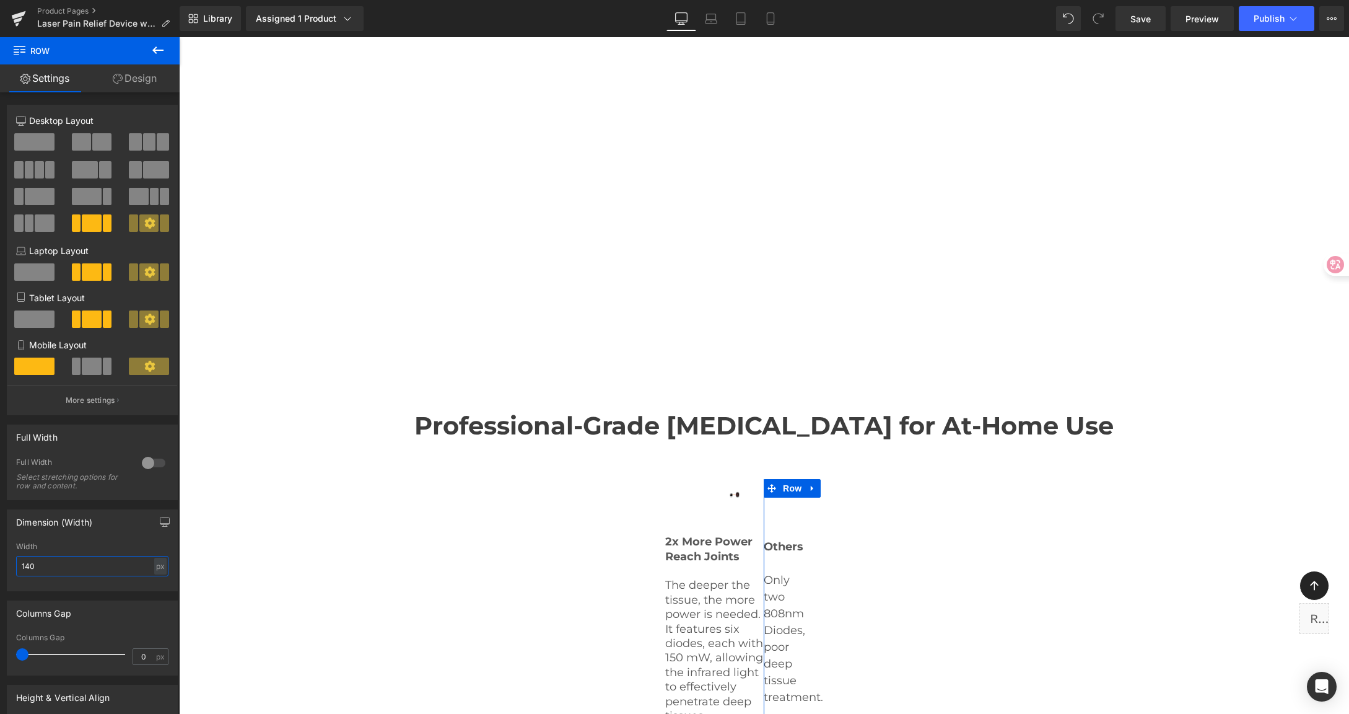
type input "1400"
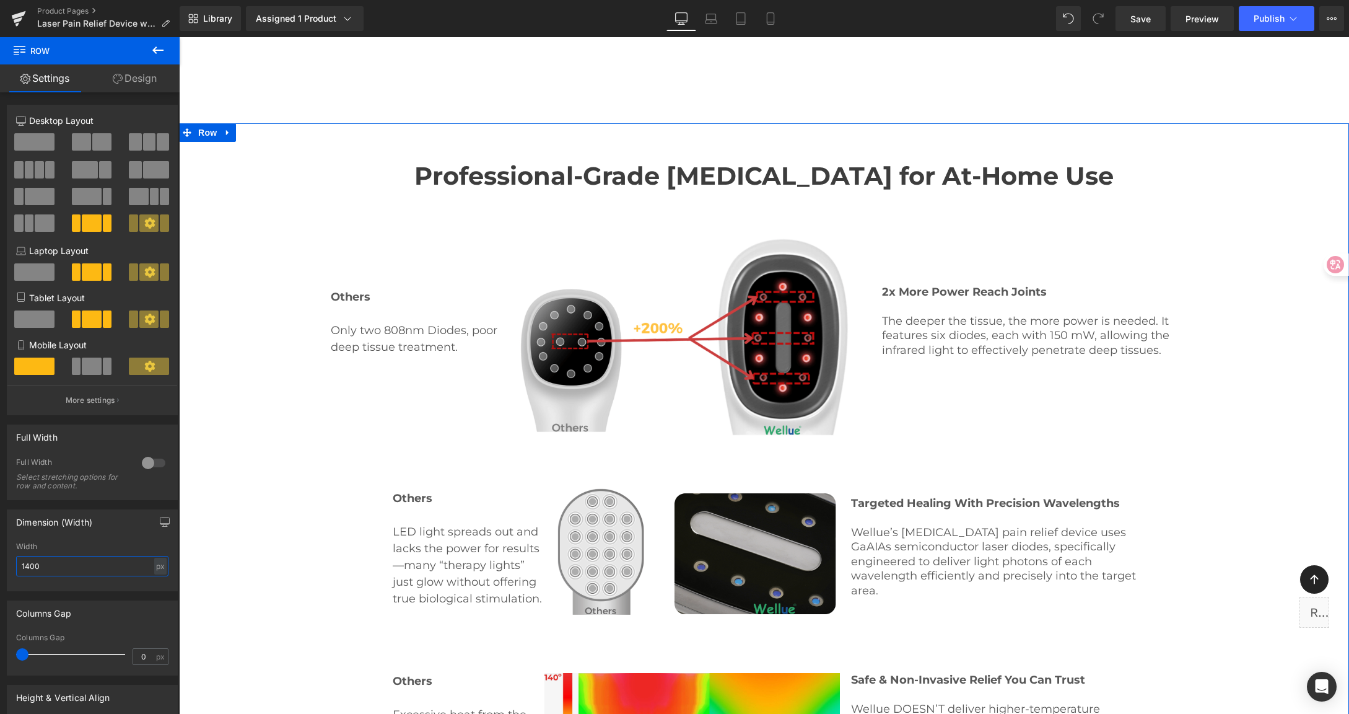
scroll to position [1867, 0]
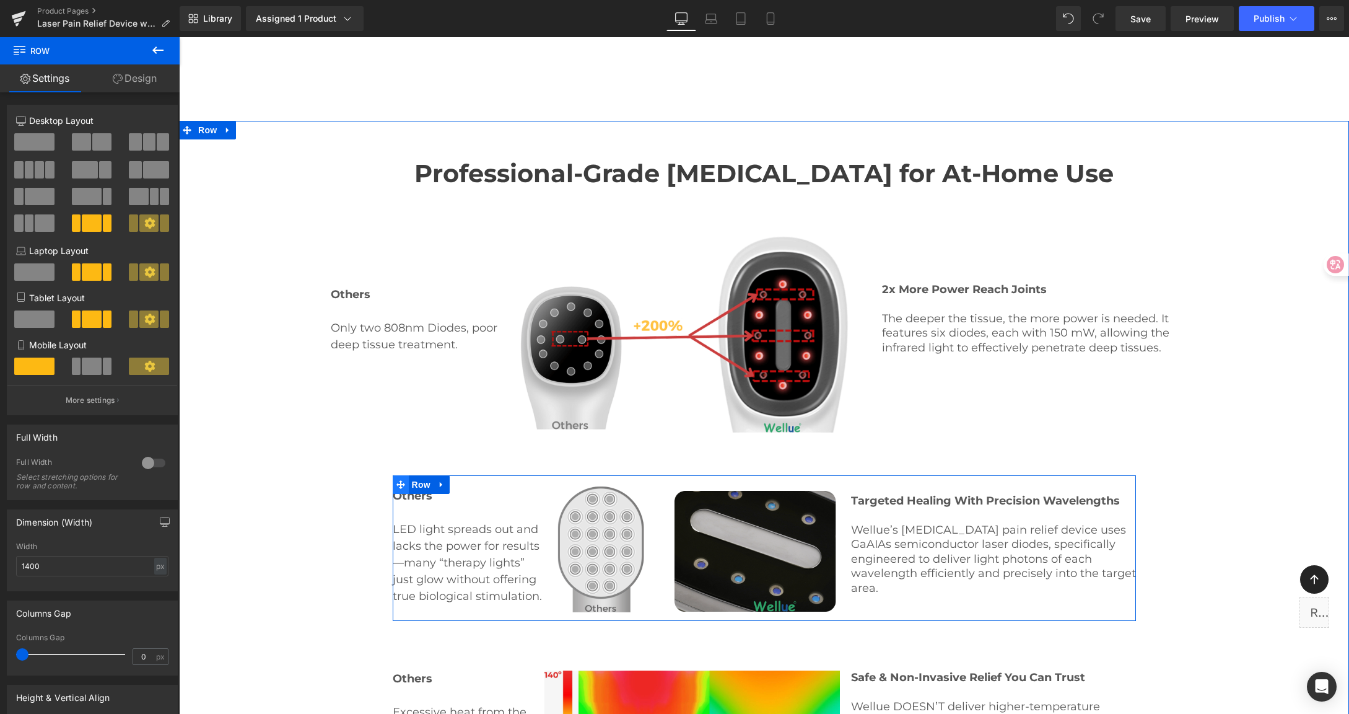
click at [398, 480] on icon at bounding box center [400, 484] width 9 height 9
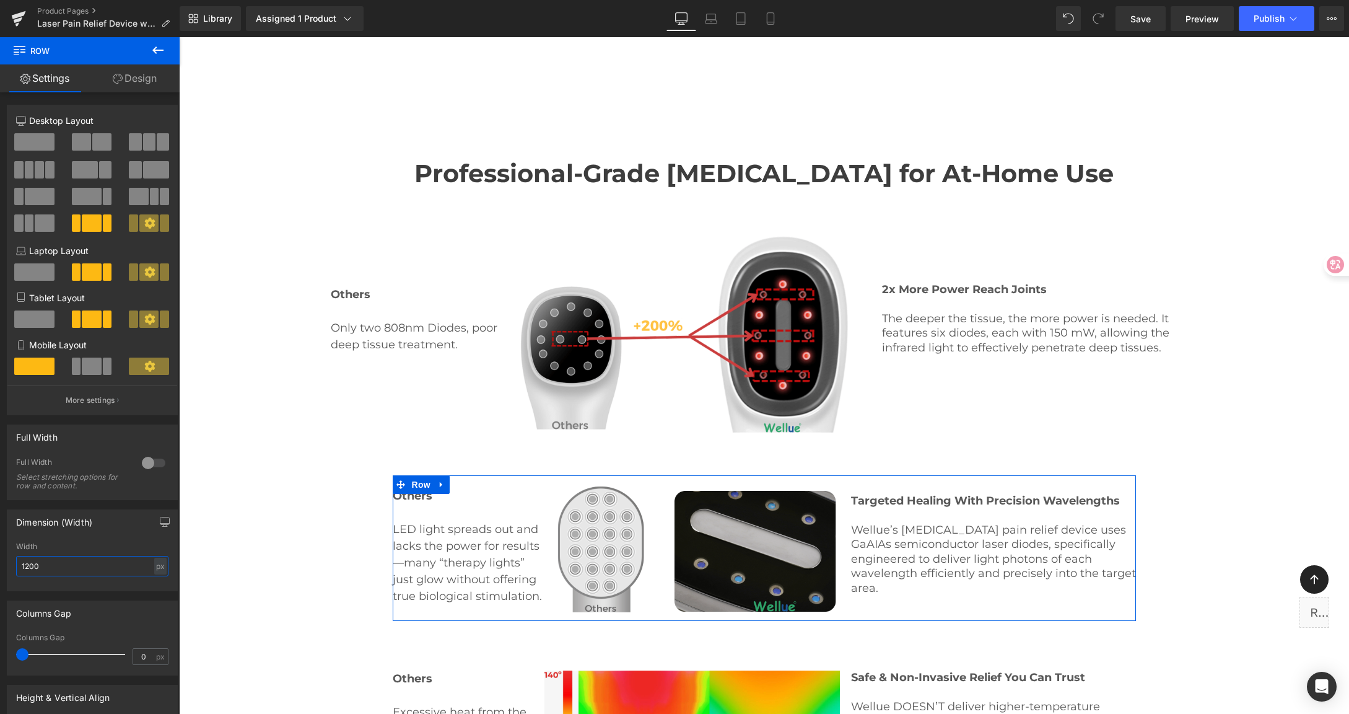
drag, startPoint x: -23, startPoint y: 565, endPoint x: -42, endPoint y: 565, distance: 19.2
click at [0, 565] on html "Row You are previewing how the will restyle your page. You can not edit Element…" at bounding box center [674, 357] width 1349 height 714
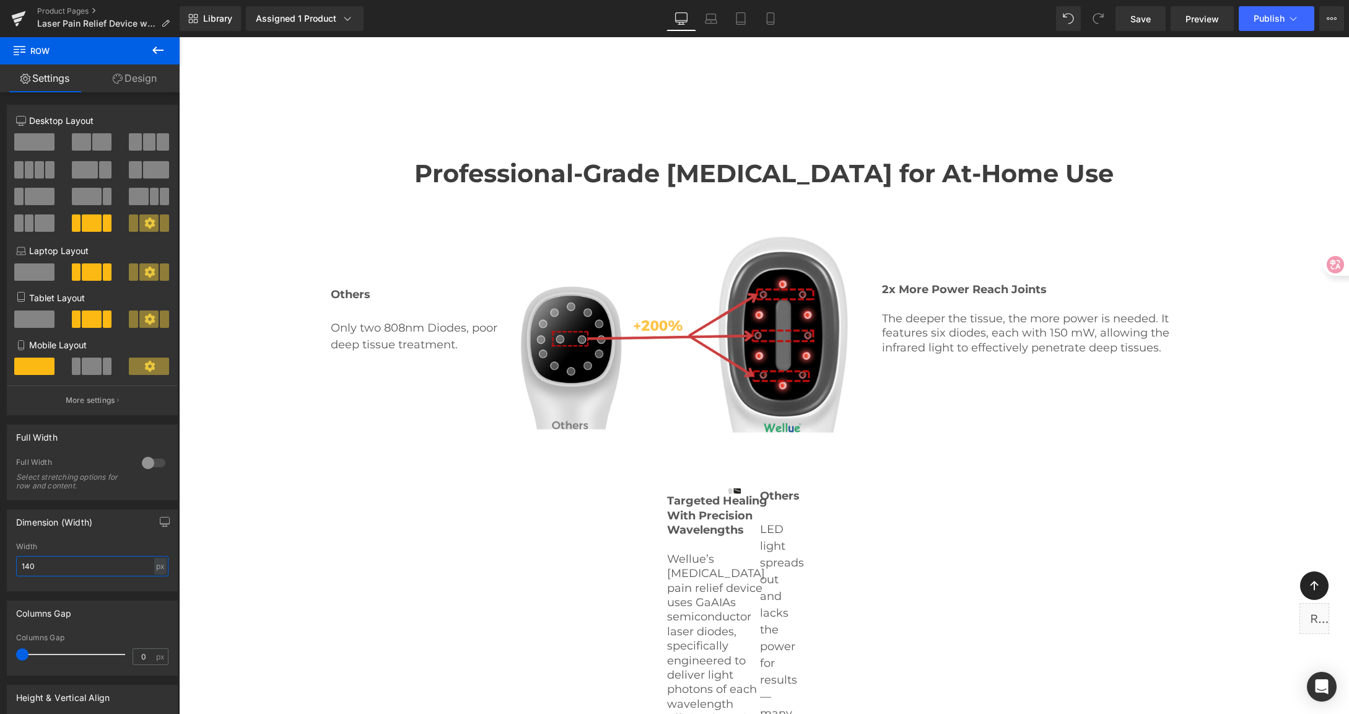
type input "1400"
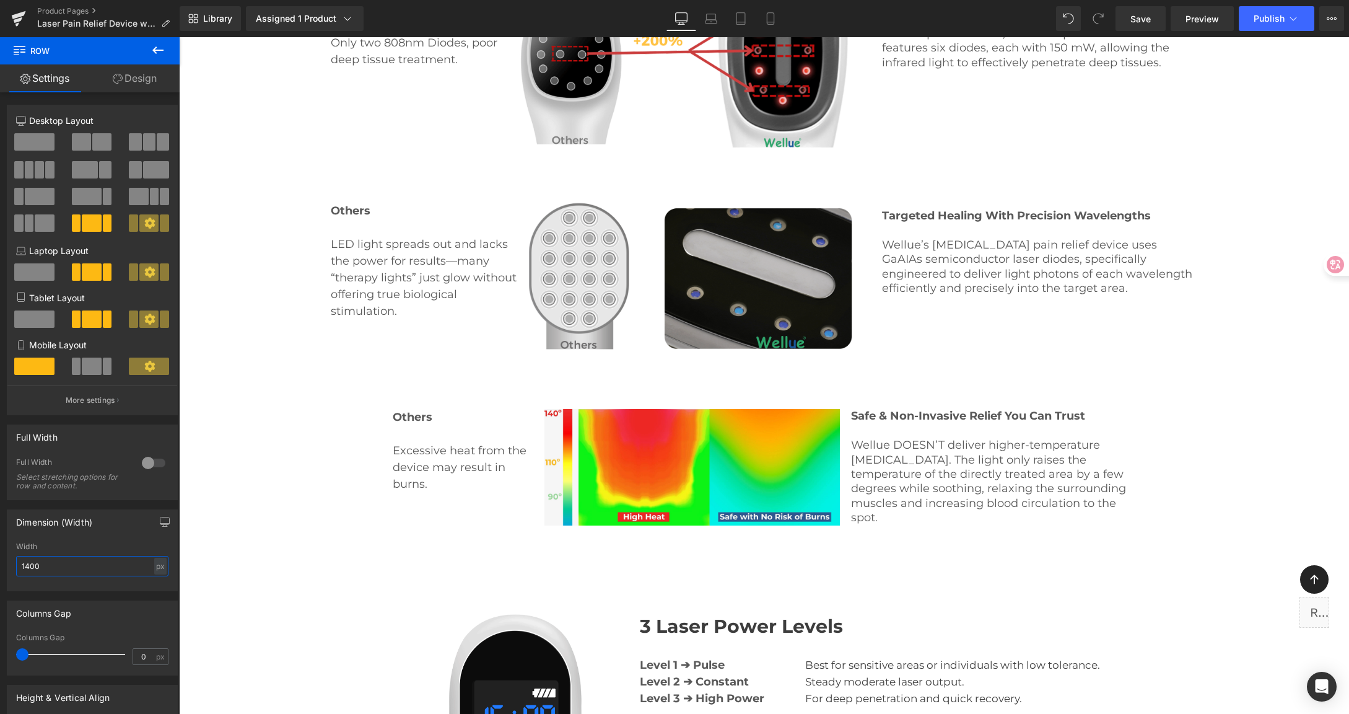
scroll to position [2153, 0]
click at [400, 408] on span at bounding box center [401, 417] width 16 height 19
drag, startPoint x: 57, startPoint y: 570, endPoint x: 36, endPoint y: 567, distance: 21.4
click at [0, 557] on html "Row You are previewing how the will restyle your page. You can not edit Element…" at bounding box center [674, 357] width 1349 height 714
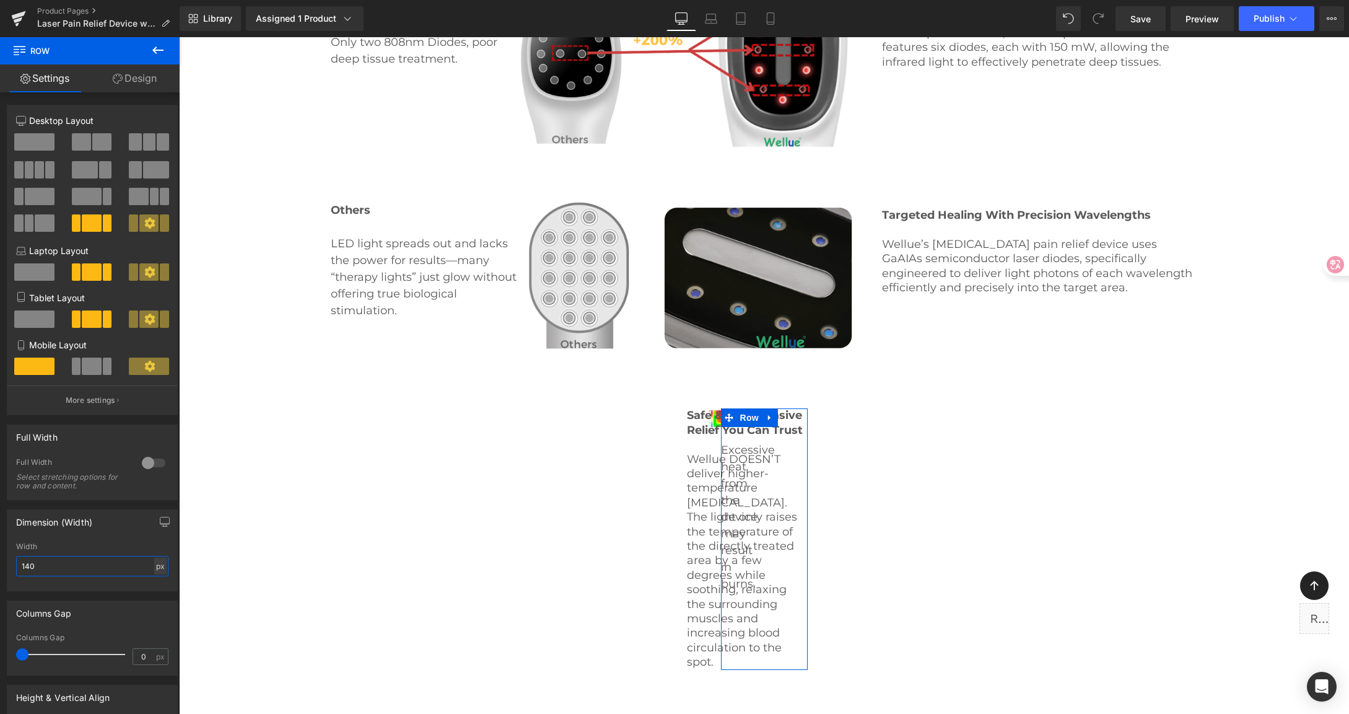
type input "1400"
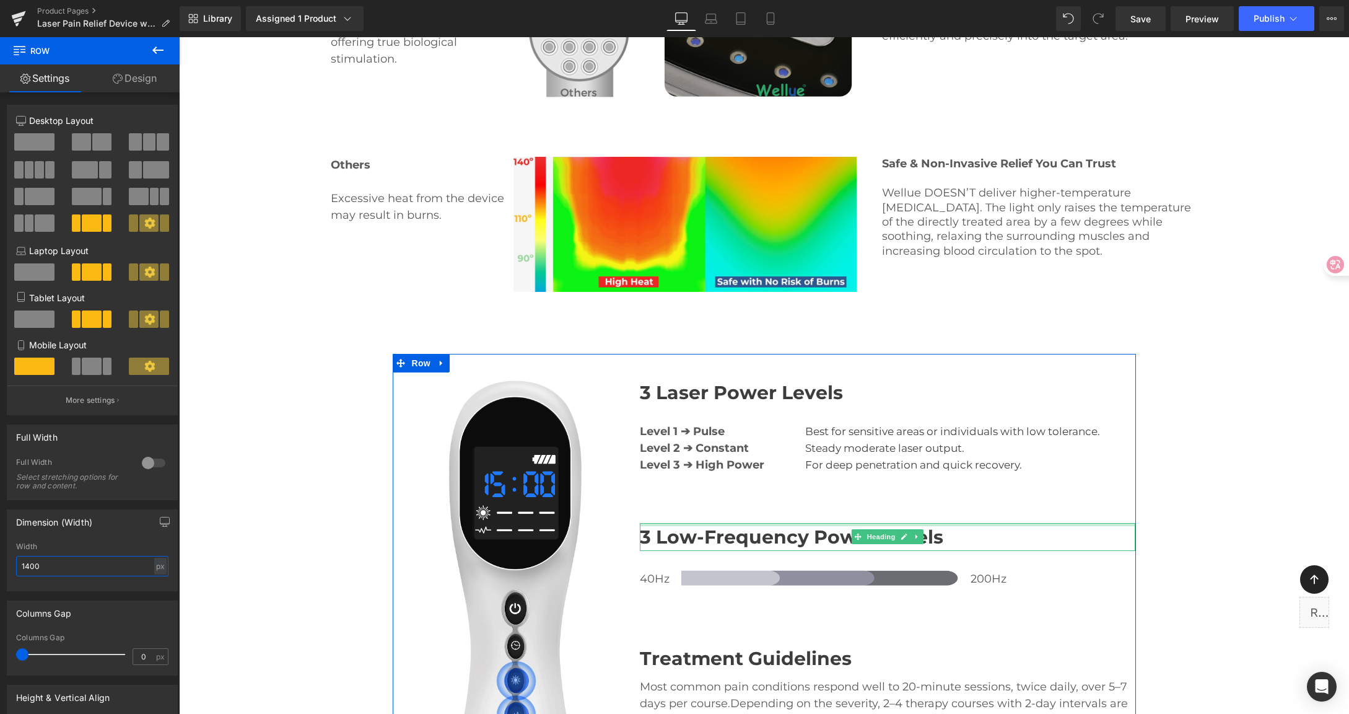
scroll to position [2407, 0]
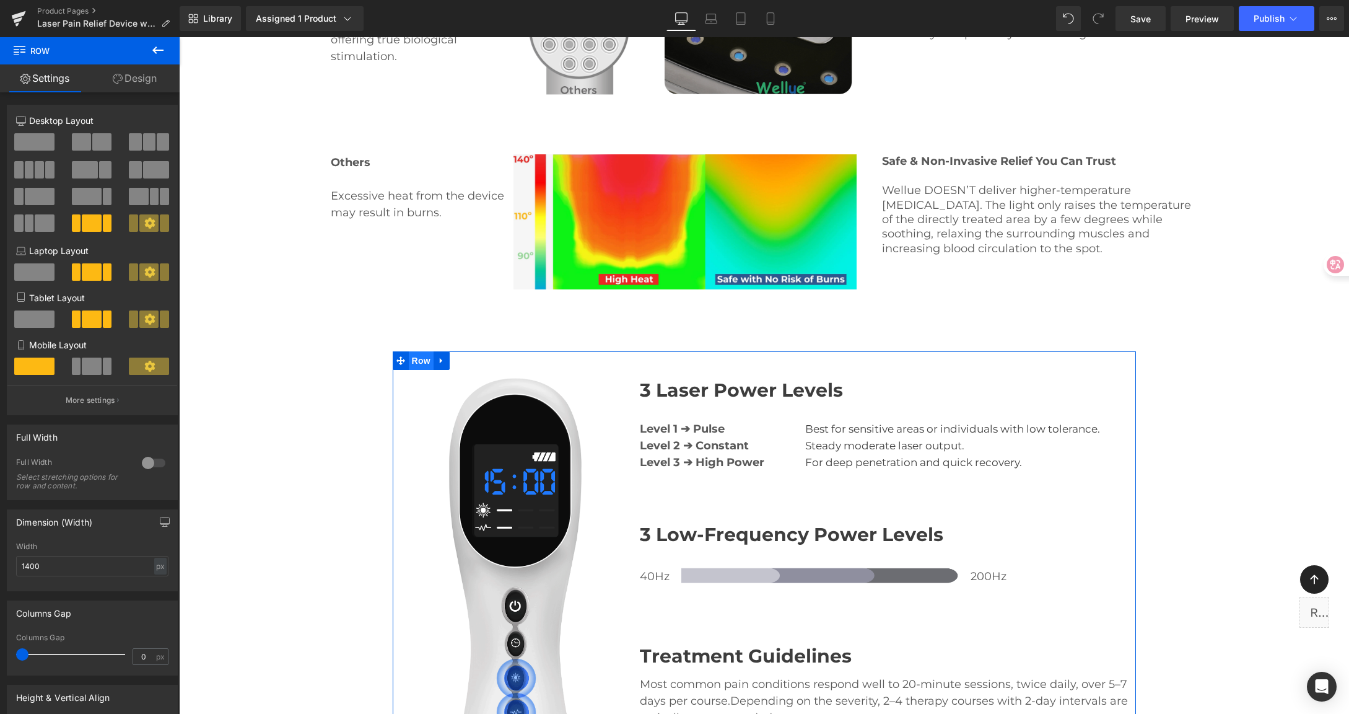
click at [411, 351] on span "Row" at bounding box center [421, 360] width 25 height 19
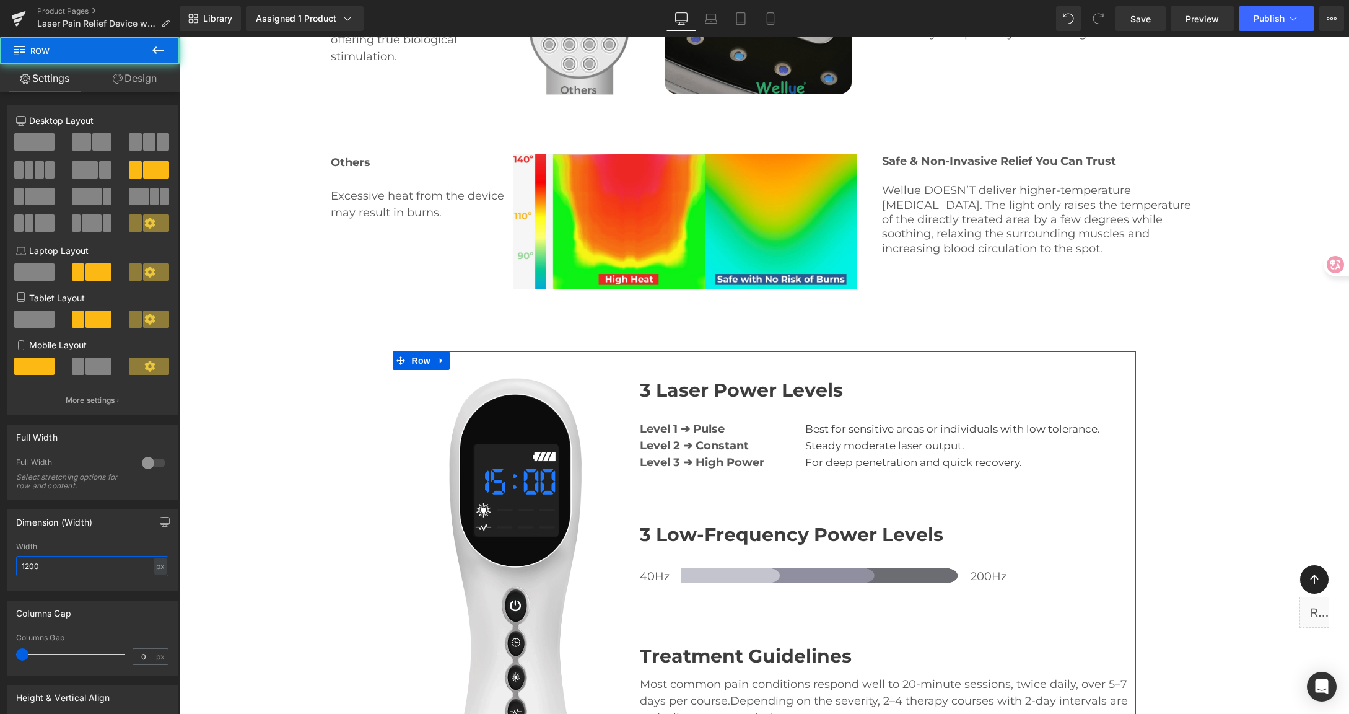
drag, startPoint x: 44, startPoint y: 564, endPoint x: -38, endPoint y: 550, distance: 83.5
click at [0, 550] on html "Row You are previewing how the will restyle your page. You can not edit Element…" at bounding box center [674, 357] width 1349 height 714
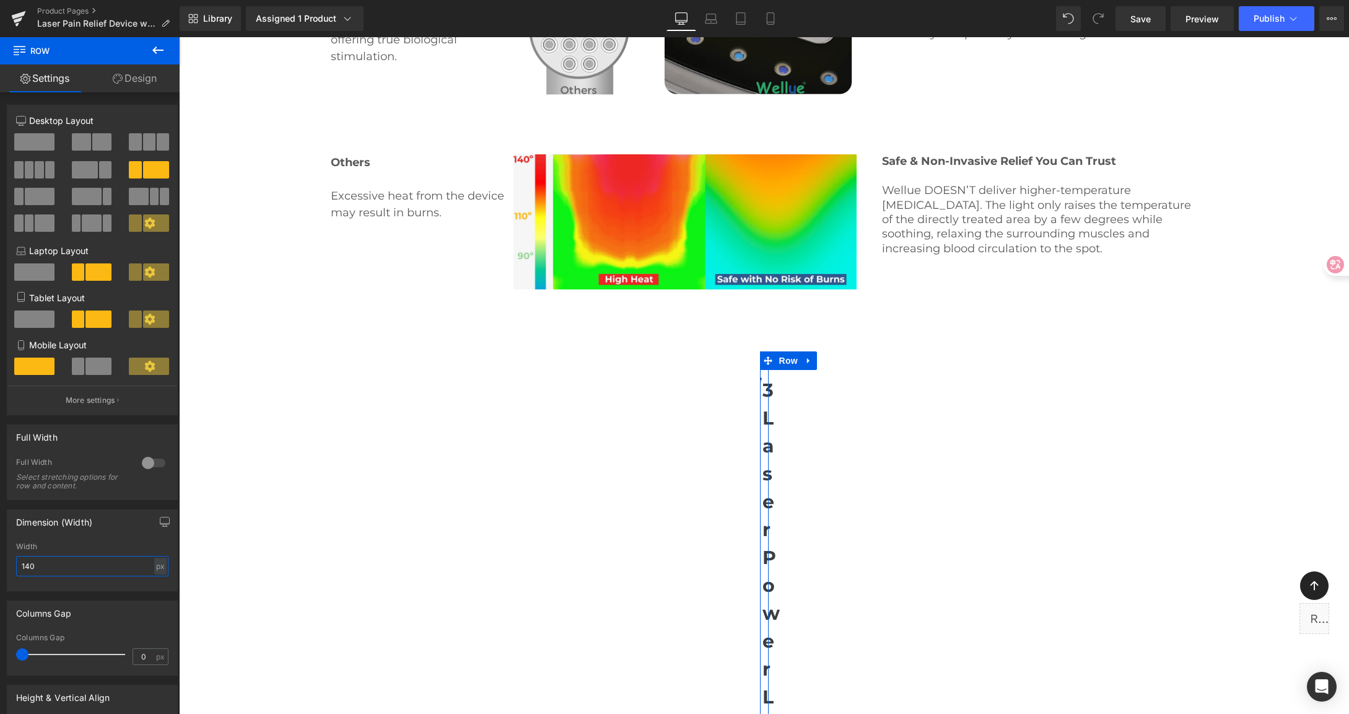
type input "1400"
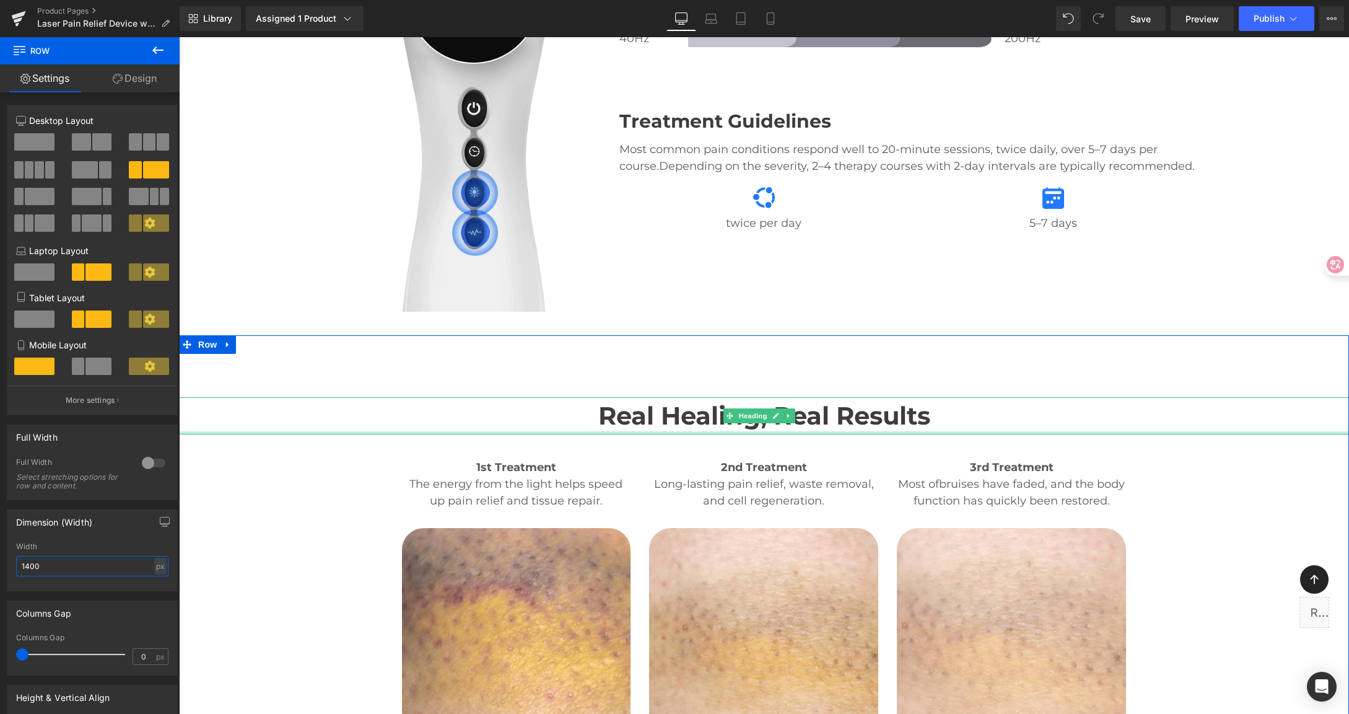
scroll to position [2980, 0]
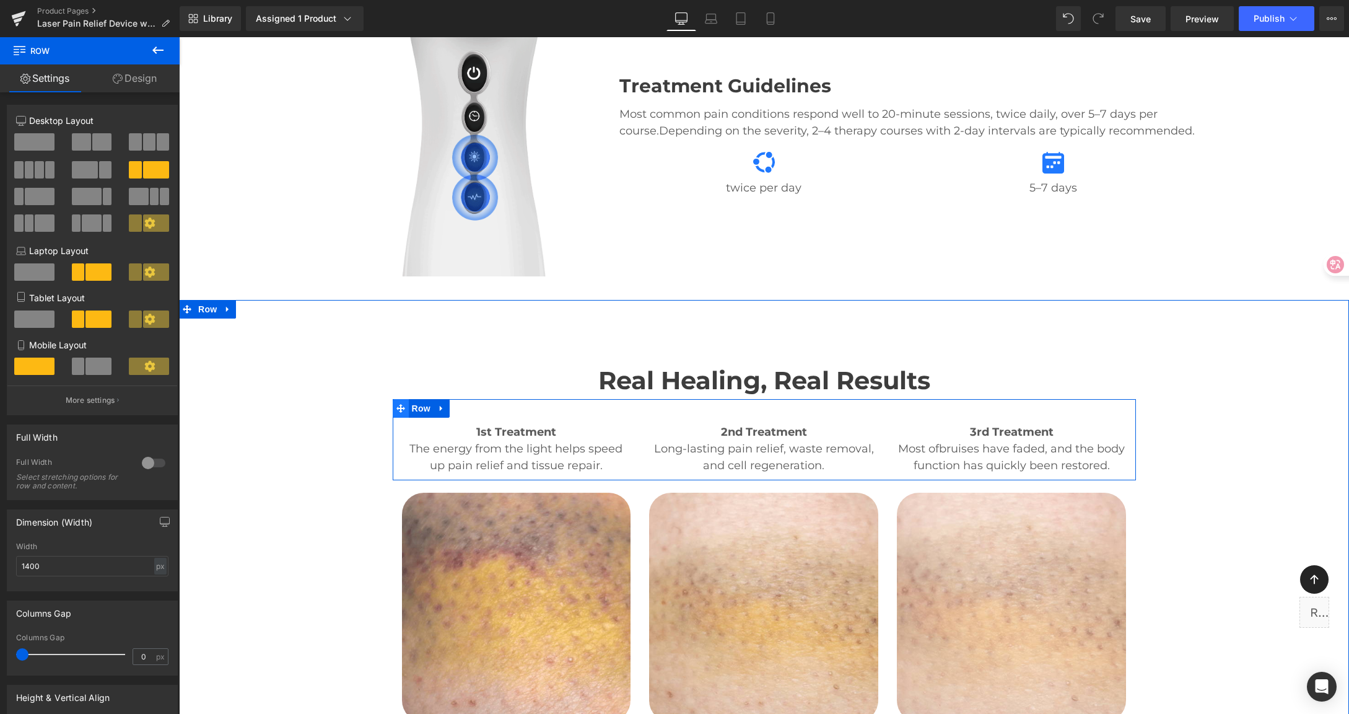
click at [393, 399] on span at bounding box center [401, 408] width 16 height 19
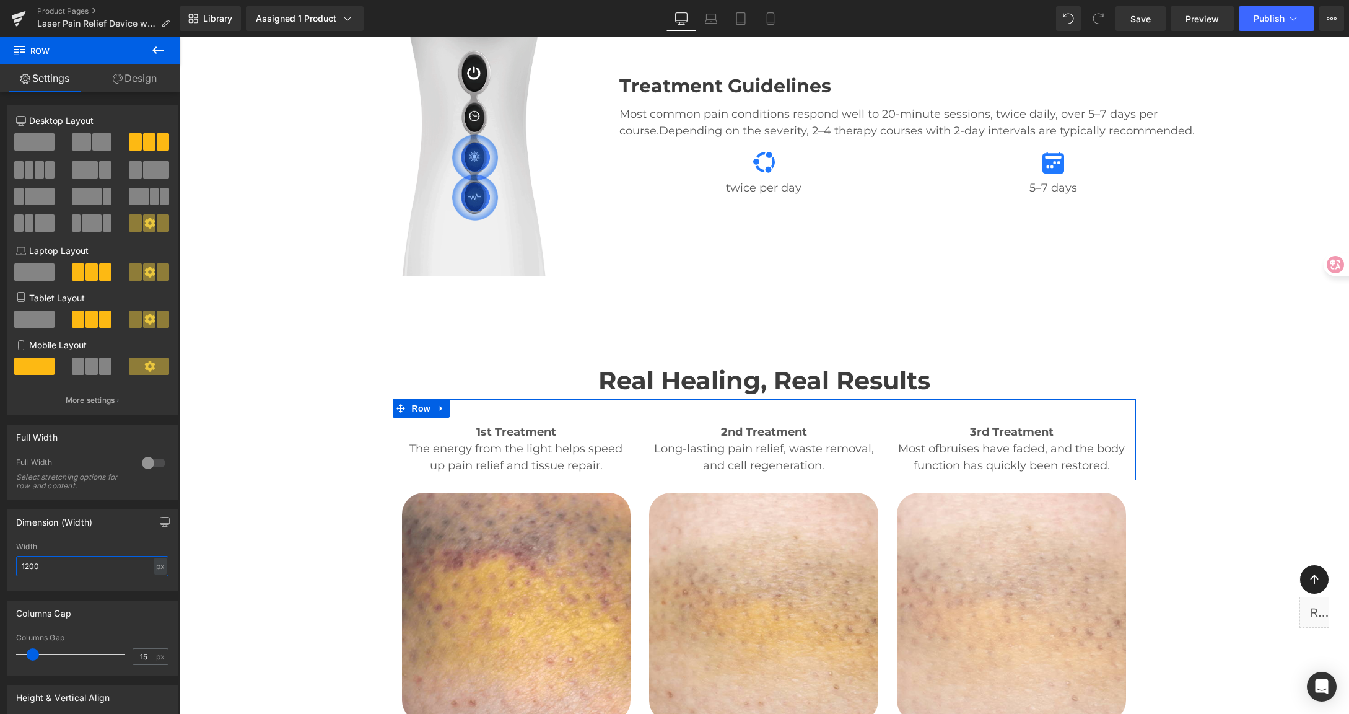
drag, startPoint x: 49, startPoint y: 566, endPoint x: -22, endPoint y: 559, distance: 71.6
click at [0, 559] on html "Row You are previewing how the will restyle your page. You can not edit Element…" at bounding box center [674, 357] width 1349 height 714
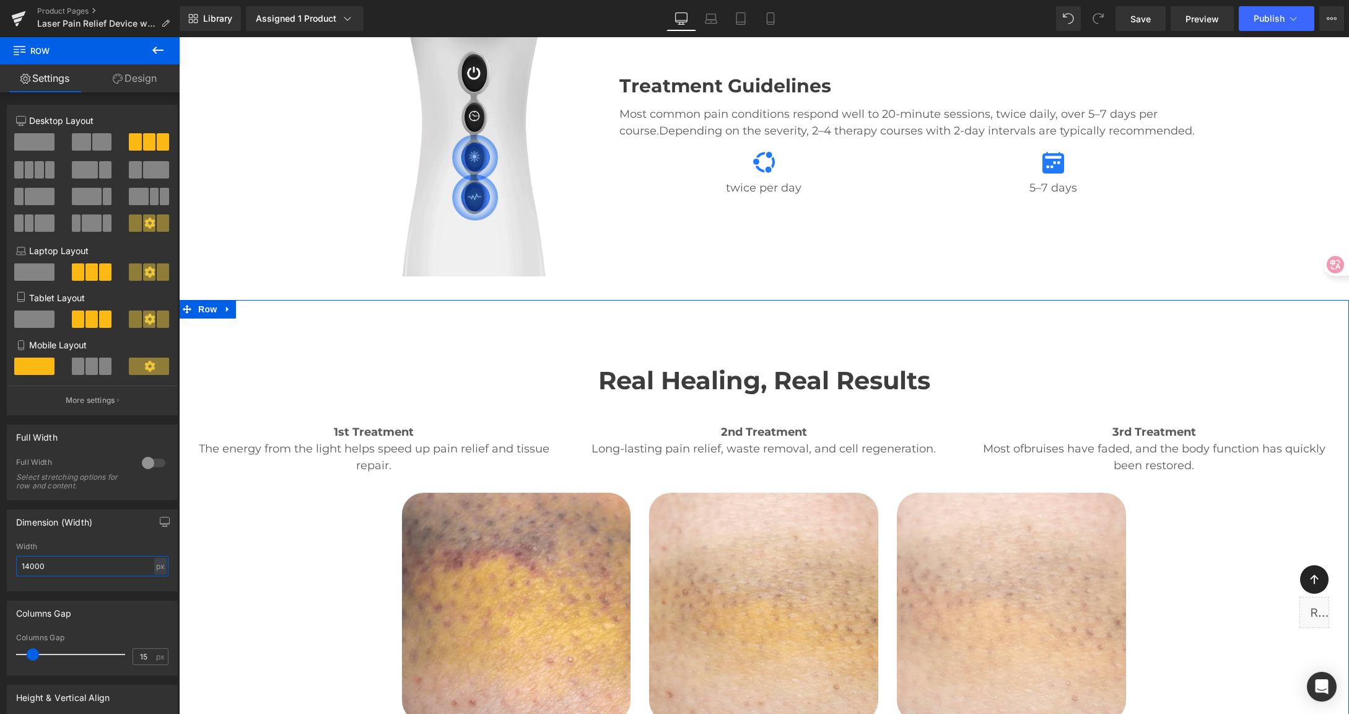
type input "1400"
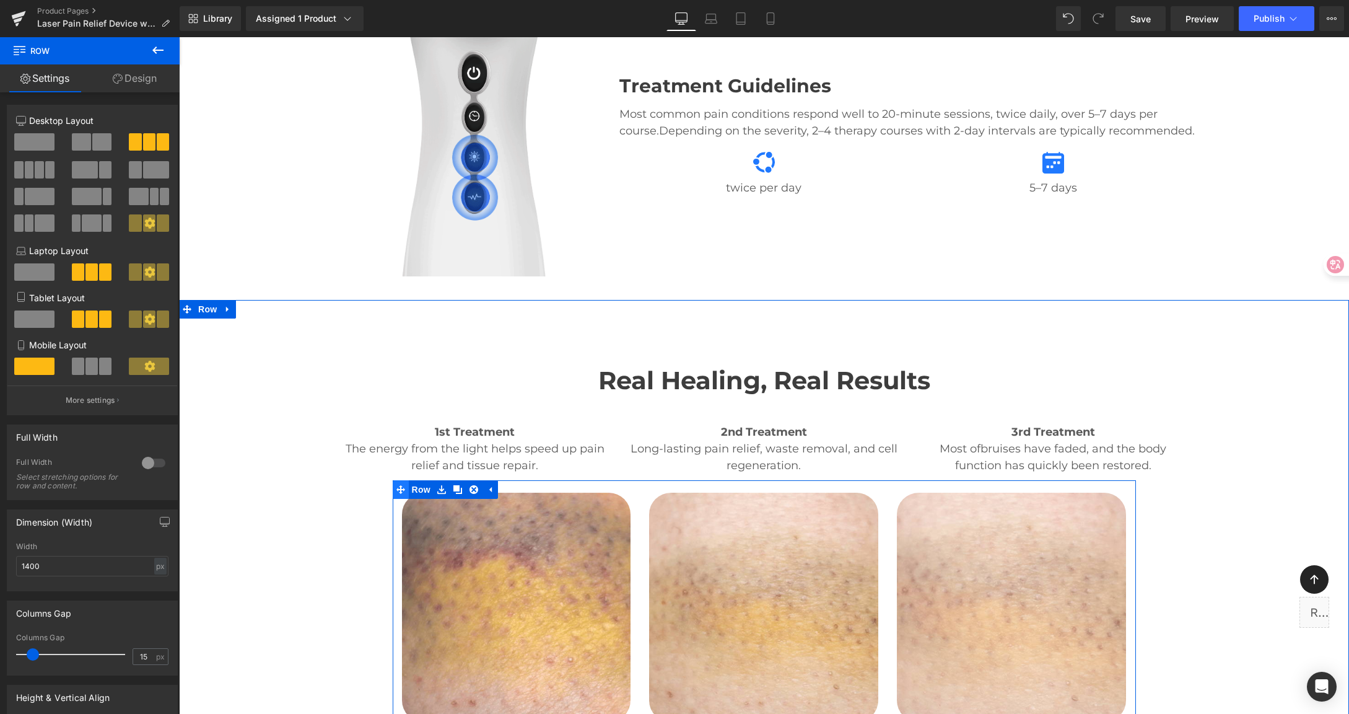
click at [396, 484] on icon at bounding box center [400, 488] width 9 height 9
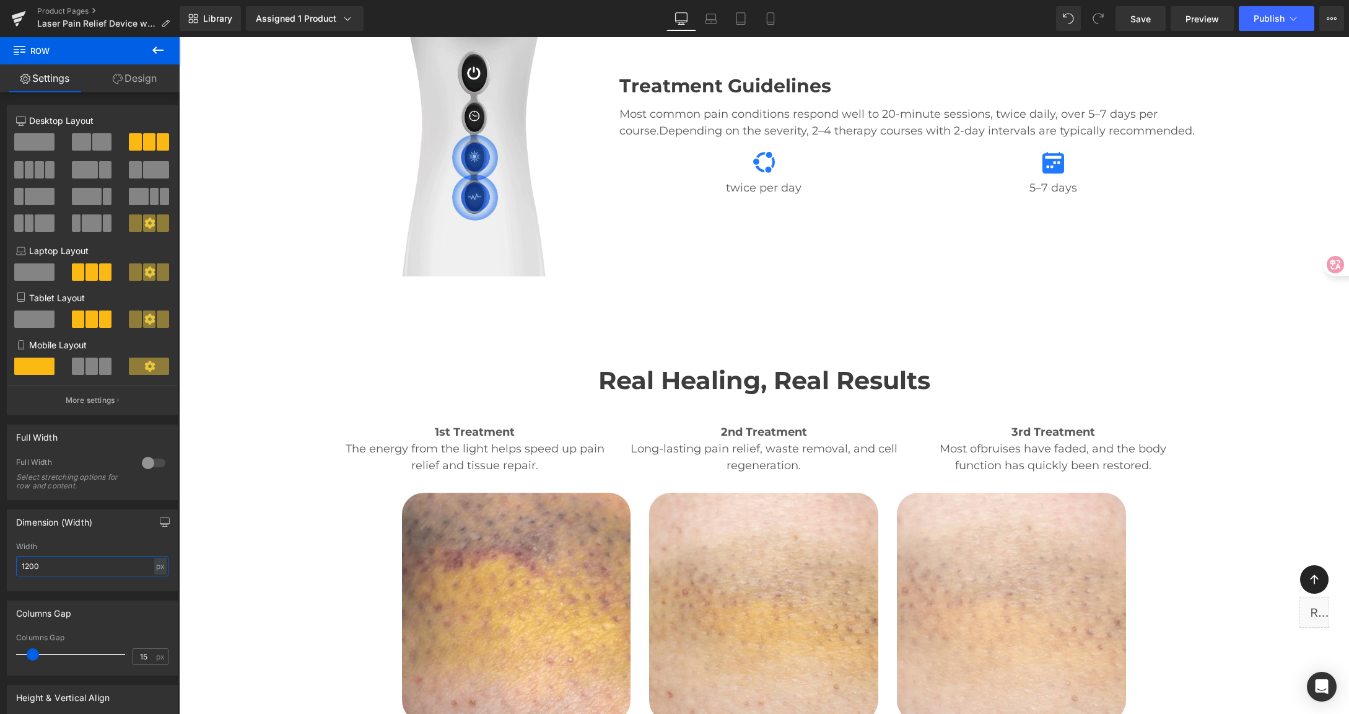
drag, startPoint x: 43, startPoint y: 568, endPoint x: -22, endPoint y: 562, distance: 65.9
click at [0, 562] on html "Row You are previewing how the will restyle your page. You can not edit Element…" at bounding box center [674, 357] width 1349 height 714
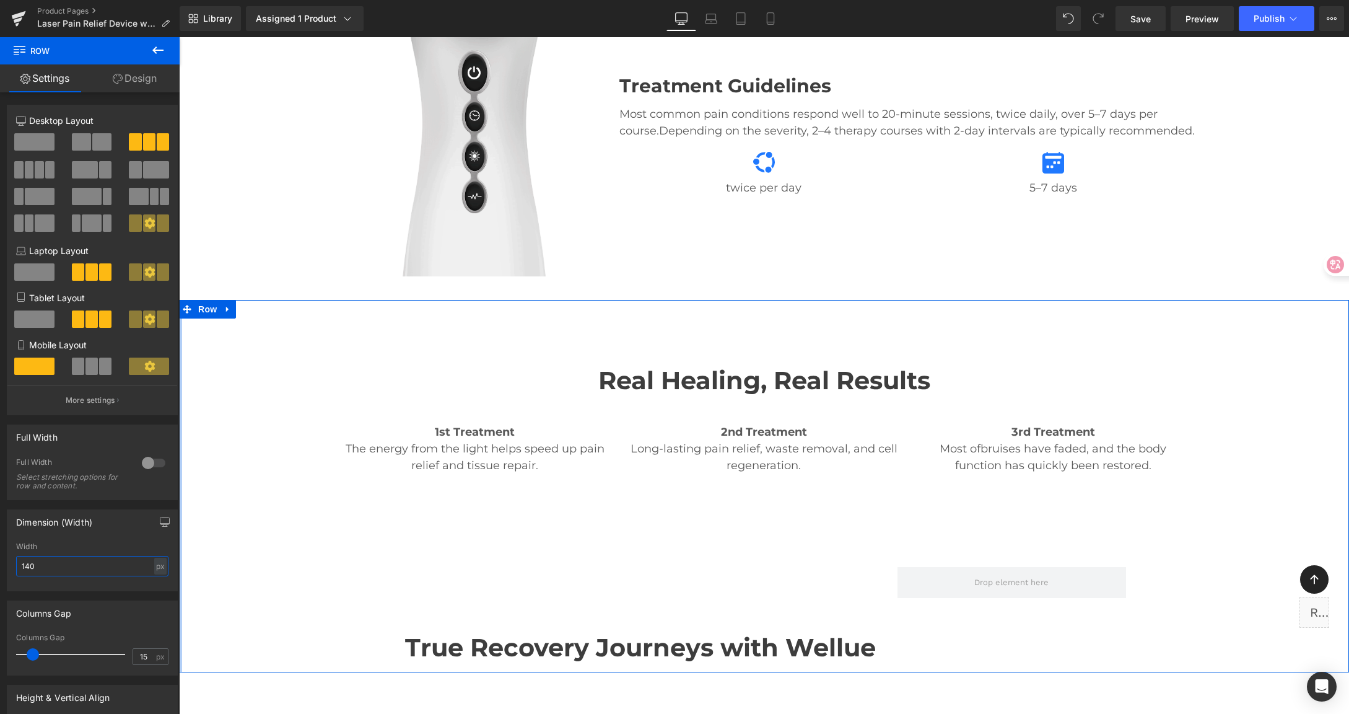
type input "1400"
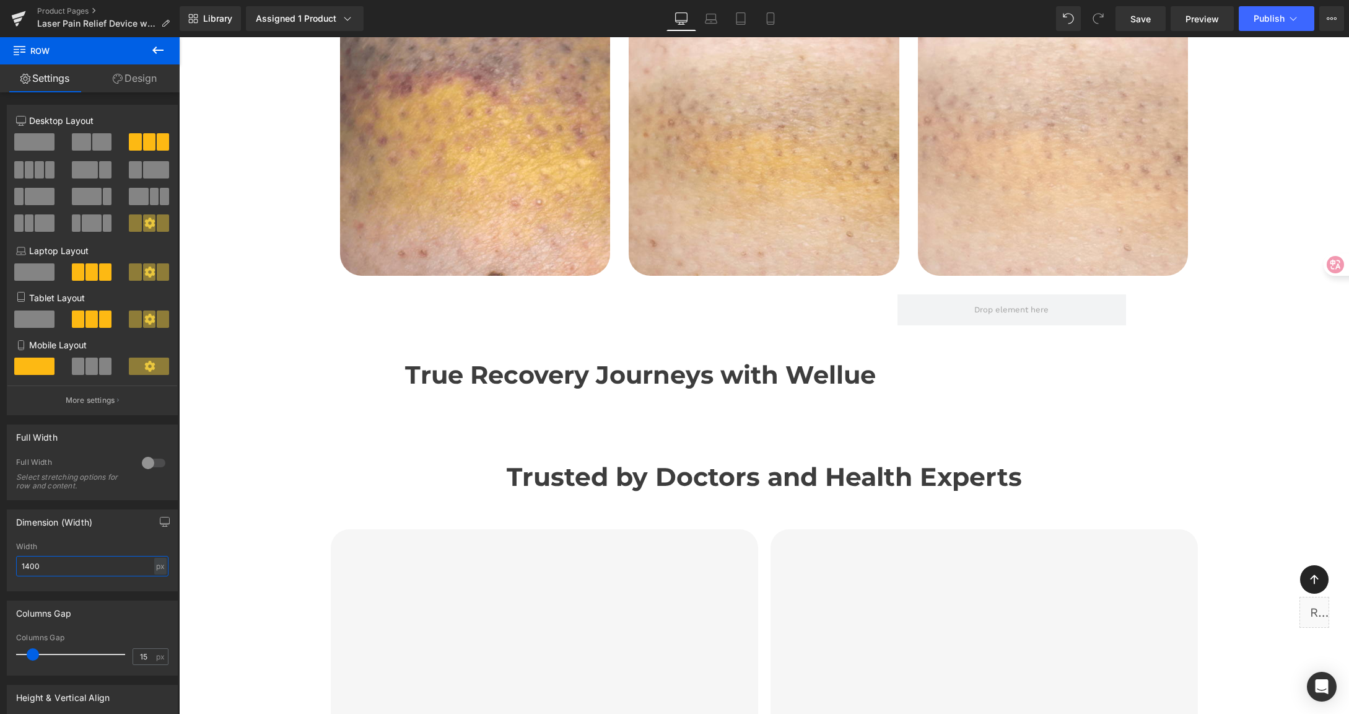
scroll to position [3468, 0]
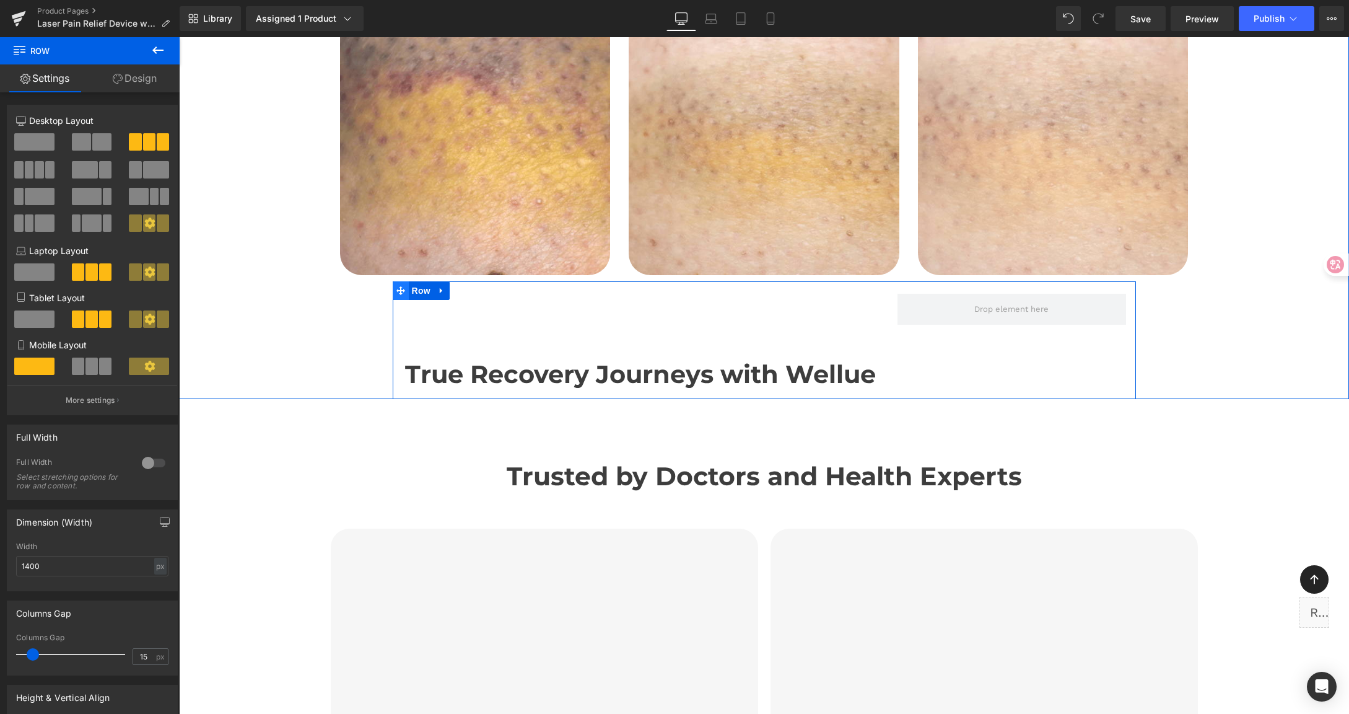
click at [398, 286] on icon at bounding box center [400, 290] width 9 height 9
drag, startPoint x: 45, startPoint y: 566, endPoint x: -62, endPoint y: 557, distance: 107.6
click at [0, 557] on html "Row You are previewing how the will restyle your page. You can not edit Element…" at bounding box center [674, 357] width 1349 height 714
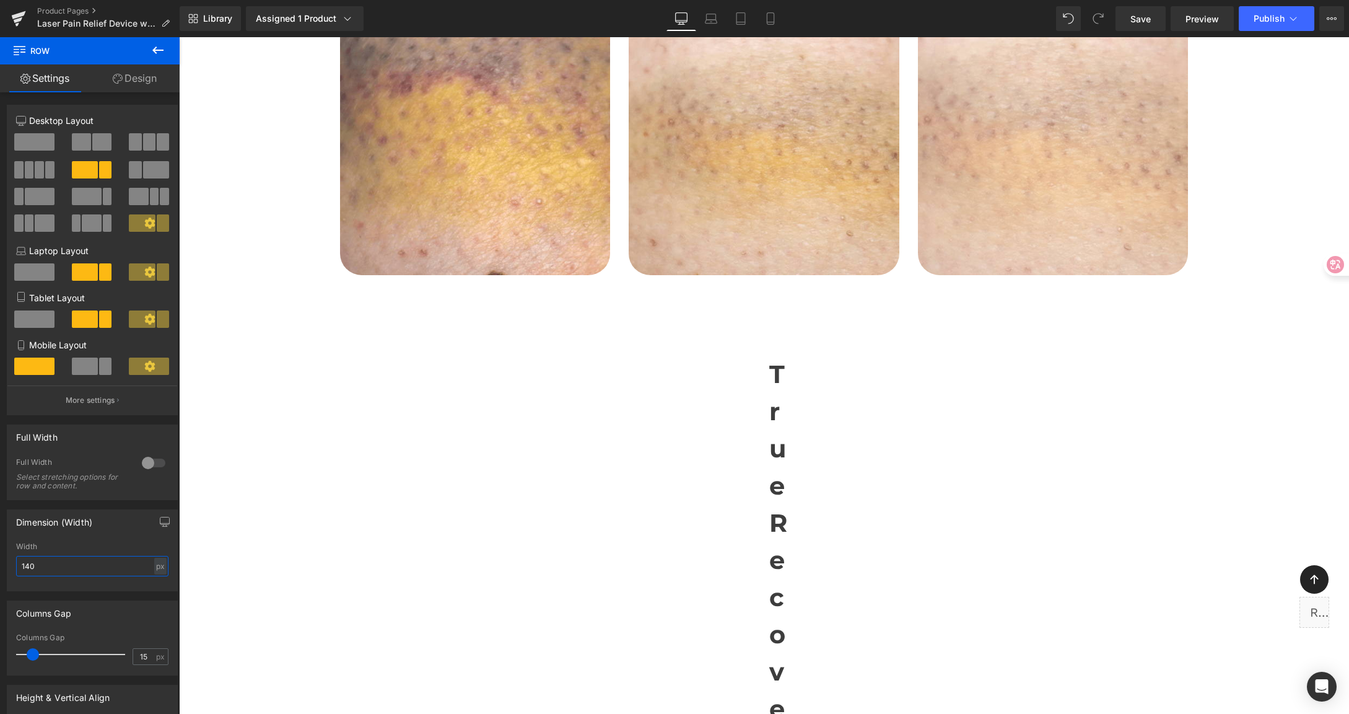
type input "1400"
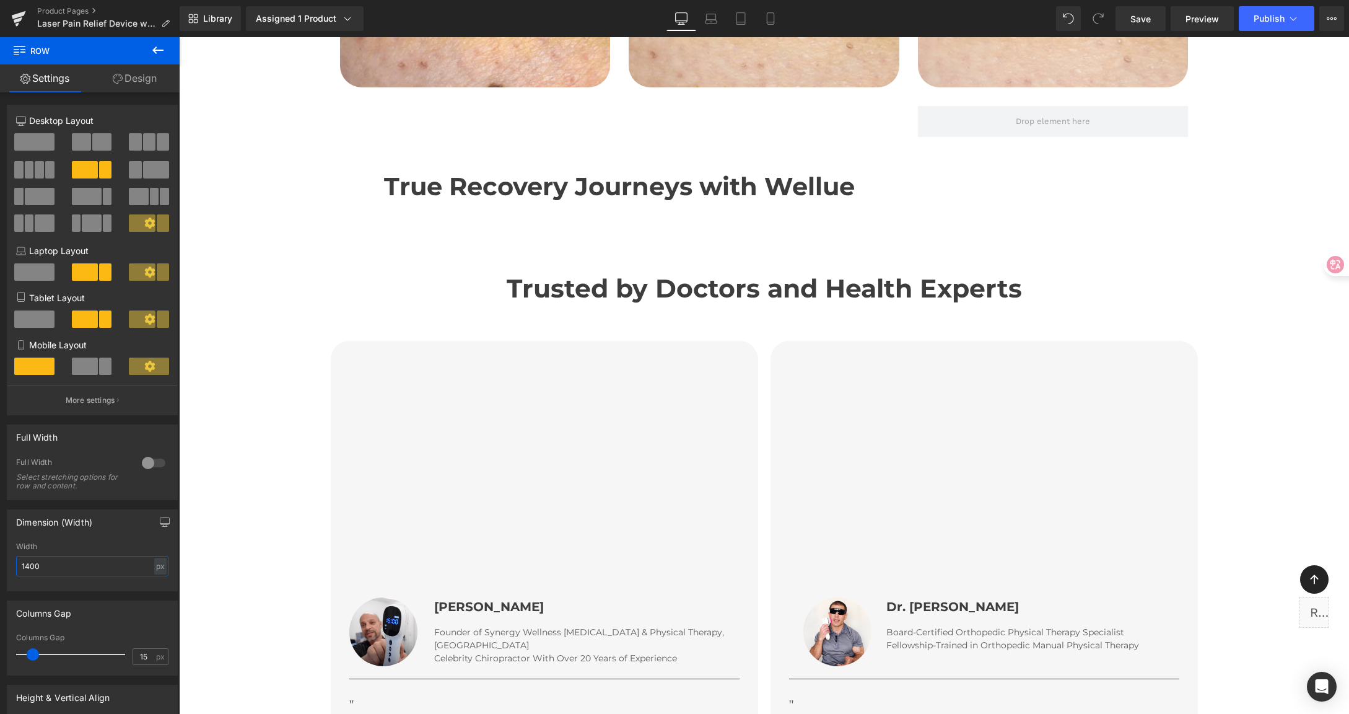
scroll to position [3658, 0]
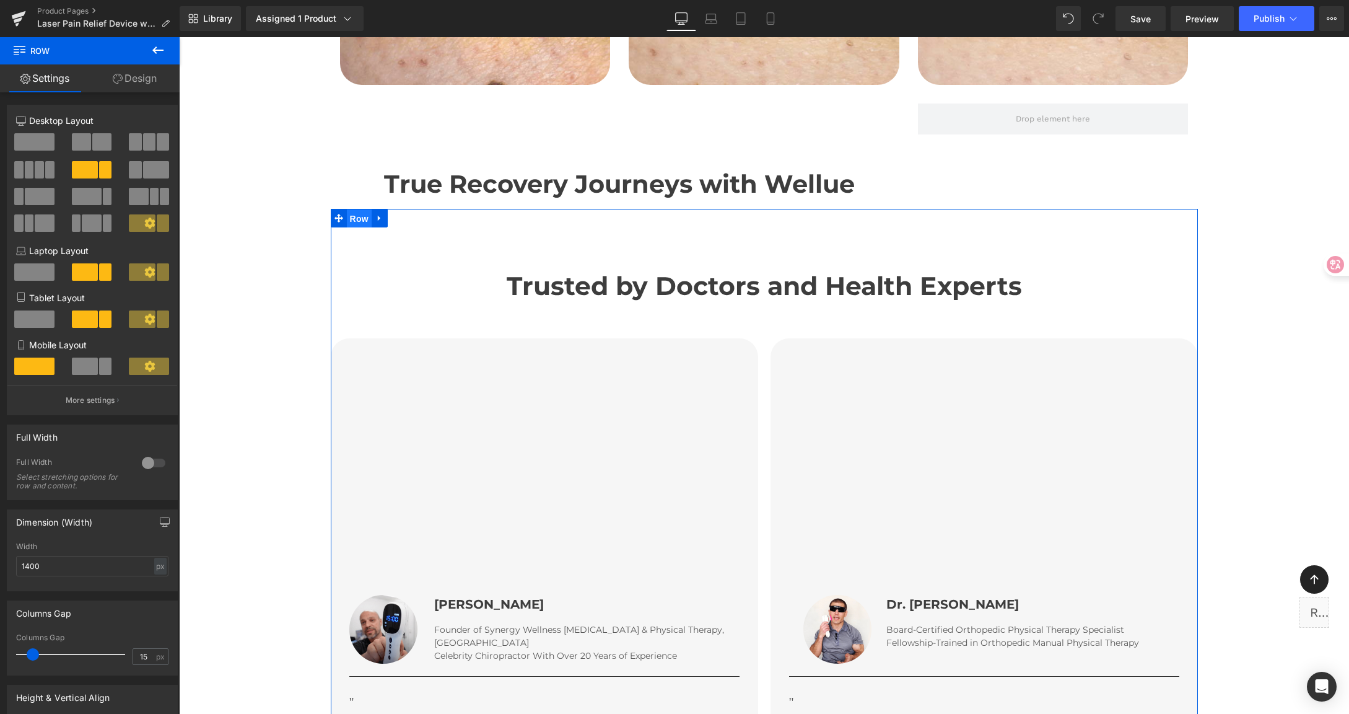
click at [348, 209] on span "Row" at bounding box center [359, 218] width 25 height 19
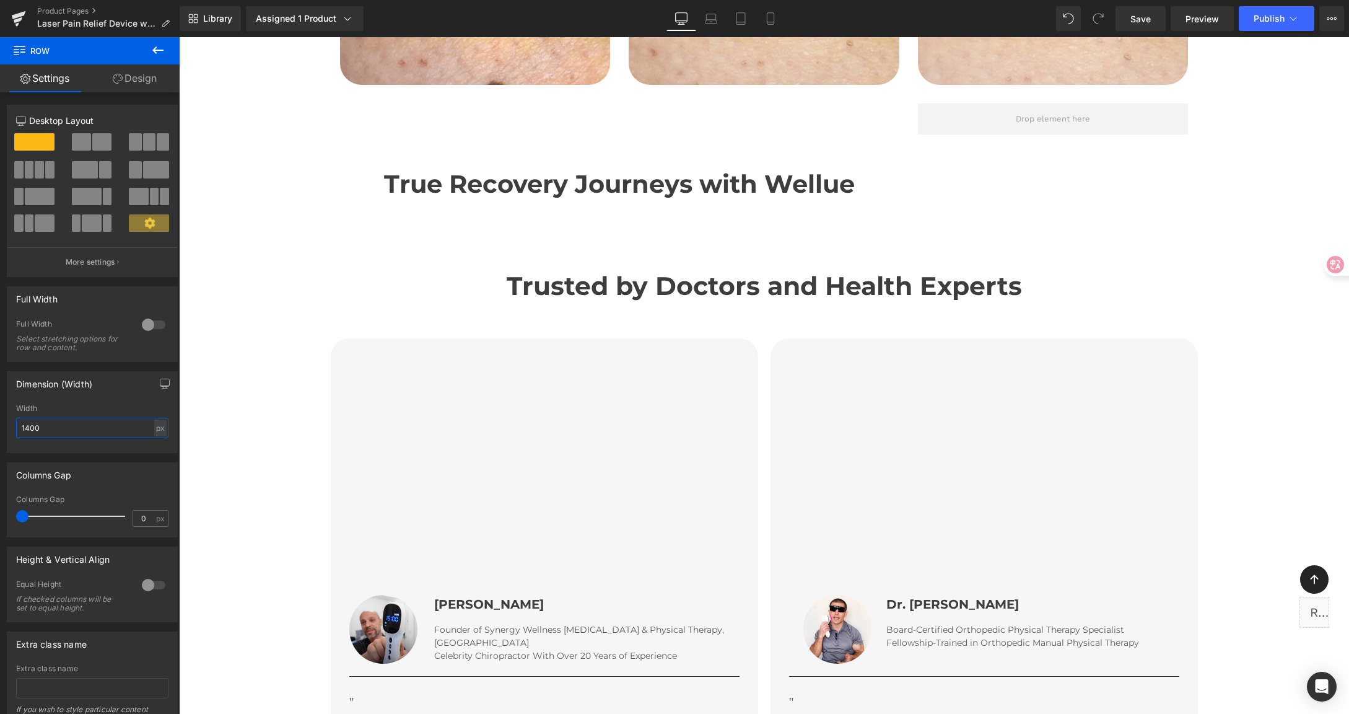
drag, startPoint x: 44, startPoint y: 424, endPoint x: -45, endPoint y: 421, distance: 88.6
click at [0, 421] on html "Row You are previewing how the will restyle your page. You can not edit Element…" at bounding box center [674, 357] width 1349 height 714
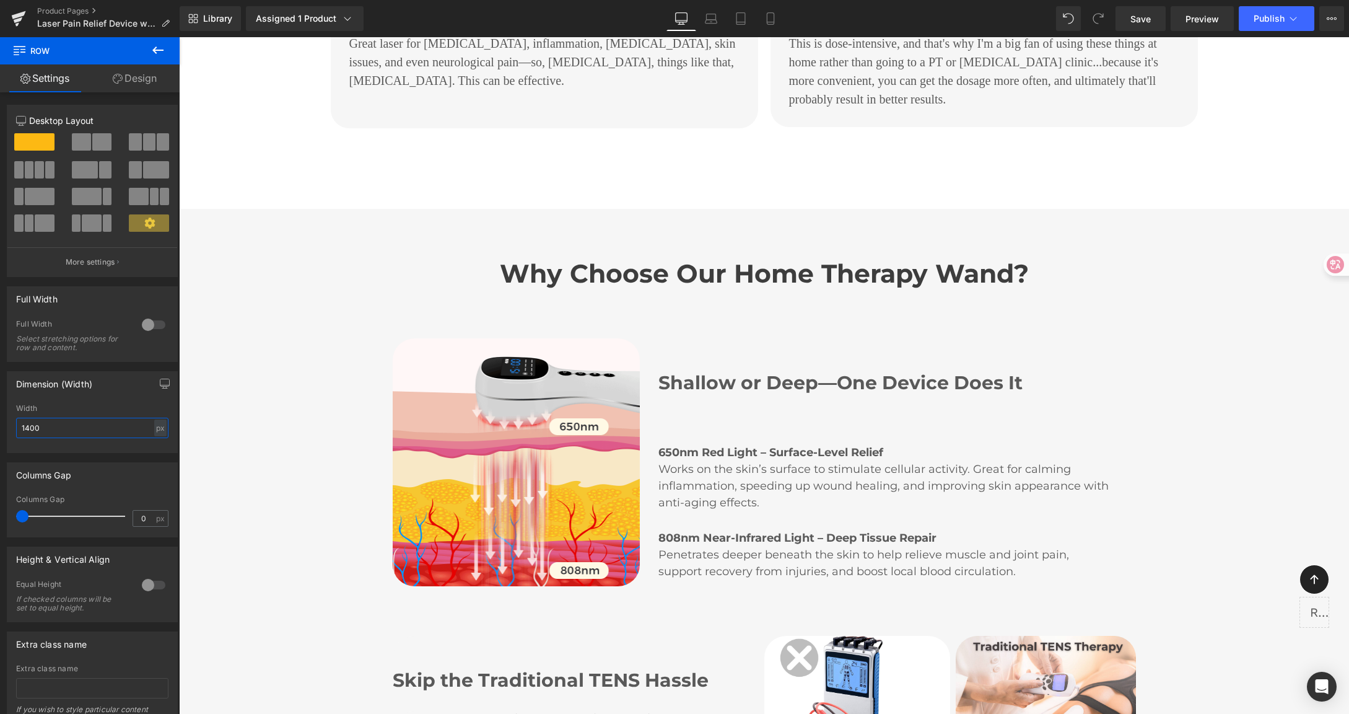
scroll to position [4343, 0]
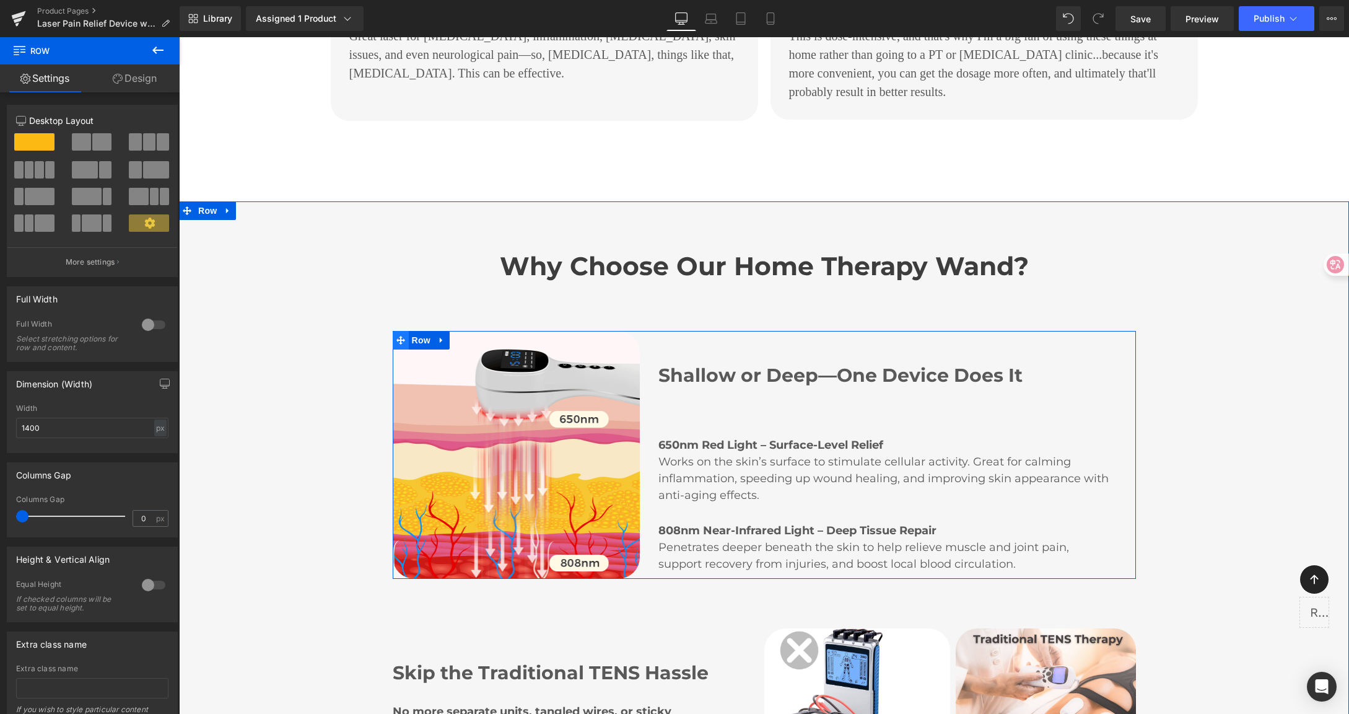
click at [396, 336] on icon at bounding box center [400, 340] width 9 height 9
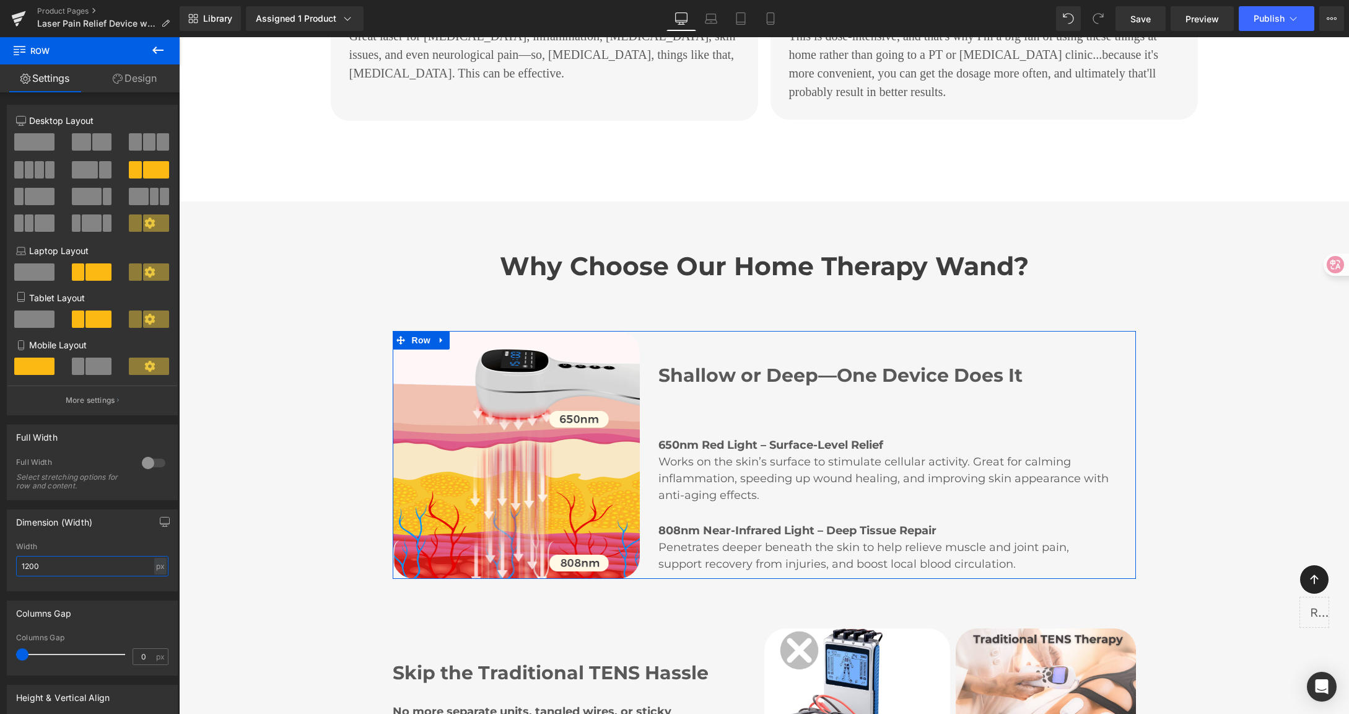
drag, startPoint x: -5, startPoint y: 561, endPoint x: 36, endPoint y: 565, distance: 41.2
click at [0, 560] on html "Row You are previewing how the will restyle your page. You can not edit Element…" at bounding box center [674, 357] width 1349 height 714
drag, startPoint x: 56, startPoint y: 570, endPoint x: 40, endPoint y: 554, distance: 23.2
click at [0, 552] on html "Row You are previewing how the will restyle your page. You can not edit Element…" at bounding box center [674, 357] width 1349 height 714
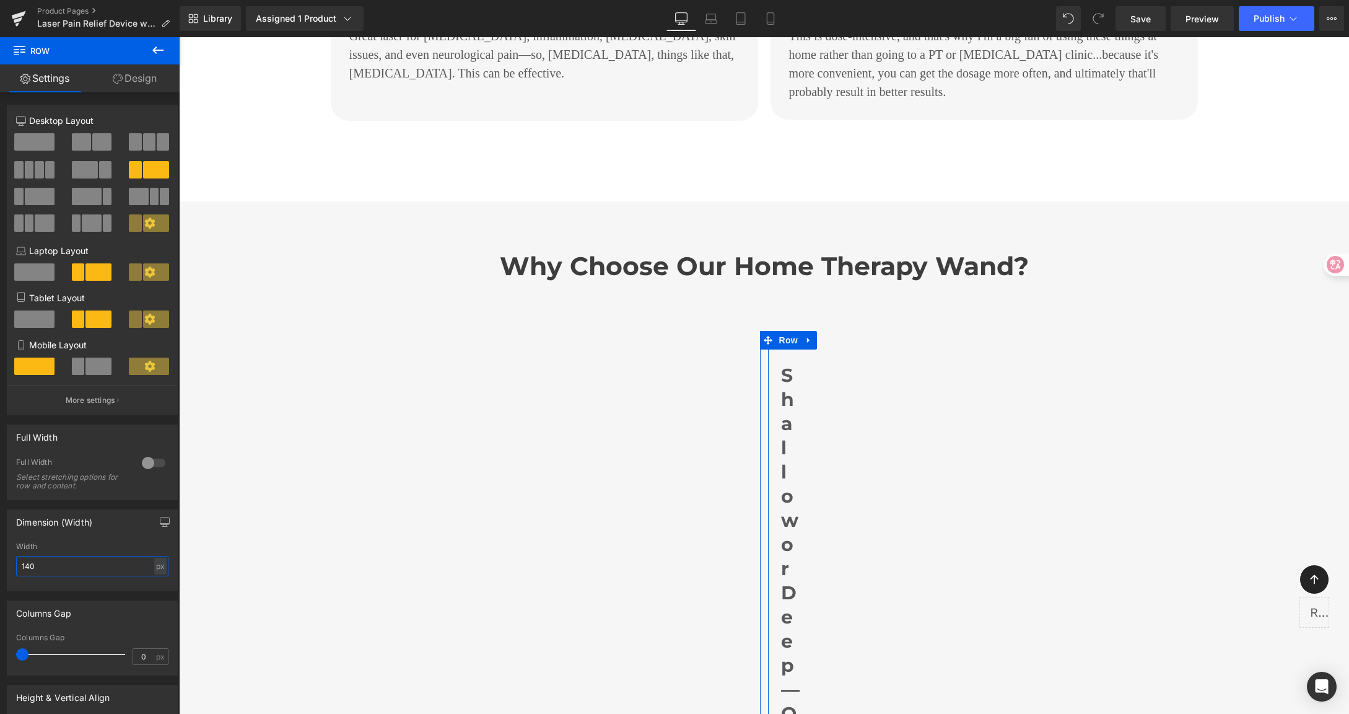
type input "1400"
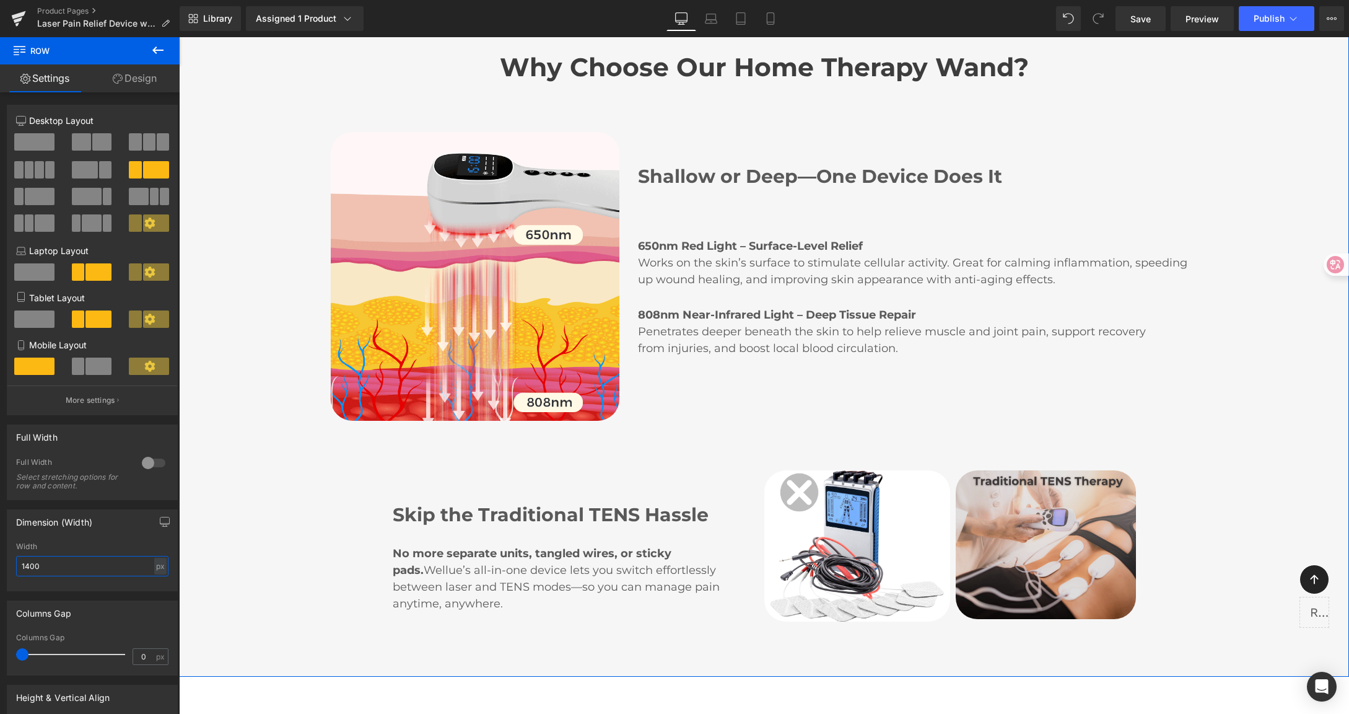
scroll to position [4542, 0]
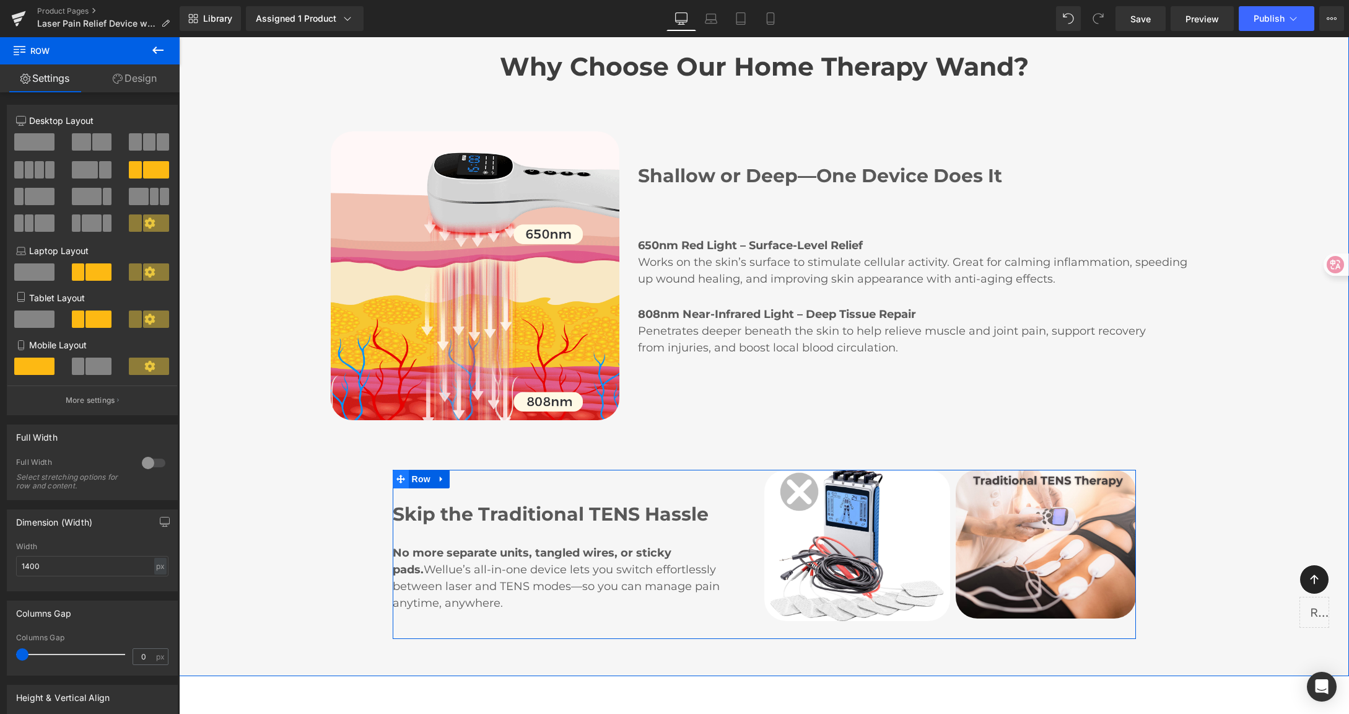
click at [398, 469] on span at bounding box center [401, 478] width 16 height 19
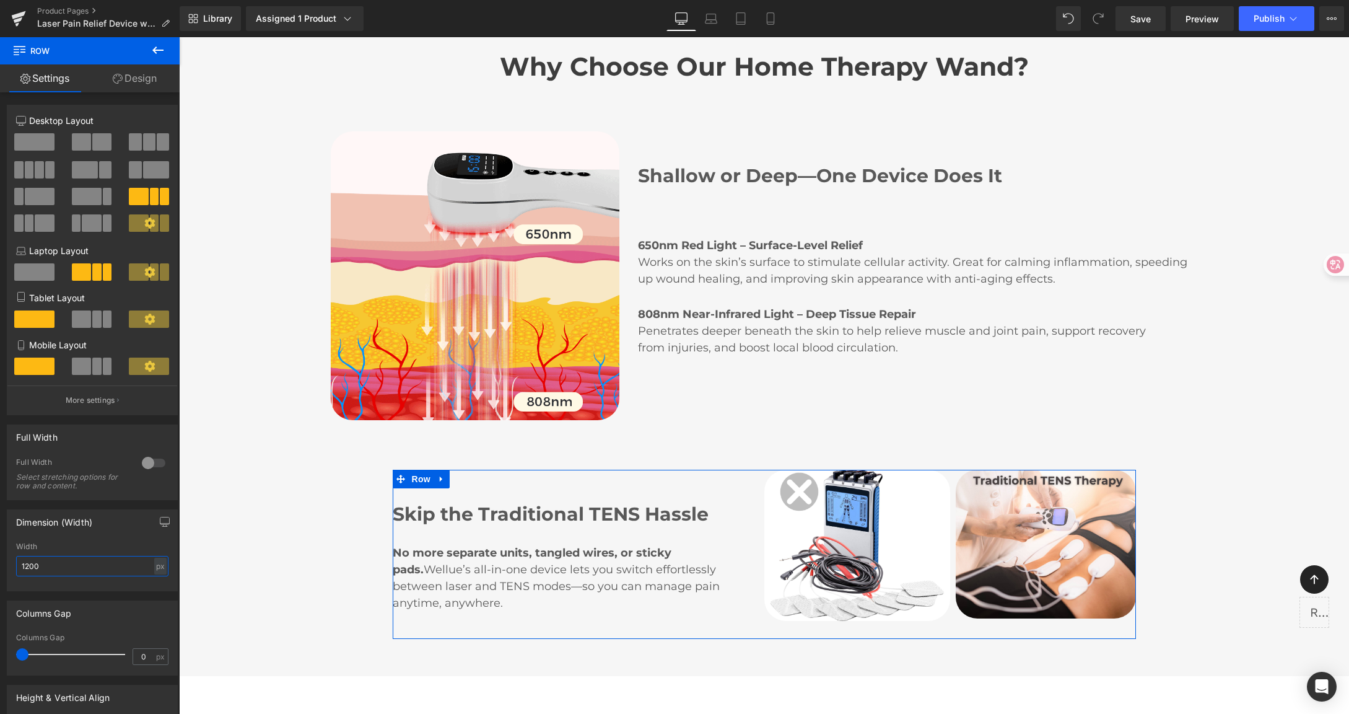
drag, startPoint x: 44, startPoint y: 564, endPoint x: 14, endPoint y: 564, distance: 29.7
click at [14, 564] on div "1200px Width 1200 px % px" at bounding box center [92, 566] width 170 height 48
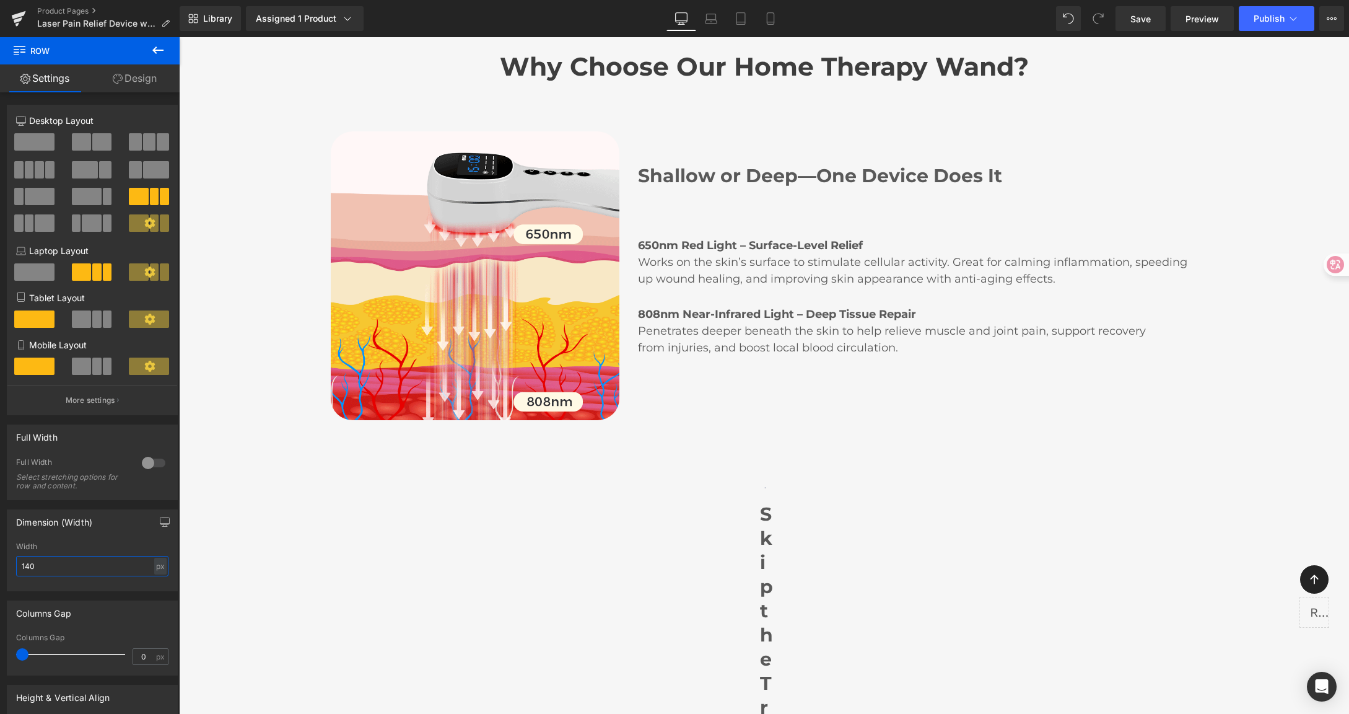
type input "1400"
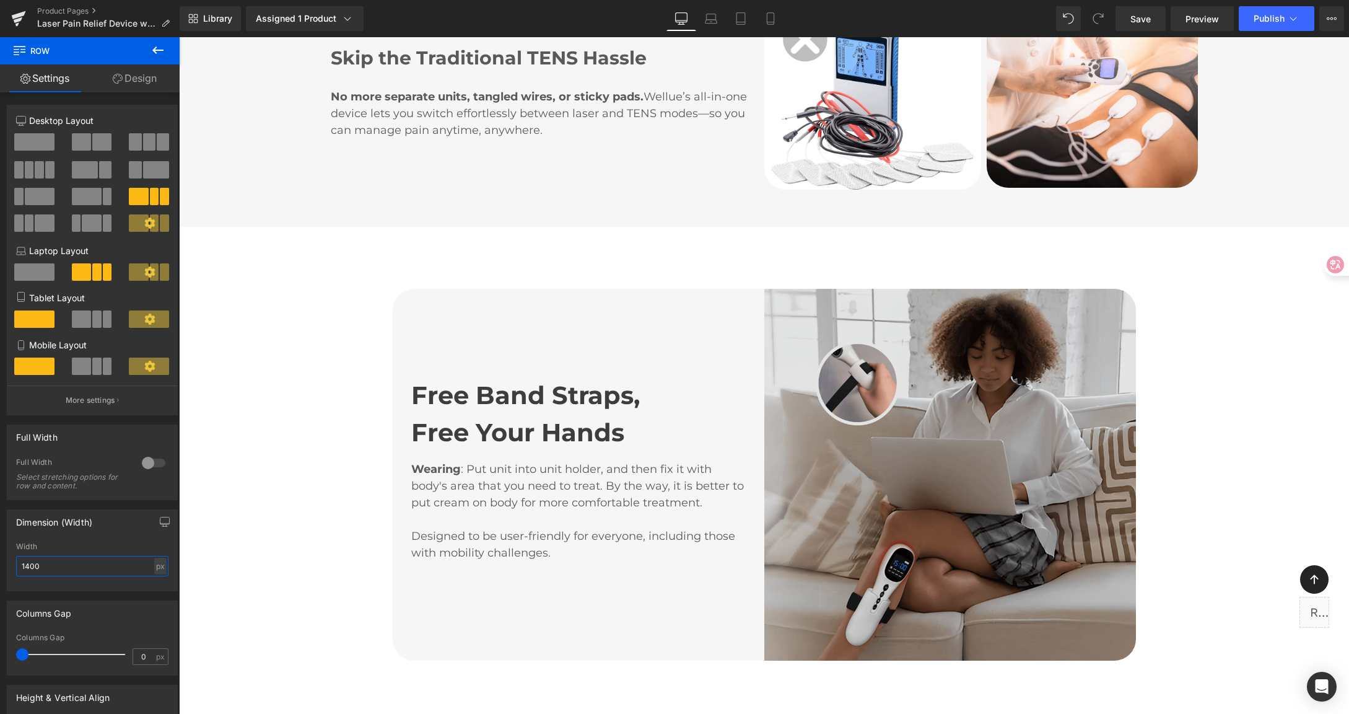
scroll to position [5000, 0]
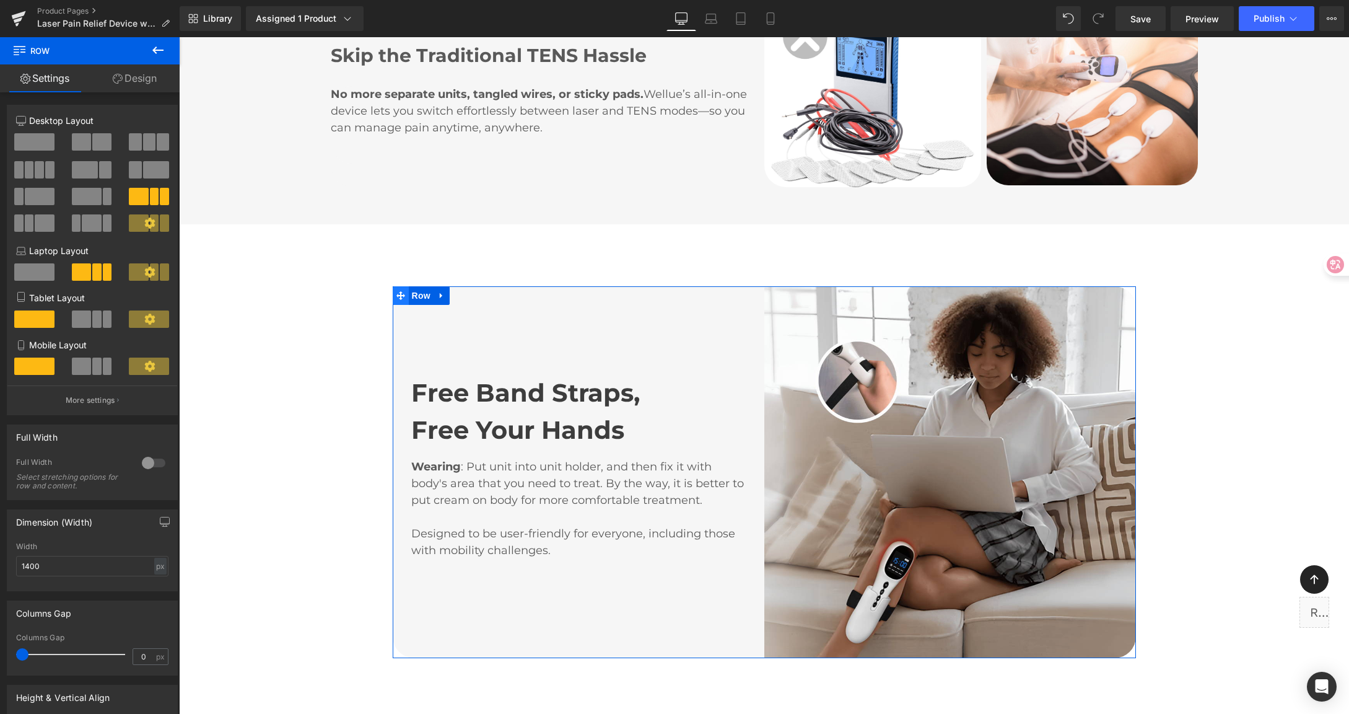
click at [396, 291] on icon at bounding box center [400, 295] width 9 height 9
drag, startPoint x: 28, startPoint y: 568, endPoint x: -32, endPoint y: 565, distance: 59.5
click at [0, 565] on html "Row You are previewing how the will restyle your page. You can not edit Element…" at bounding box center [674, 357] width 1349 height 714
type input "1400"
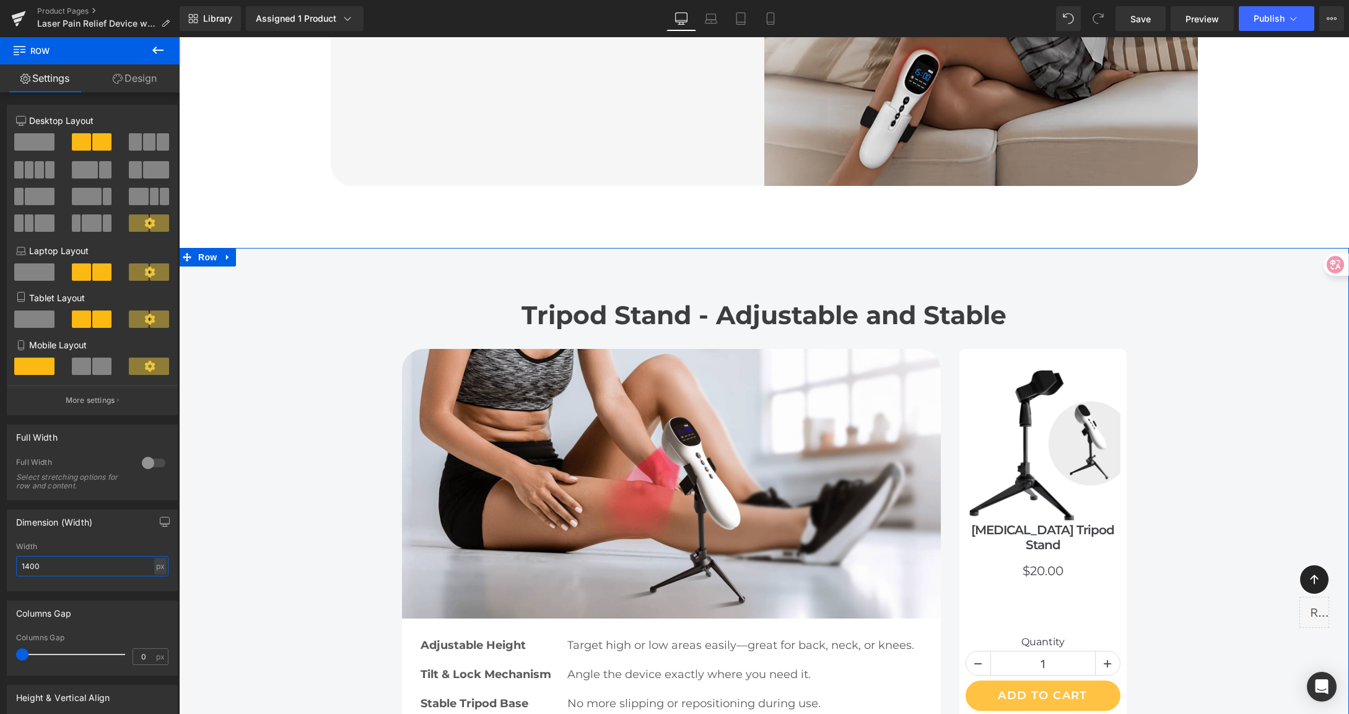
scroll to position [5535, 0]
click at [397, 334] on icon at bounding box center [400, 338] width 9 height 9
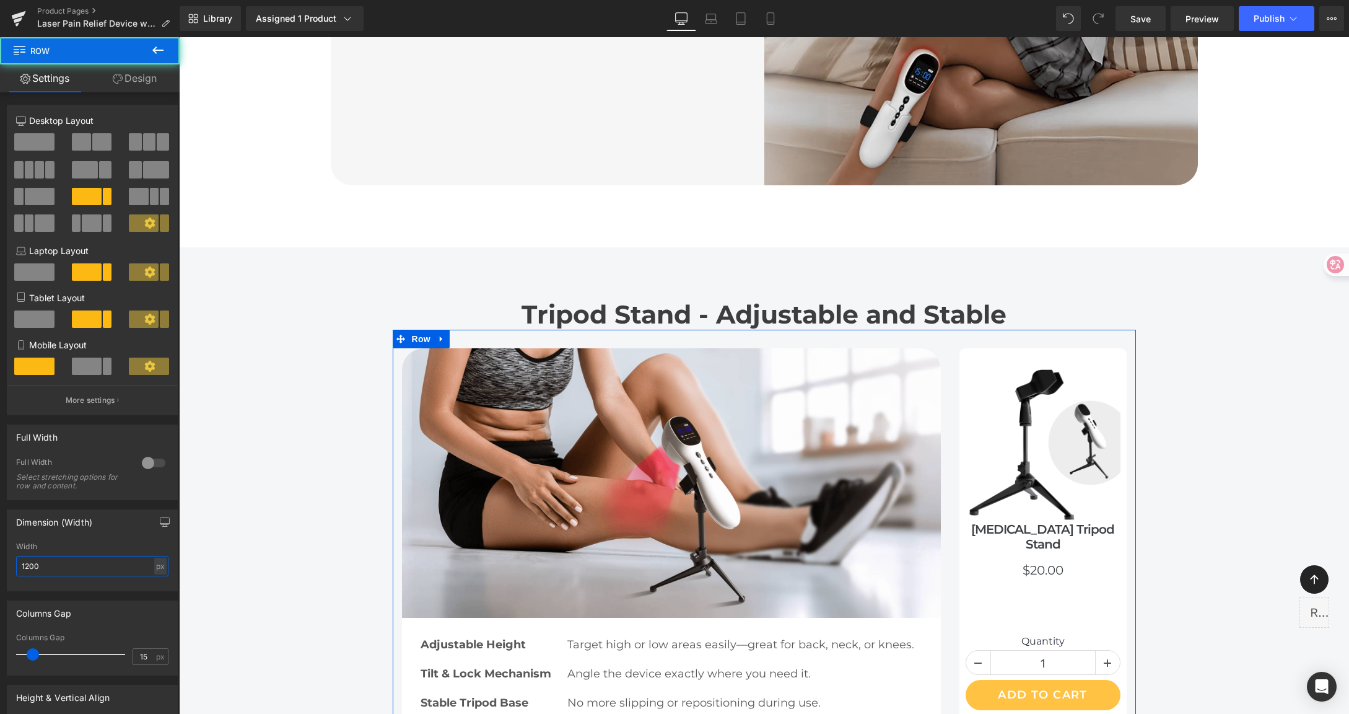
drag, startPoint x: 50, startPoint y: 561, endPoint x: -37, endPoint y: 556, distance: 87.5
click at [0, 556] on html "Row You are previewing how the will restyle your page. You can not edit Element…" at bounding box center [674, 357] width 1349 height 714
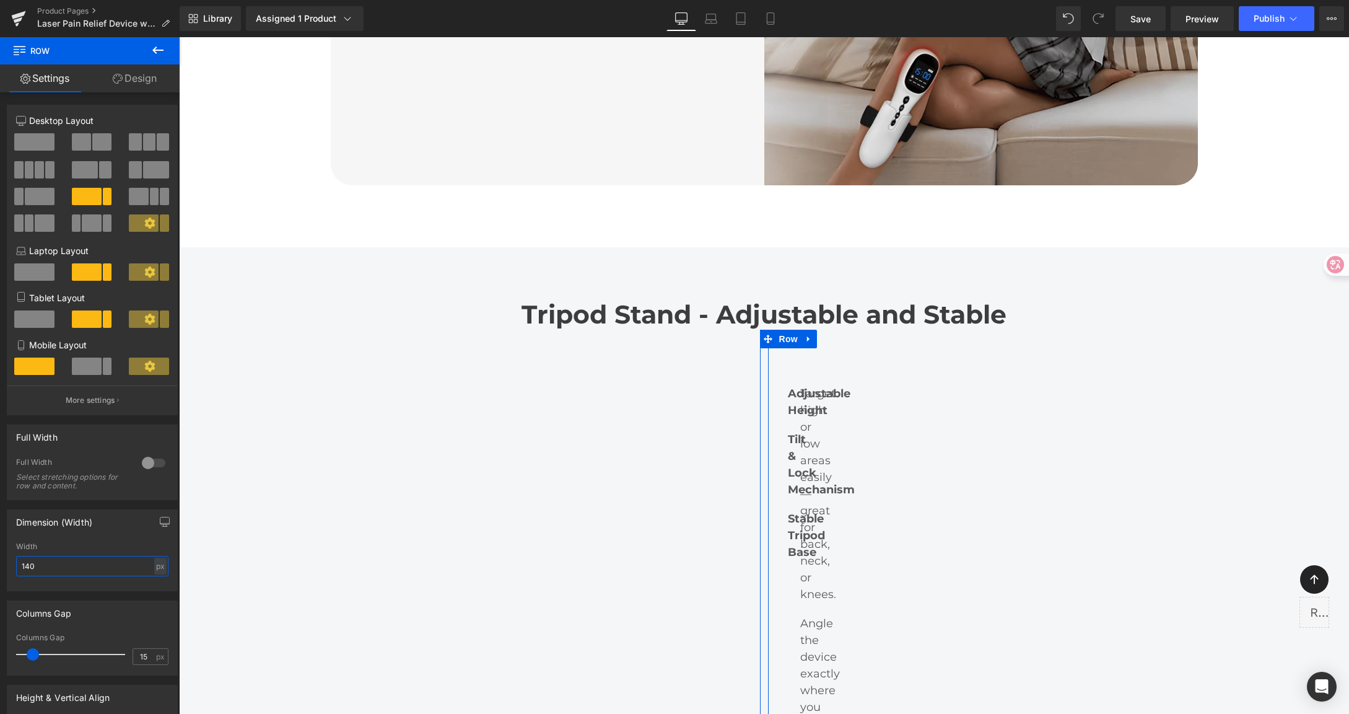
type input "1400"
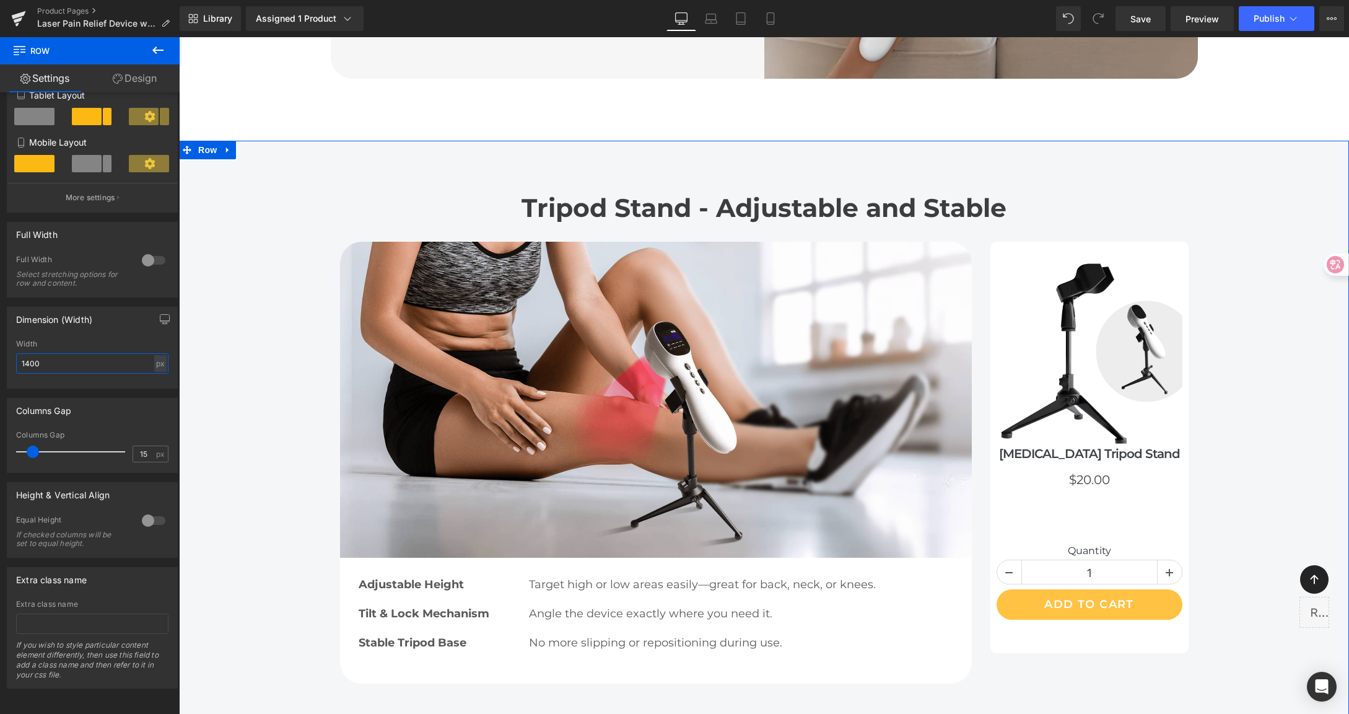
scroll to position [5650, 0]
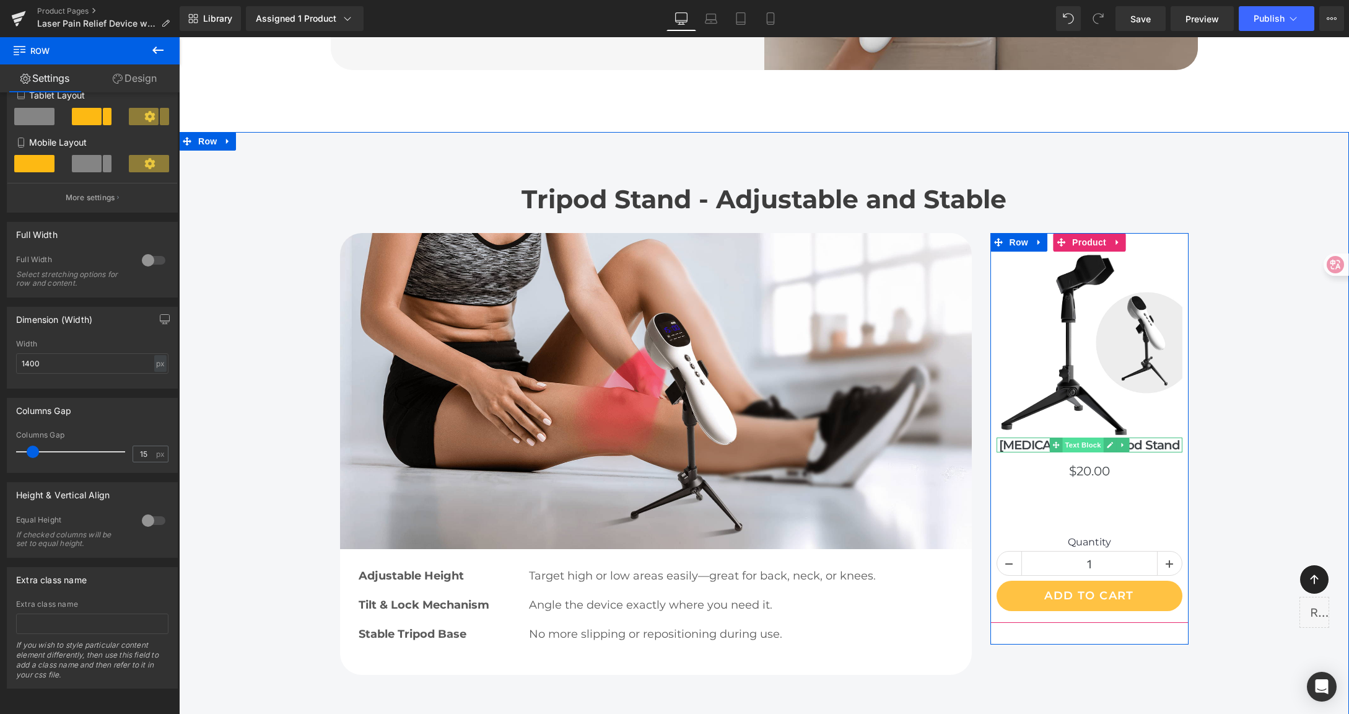
click at [1080, 437] on span "Text Block" at bounding box center [1082, 444] width 41 height 15
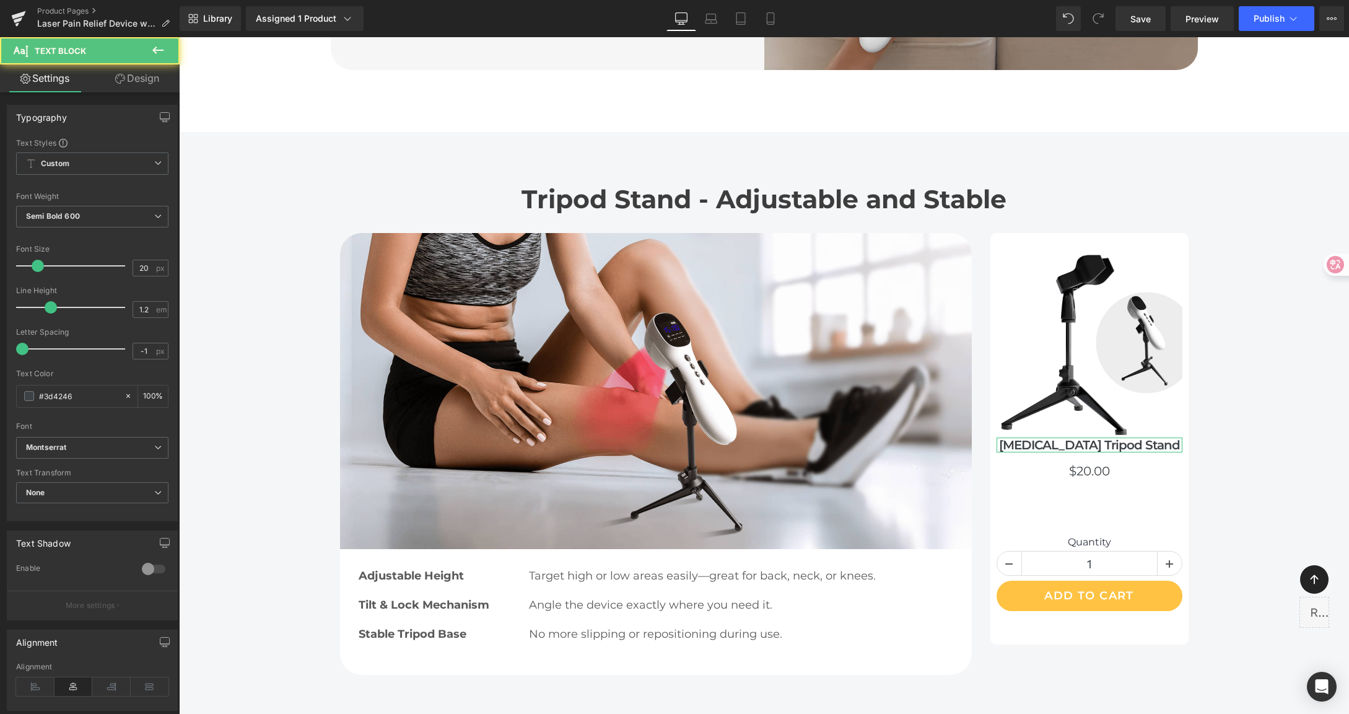
drag, startPoint x: 138, startPoint y: 84, endPoint x: 81, endPoint y: 157, distance: 93.2
click at [137, 84] on link "Design" at bounding box center [137, 78] width 90 height 28
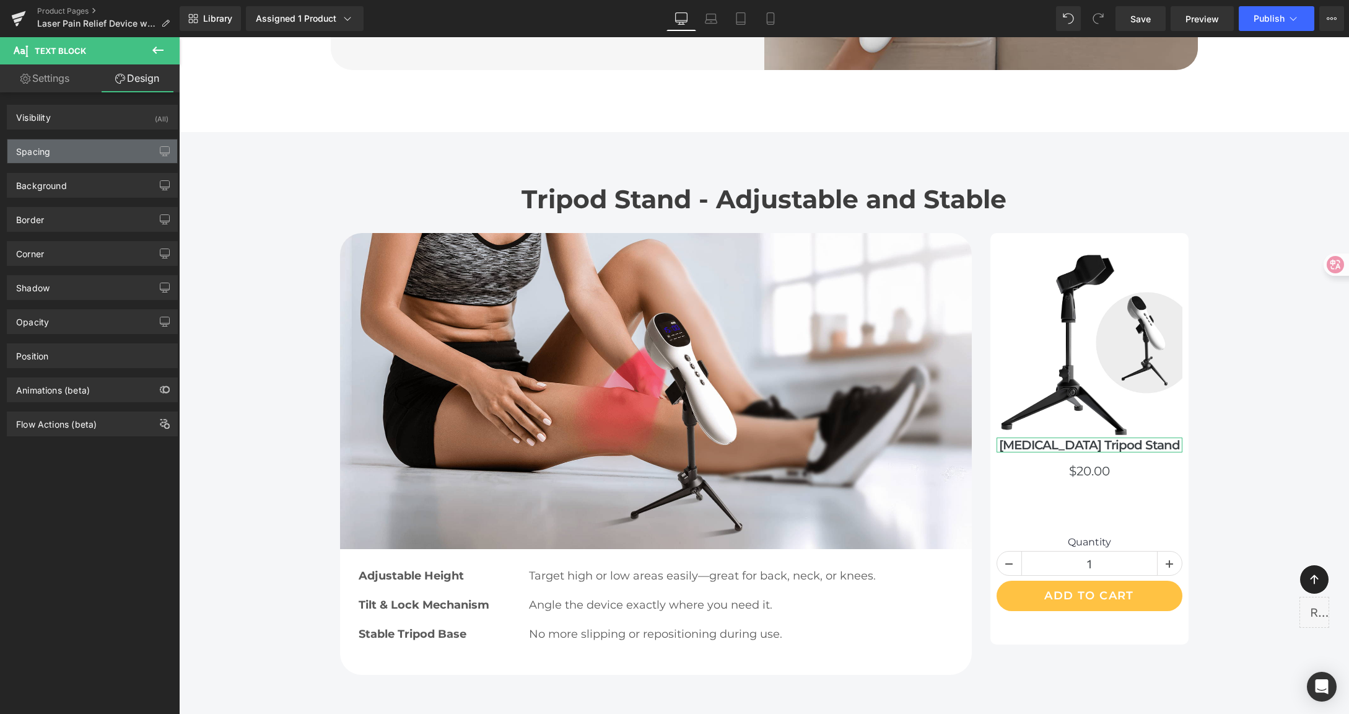
type input "0"
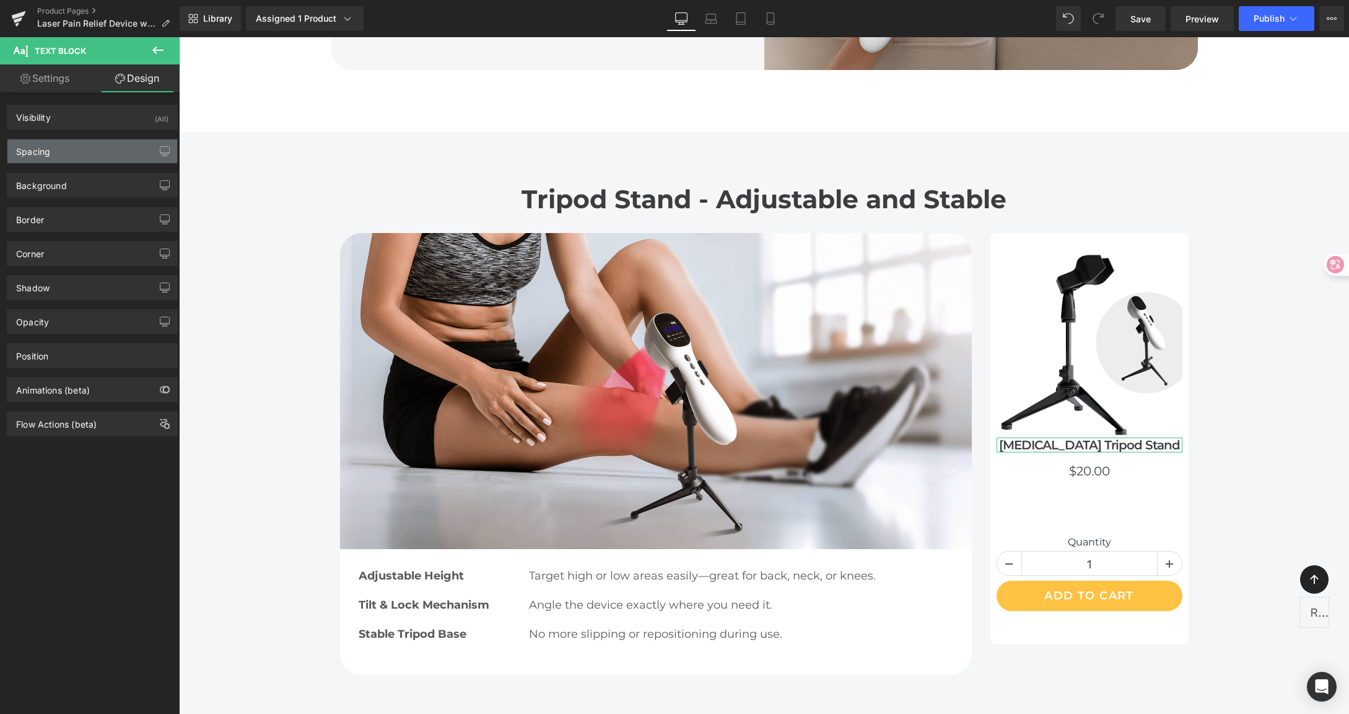
type input "0"
click at [82, 152] on div "Spacing" at bounding box center [92, 151] width 170 height 24
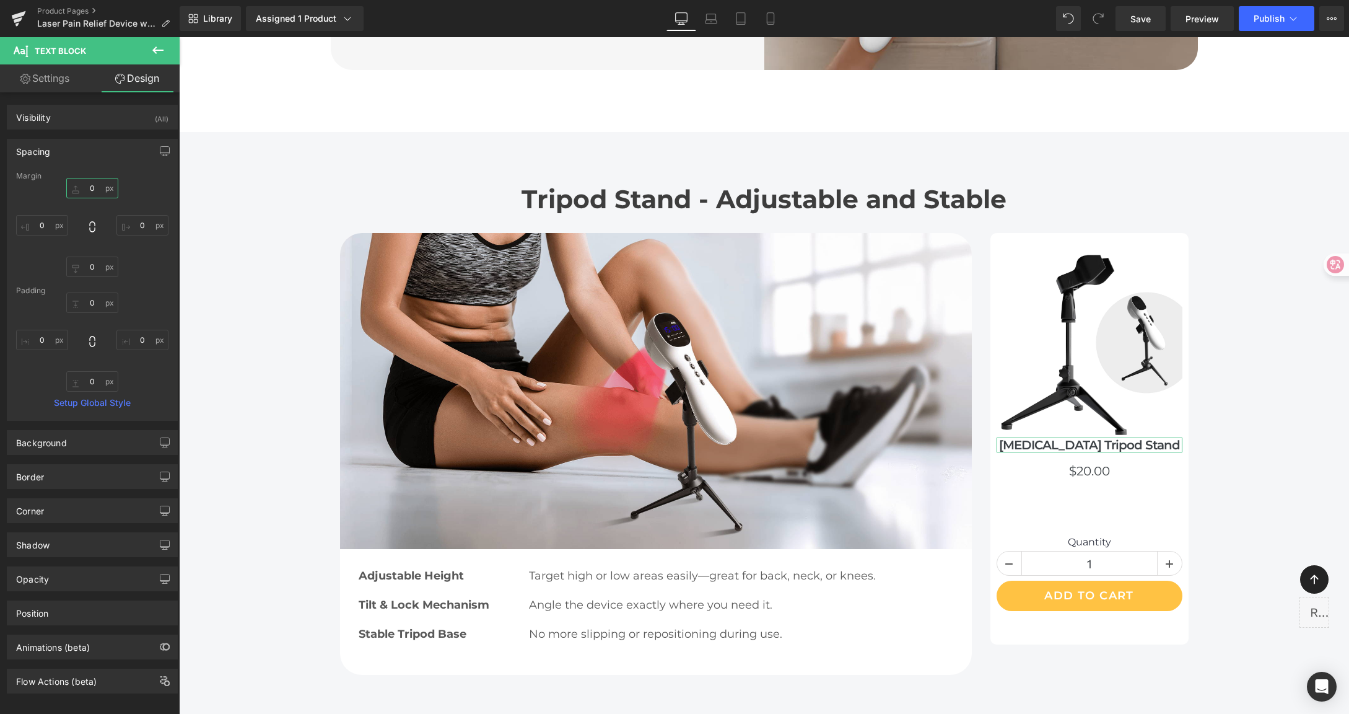
click at [95, 184] on input "0" at bounding box center [92, 188] width 52 height 20
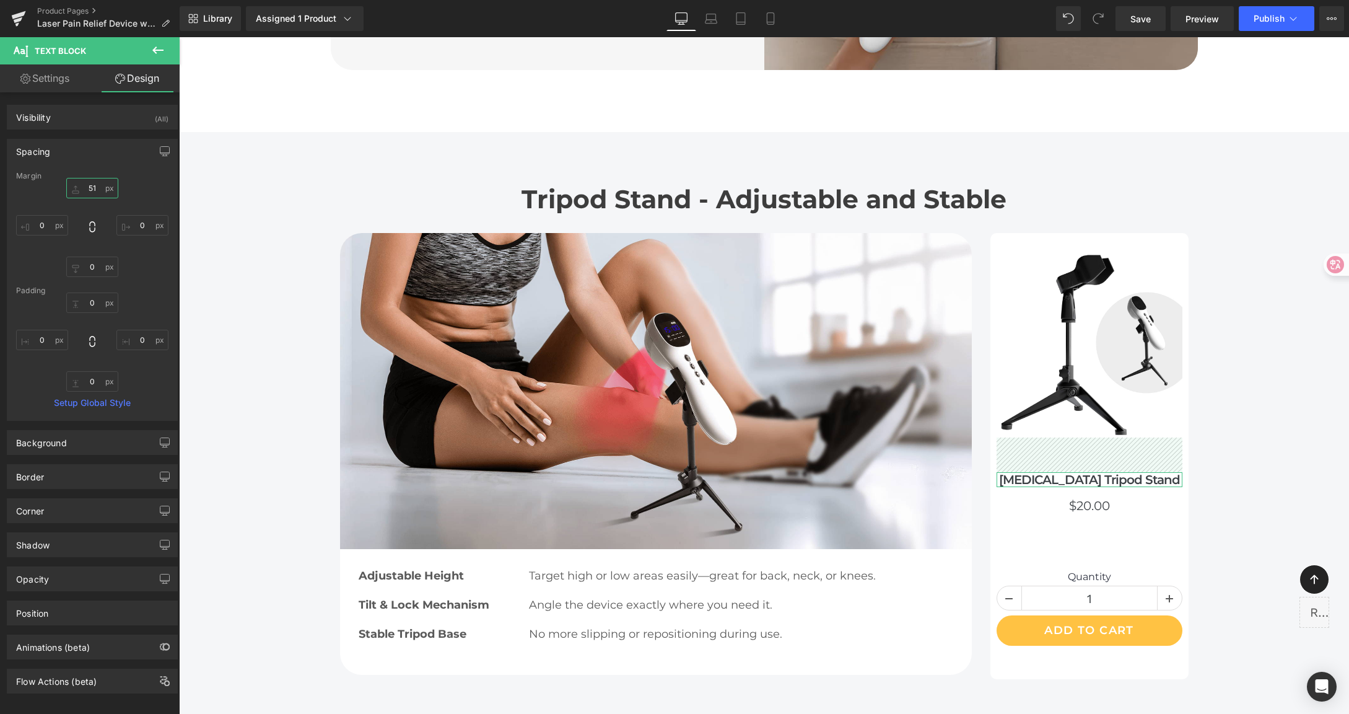
type input "51"
drag, startPoint x: 91, startPoint y: 186, endPoint x: 94, endPoint y: 180, distance: 6.9
click at [94, 180] on input "51" at bounding box center [92, 188] width 52 height 20
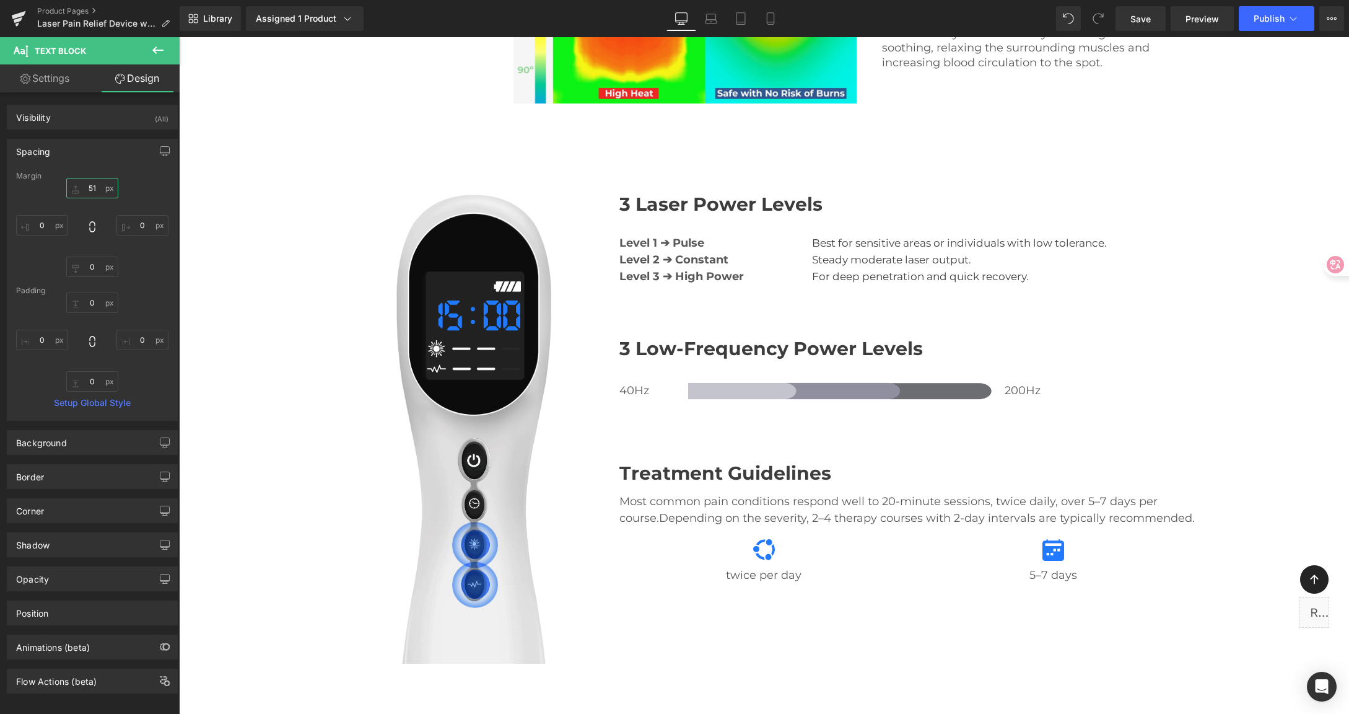
scroll to position [2595, 0]
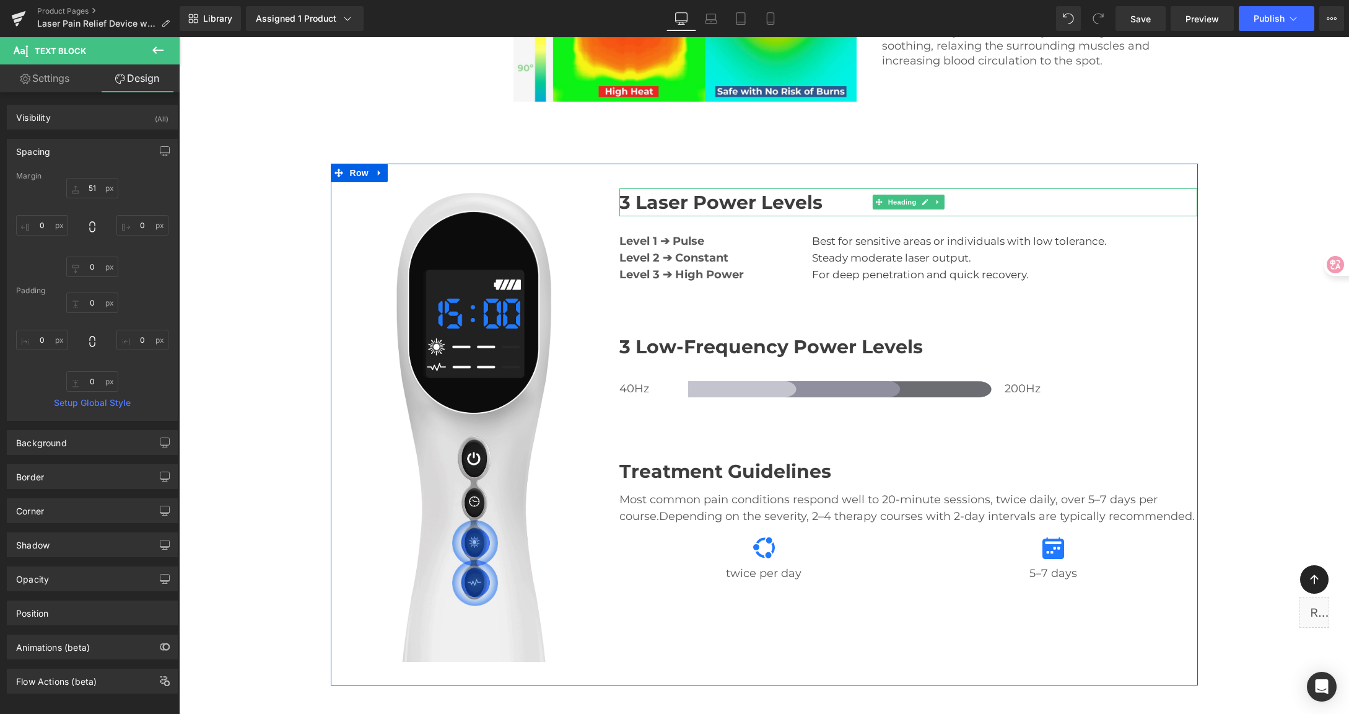
click at [692, 188] on h2 "3 Laser Power Levels" at bounding box center [908, 202] width 578 height 28
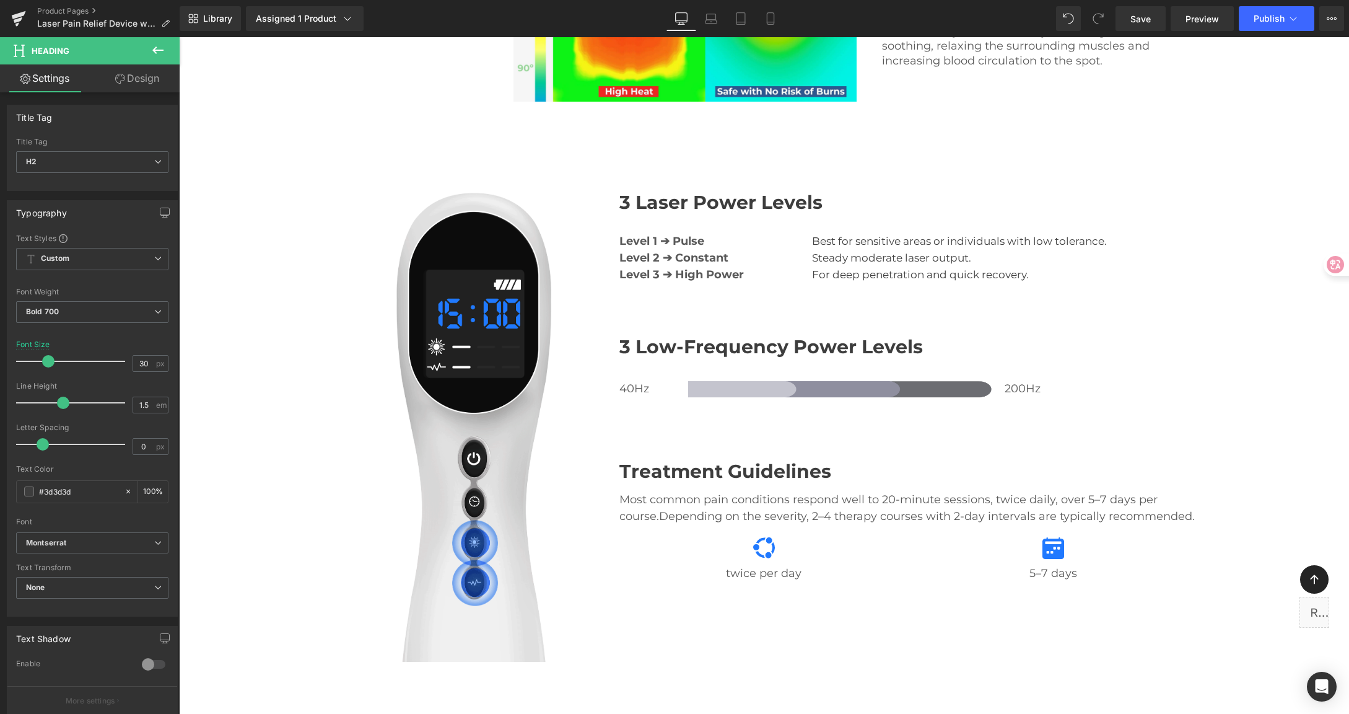
click at [144, 78] on link "Design" at bounding box center [137, 78] width 90 height 28
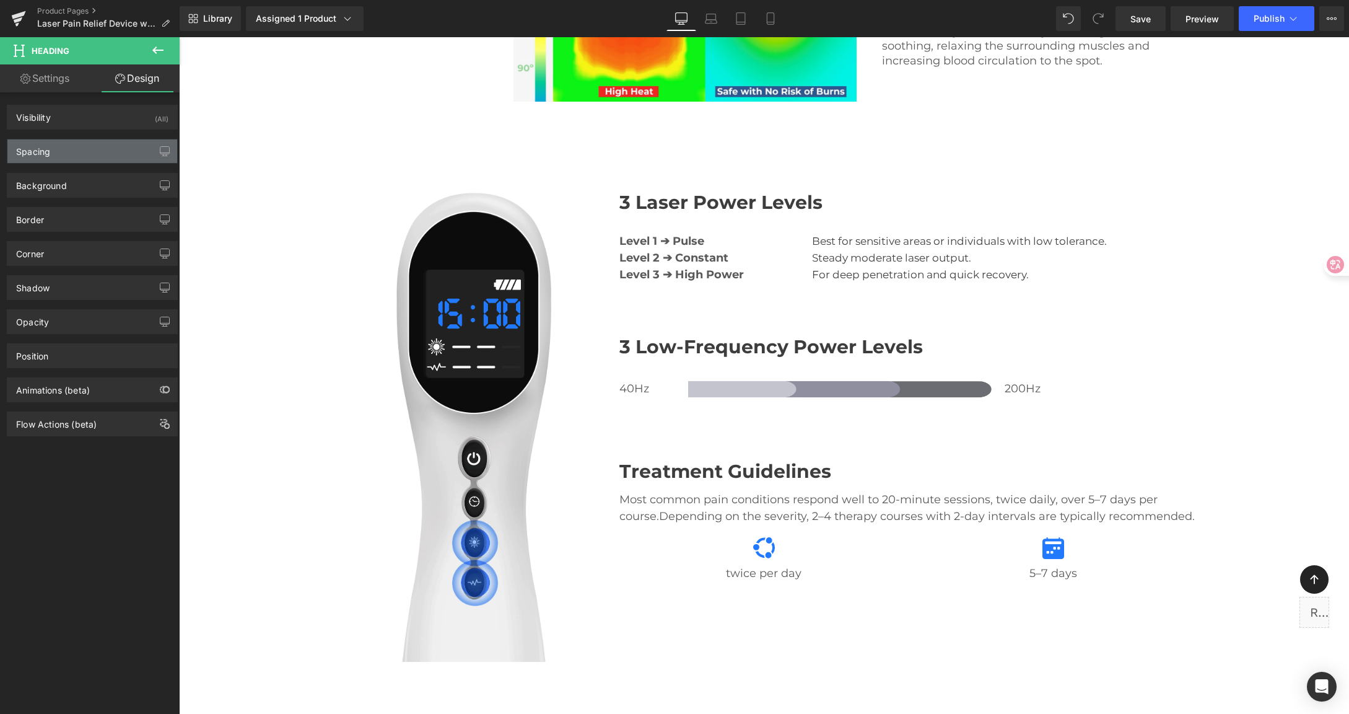
click at [92, 147] on div "Spacing" at bounding box center [92, 151] width 170 height 24
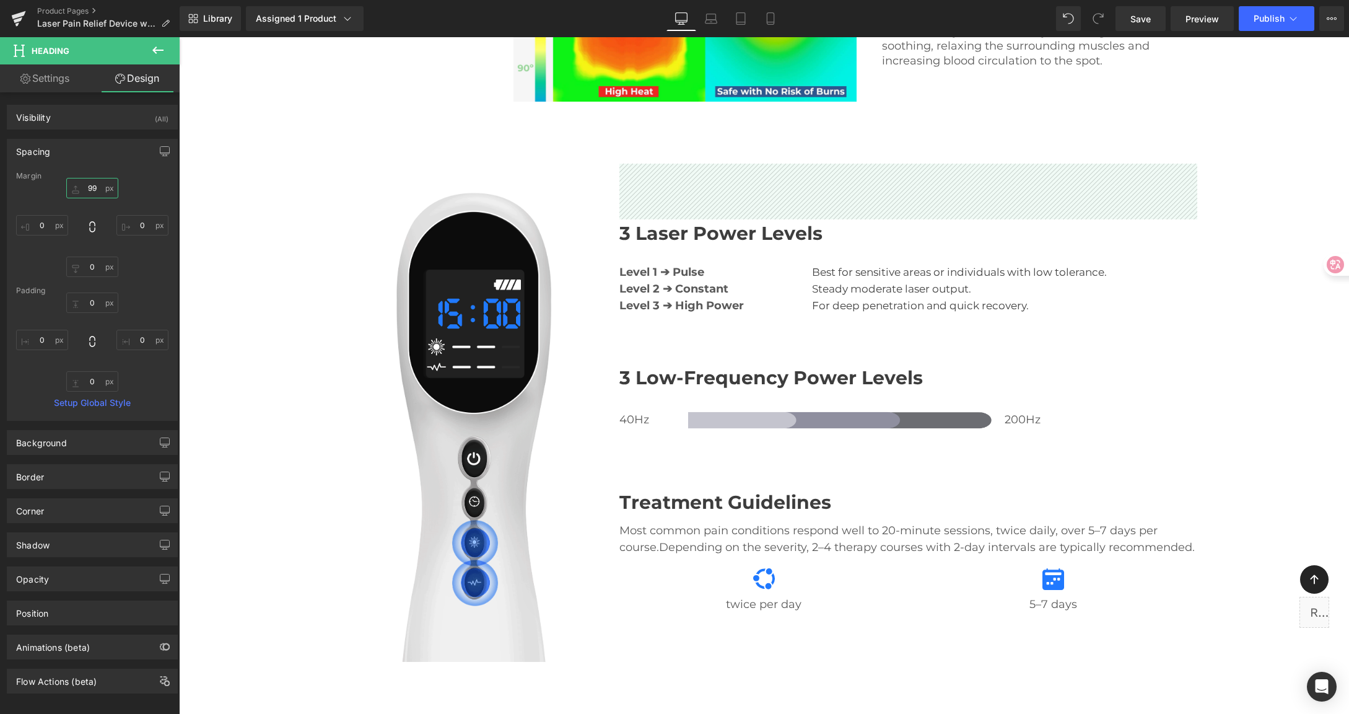
type input "100"
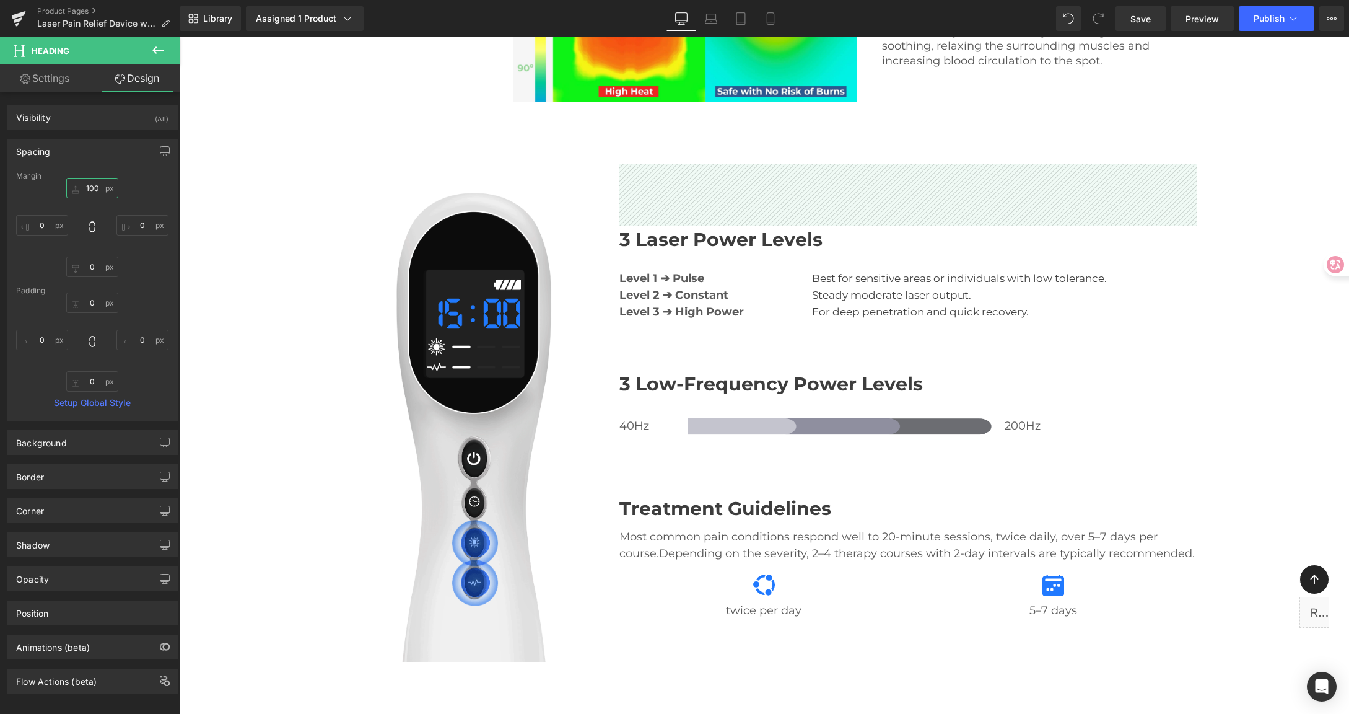
drag, startPoint x: 96, startPoint y: 190, endPoint x: 102, endPoint y: 152, distance: 37.6
click at [102, 152] on div "Spacing [GEOGRAPHIC_DATA] 100px 100 0px 0 0px 0 0px 0 [GEOGRAPHIC_DATA] 0px 0 0…" at bounding box center [92, 280] width 171 height 282
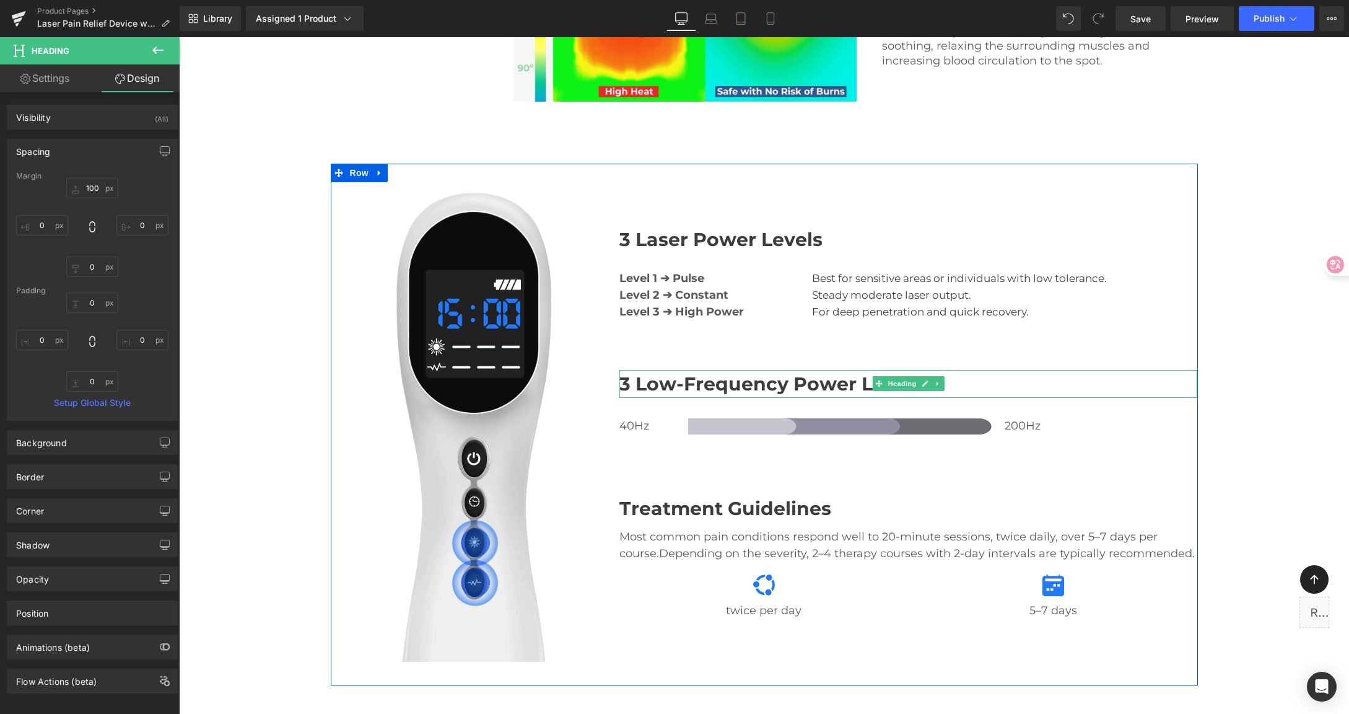
click at [634, 370] on h2 "3 Low-Frequency Power Levels" at bounding box center [908, 384] width 578 height 28
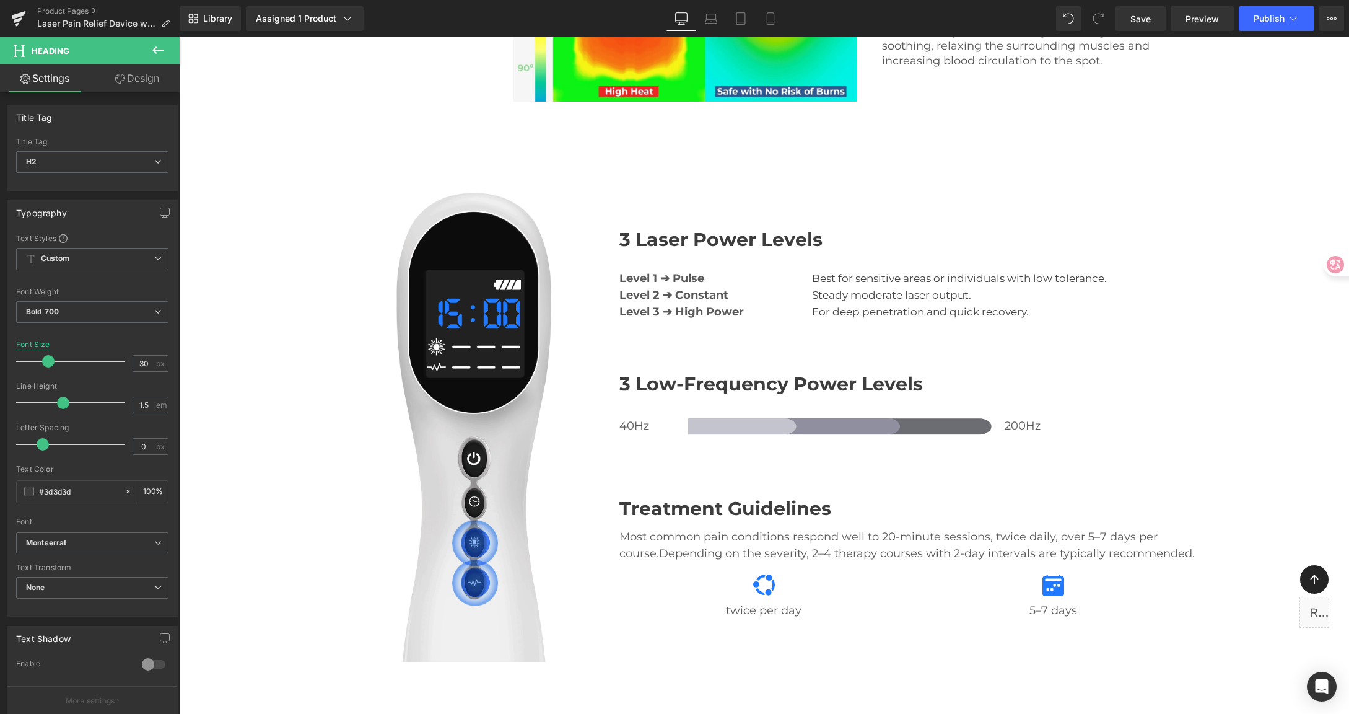
click at [143, 87] on link "Design" at bounding box center [137, 78] width 90 height 28
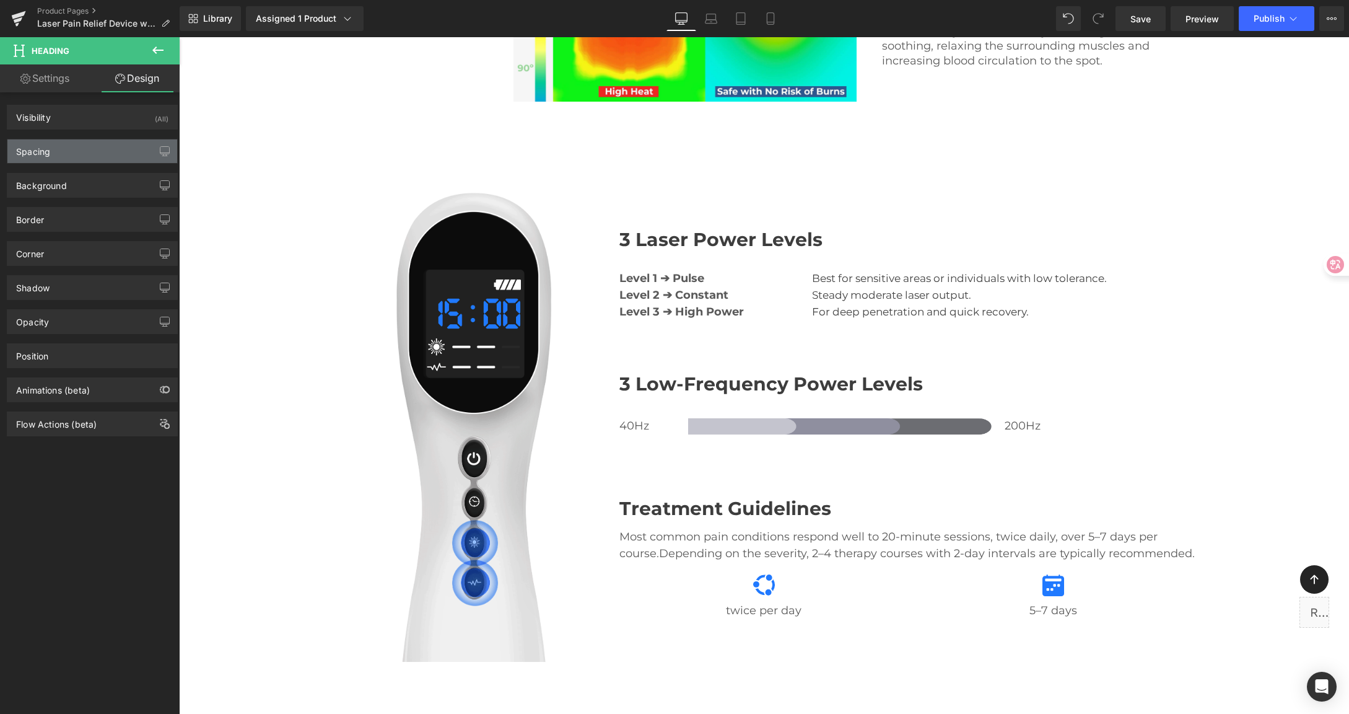
click at [102, 149] on div "Spacing" at bounding box center [92, 151] width 170 height 24
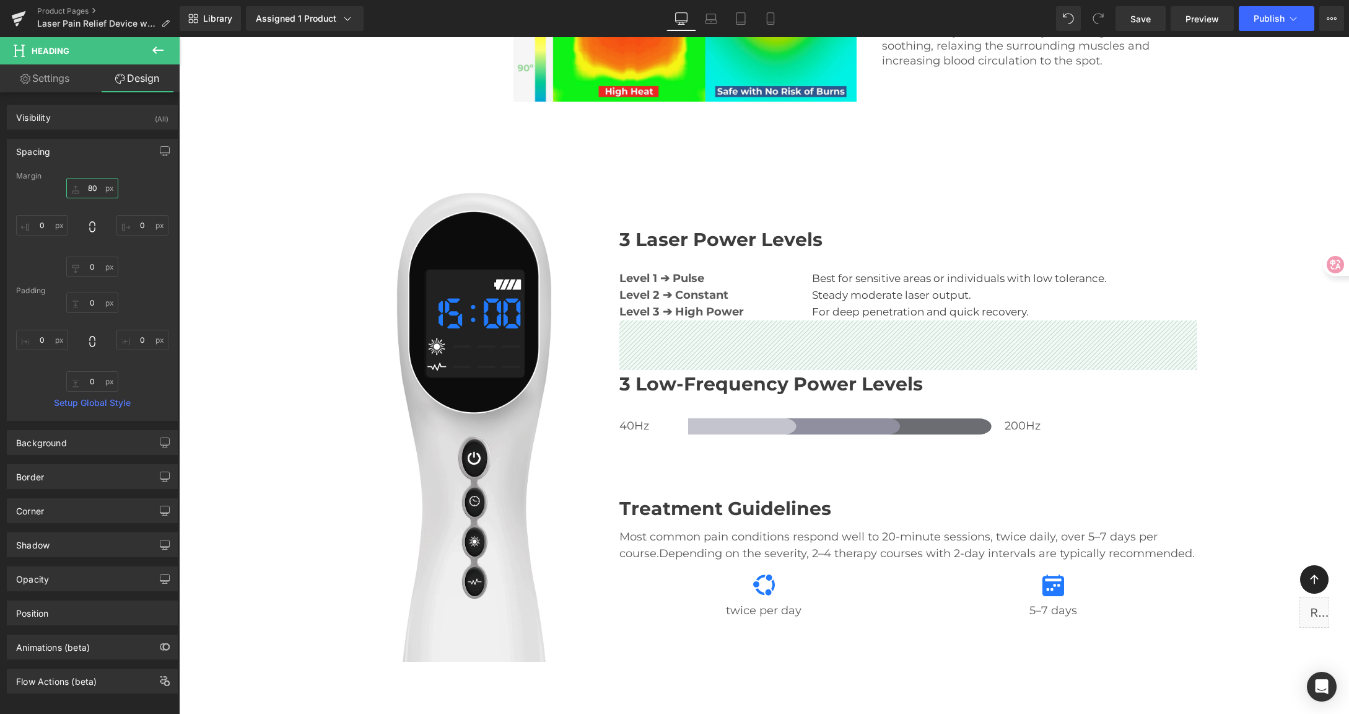
click at [93, 190] on input "80" at bounding box center [92, 188] width 52 height 20
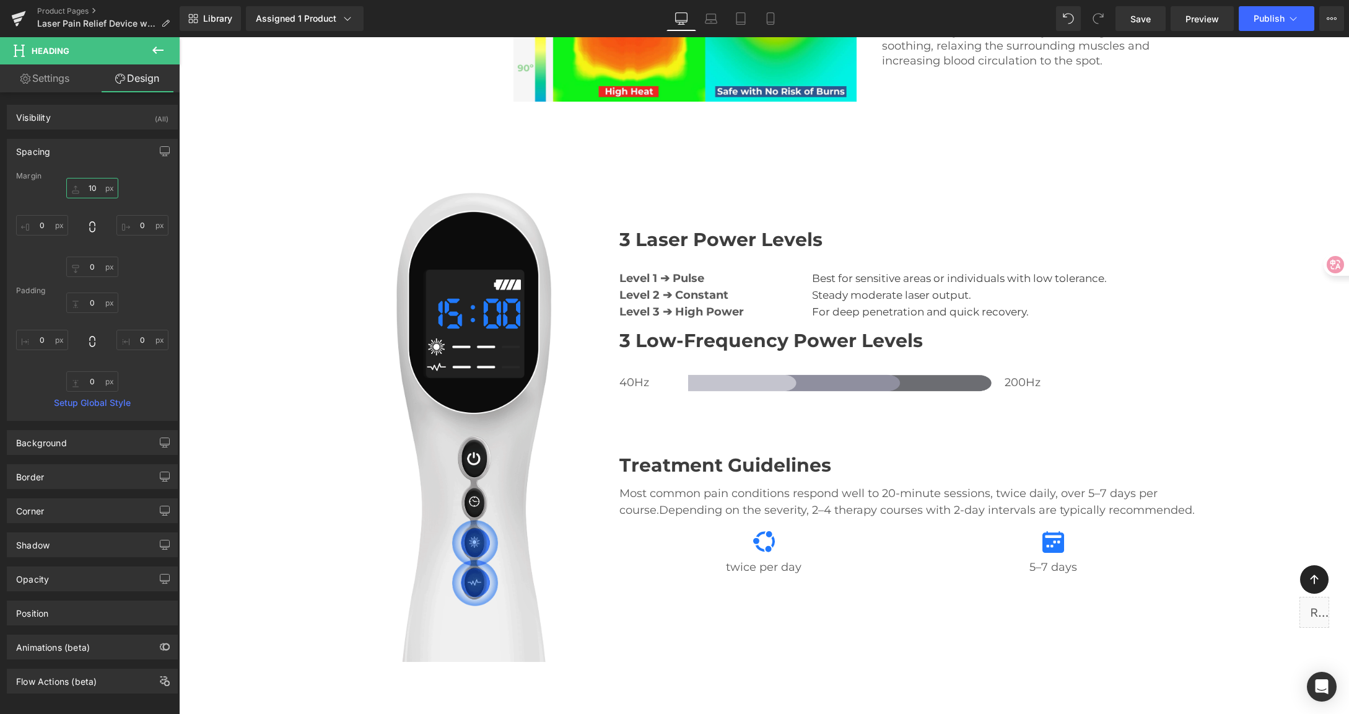
type input "100"
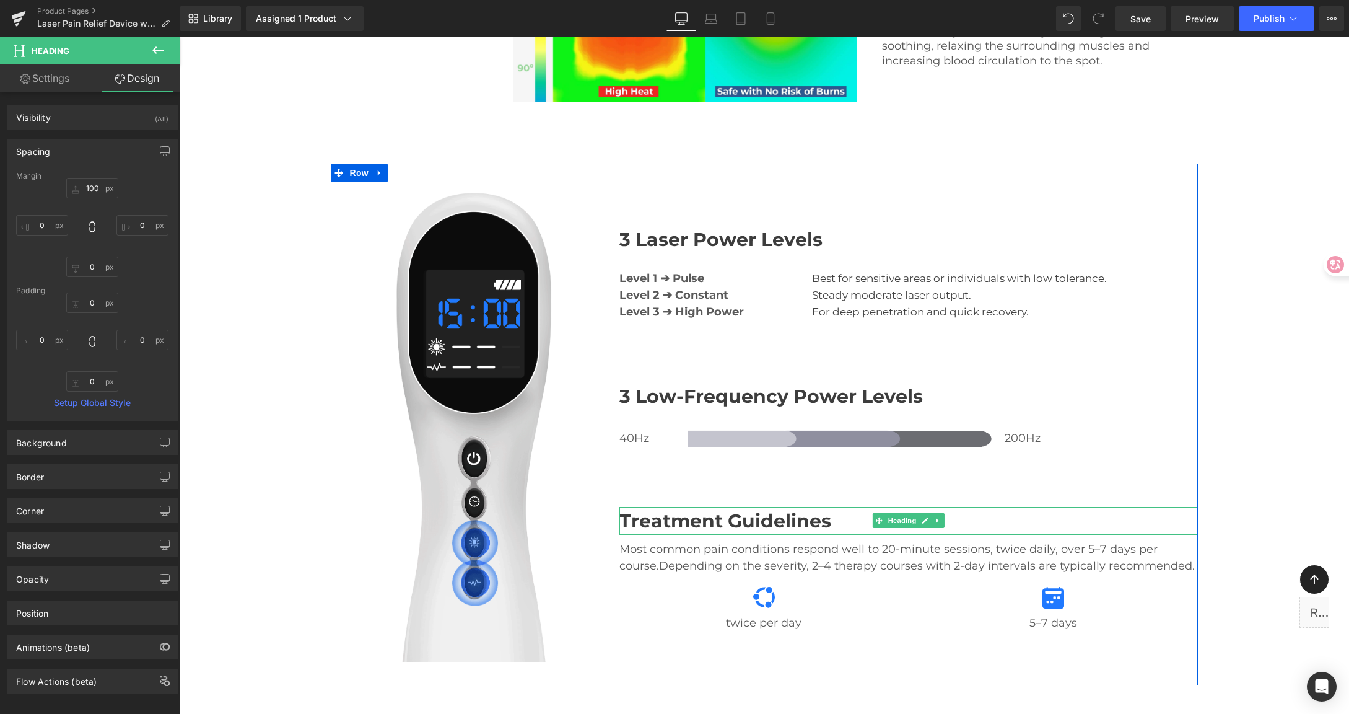
click at [653, 507] on h2 "Treatment Guidelines" at bounding box center [908, 521] width 578 height 28
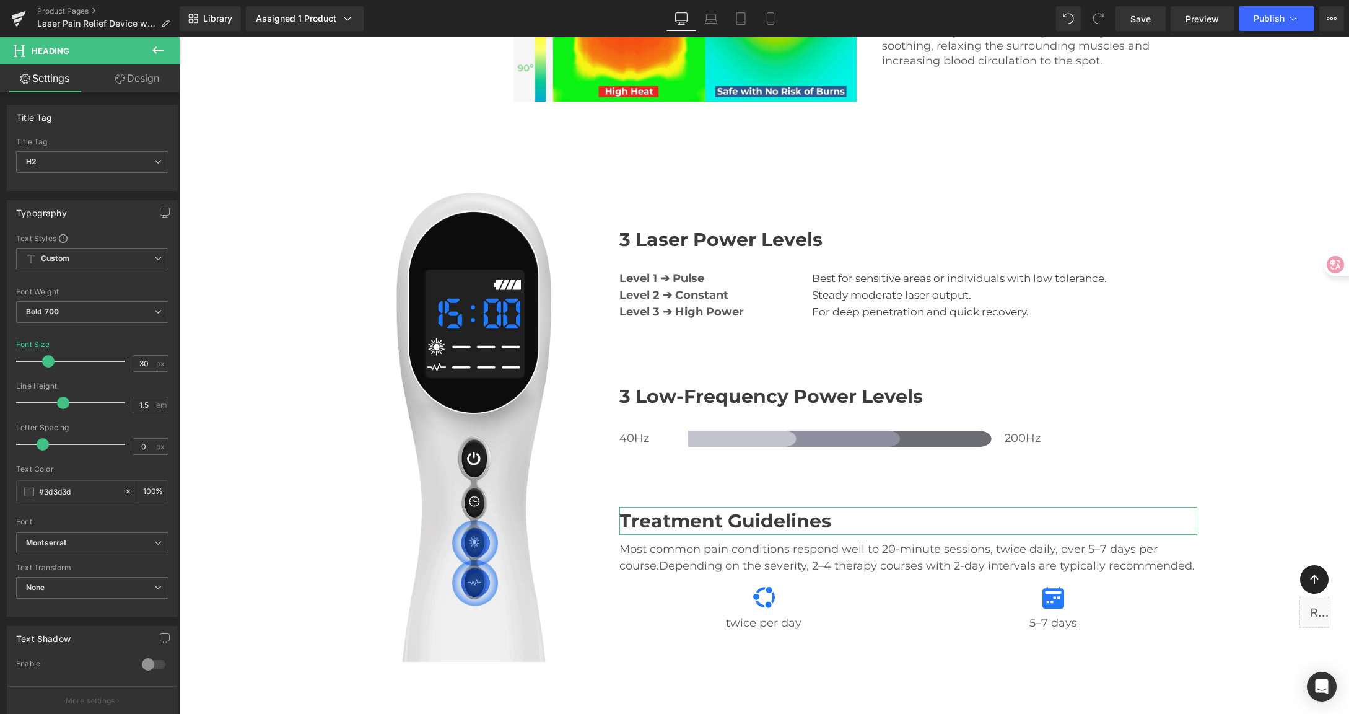
click at [147, 88] on link "Design" at bounding box center [137, 78] width 90 height 28
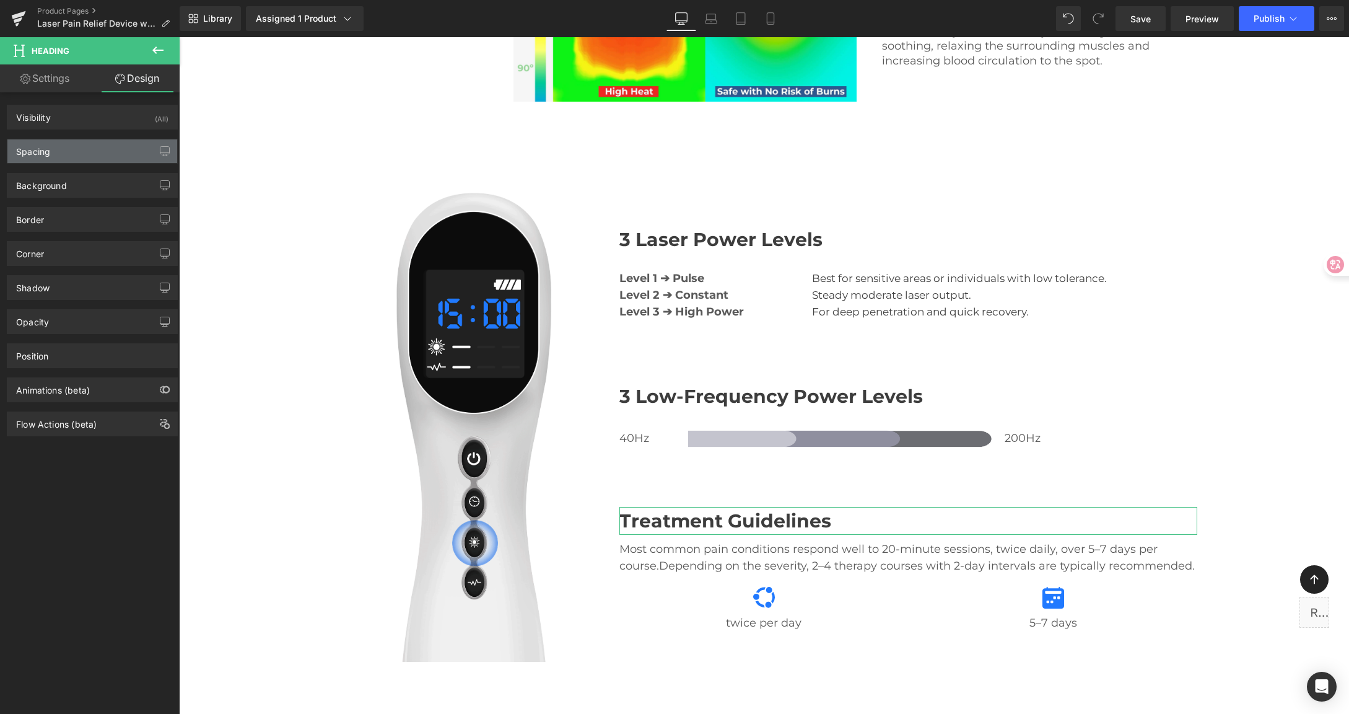
click at [84, 151] on div "Spacing" at bounding box center [92, 151] width 170 height 24
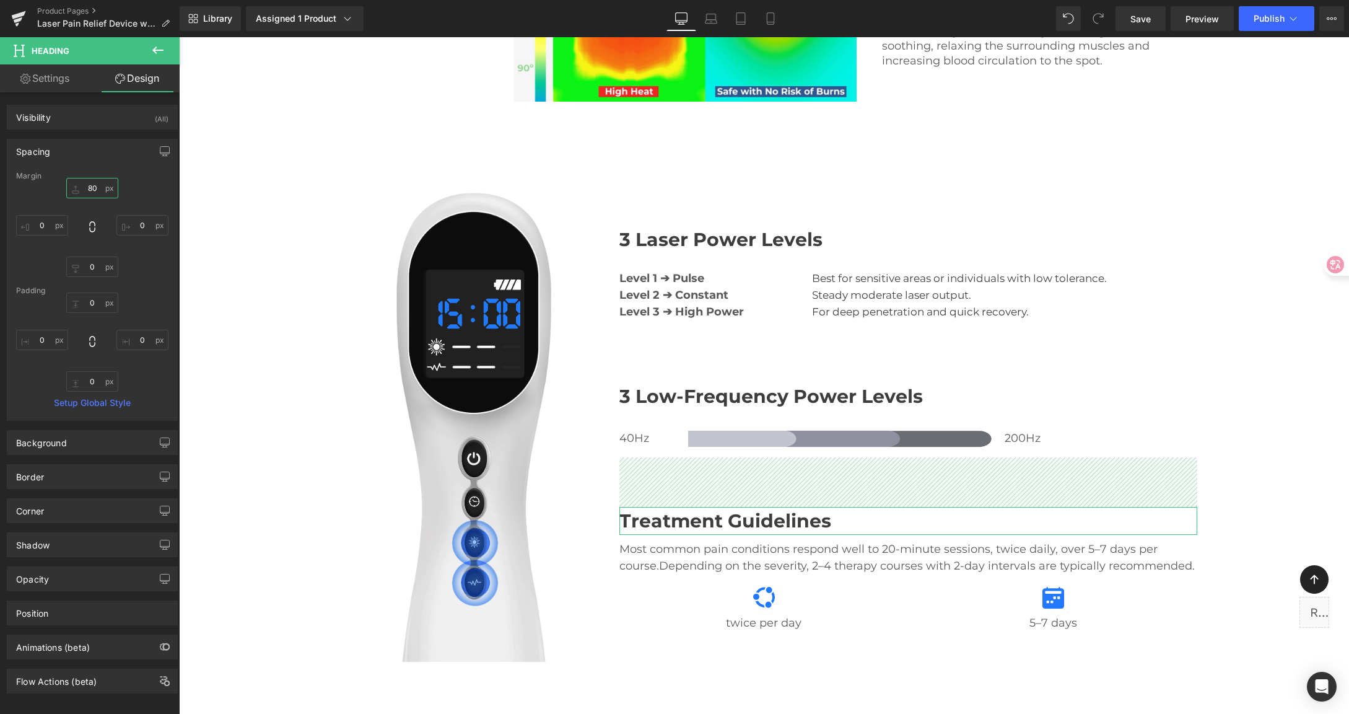
click at [101, 187] on input "80" at bounding box center [92, 188] width 52 height 20
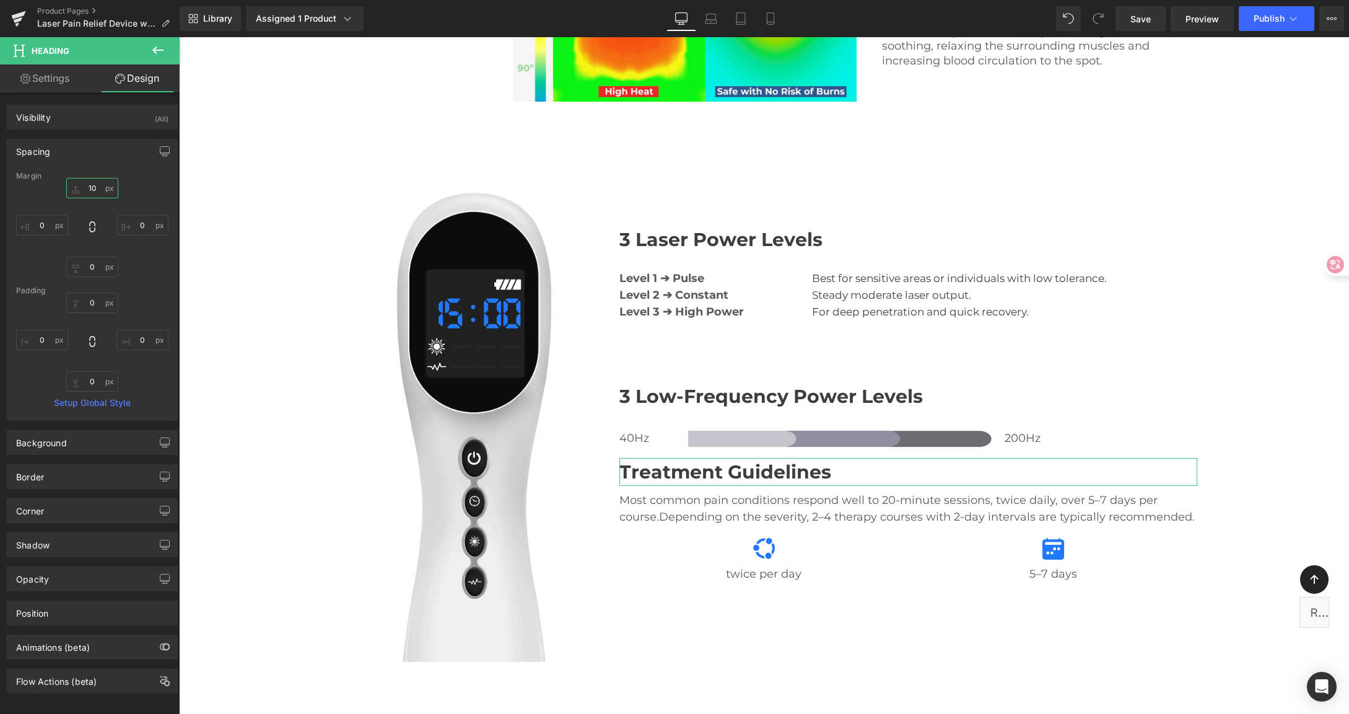
type input "100"
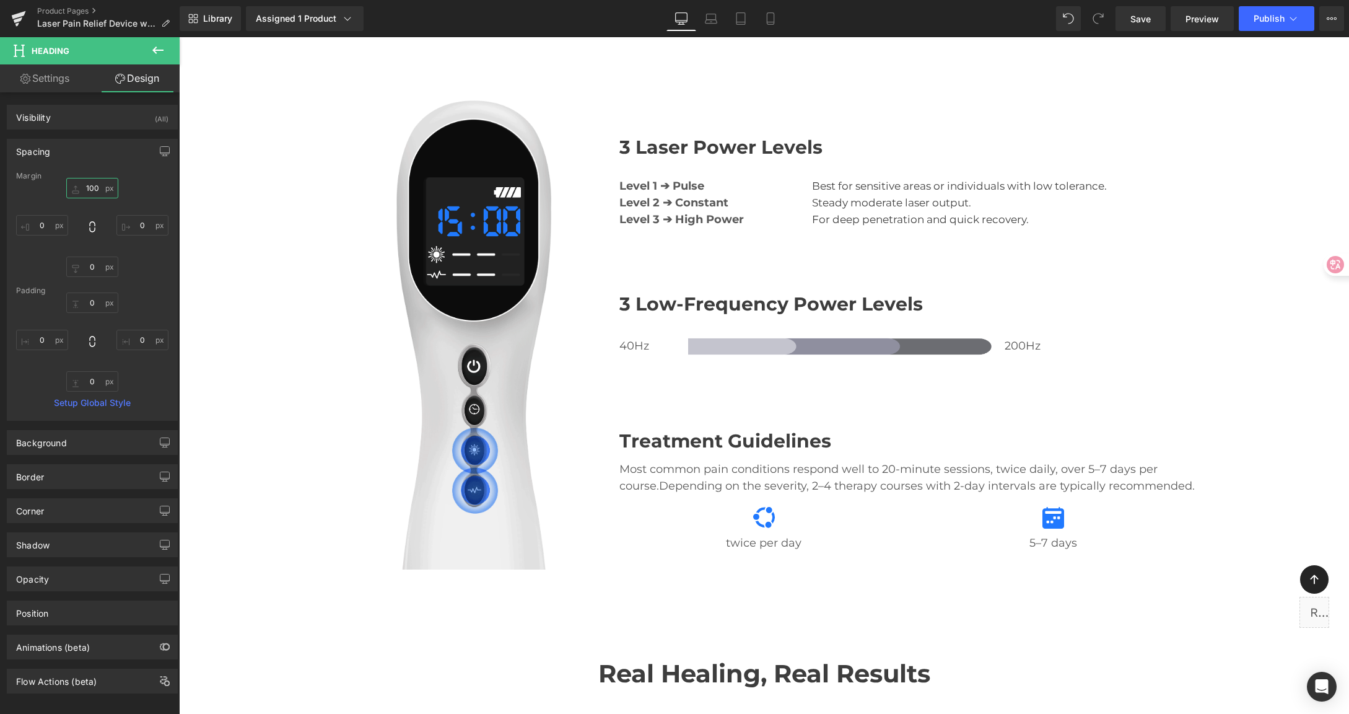
scroll to position [2688, 0]
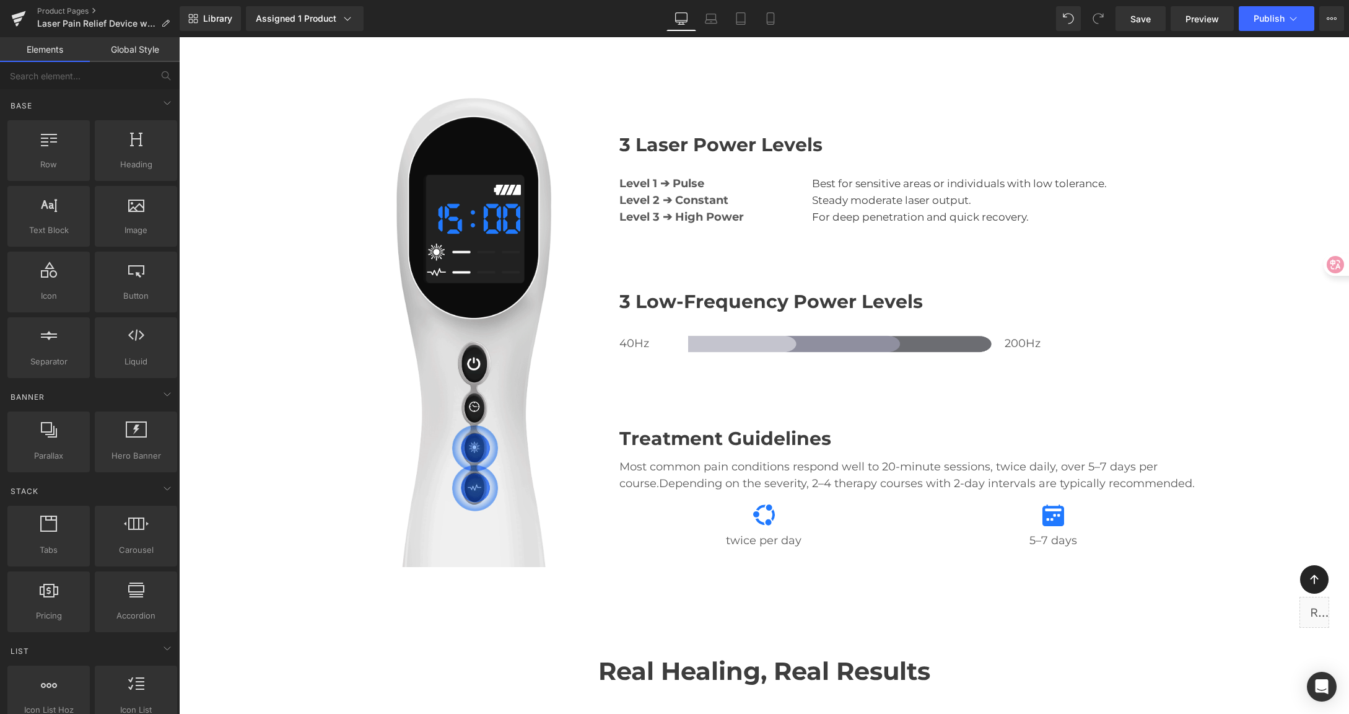
scroll to position [2690, 0]
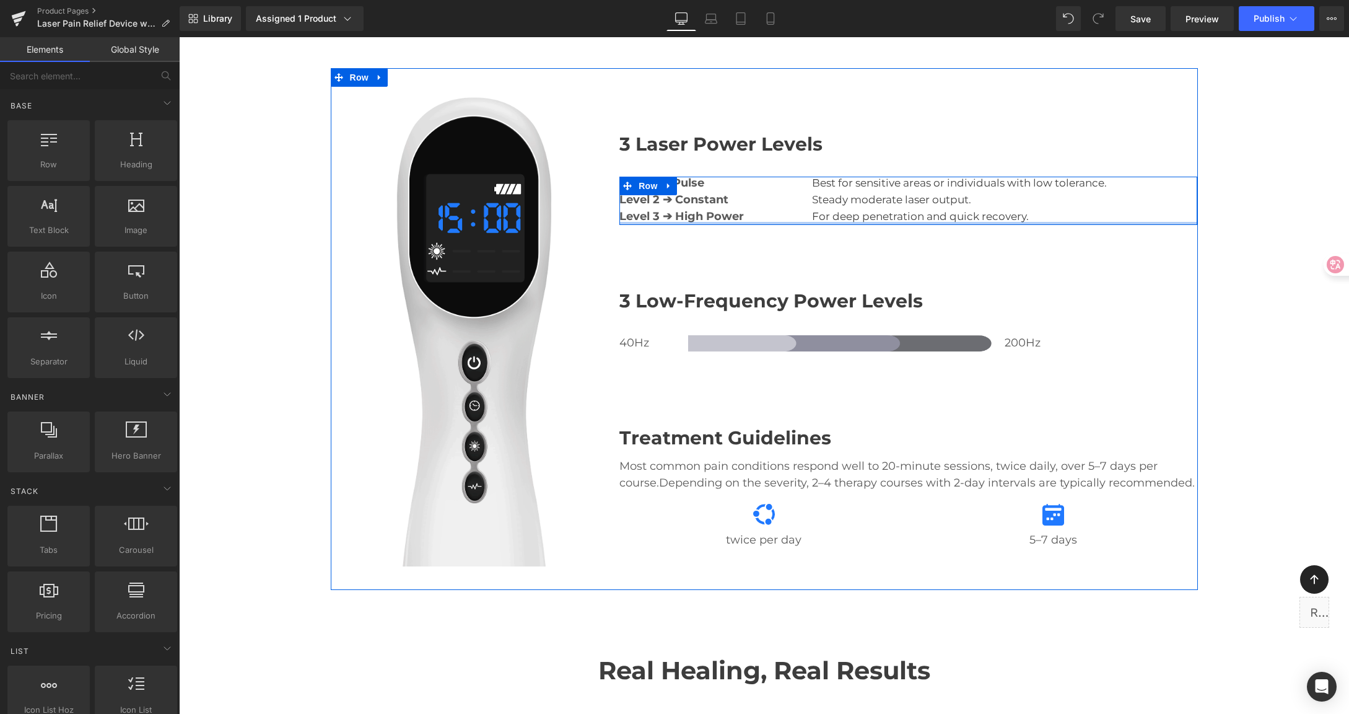
click at [1157, 222] on div at bounding box center [908, 223] width 578 height 3
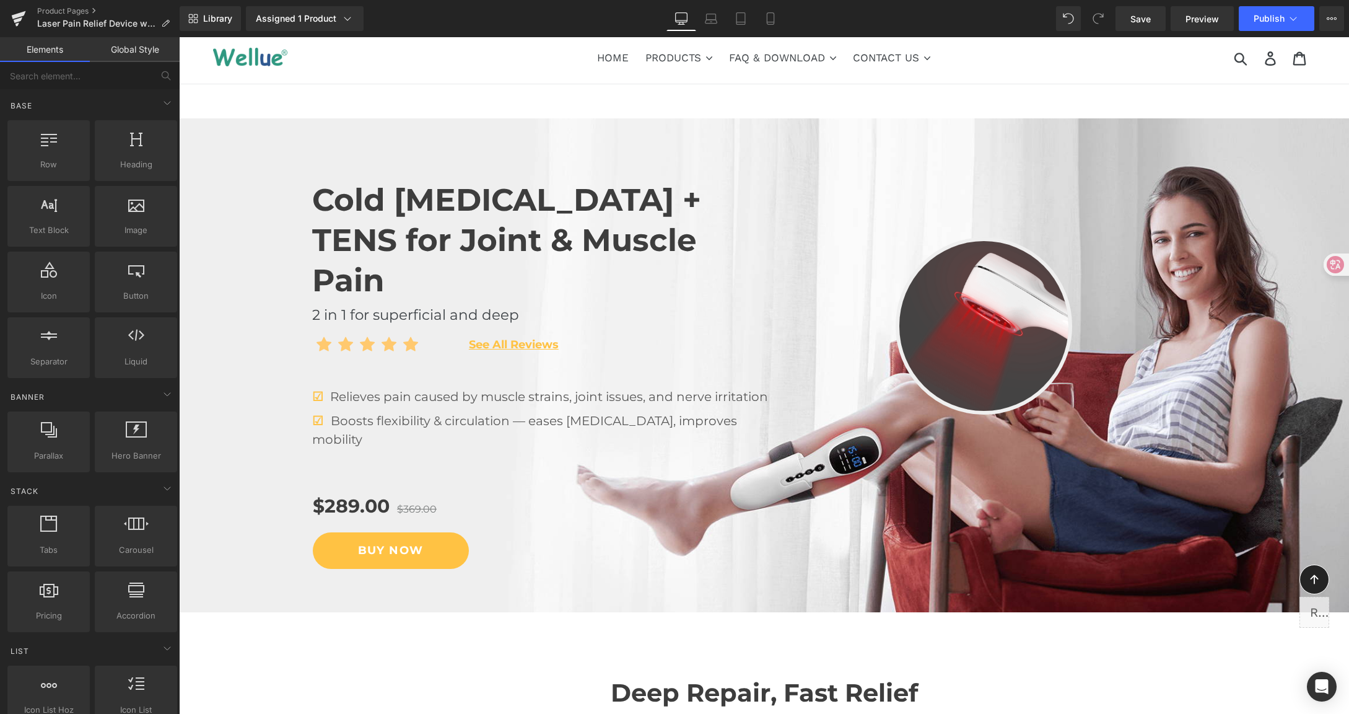
scroll to position [0, 0]
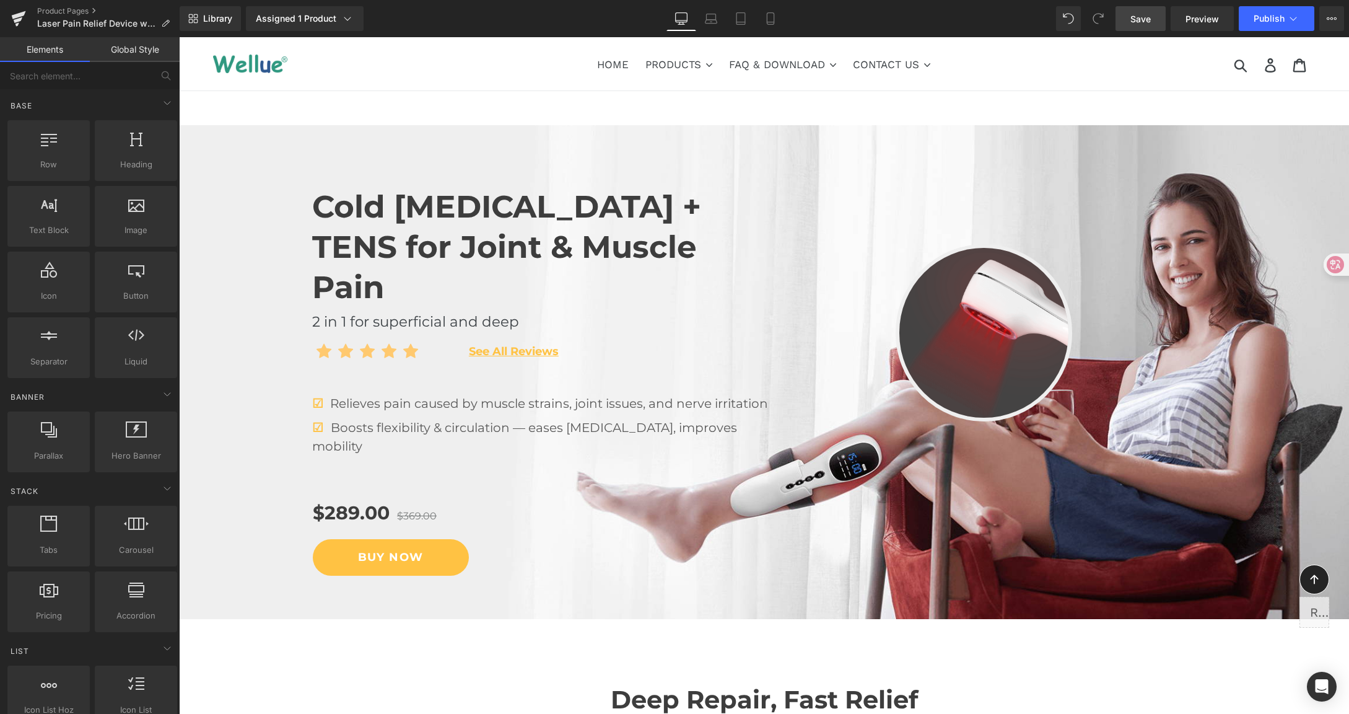
click at [1149, 22] on span "Save" at bounding box center [1140, 18] width 20 height 13
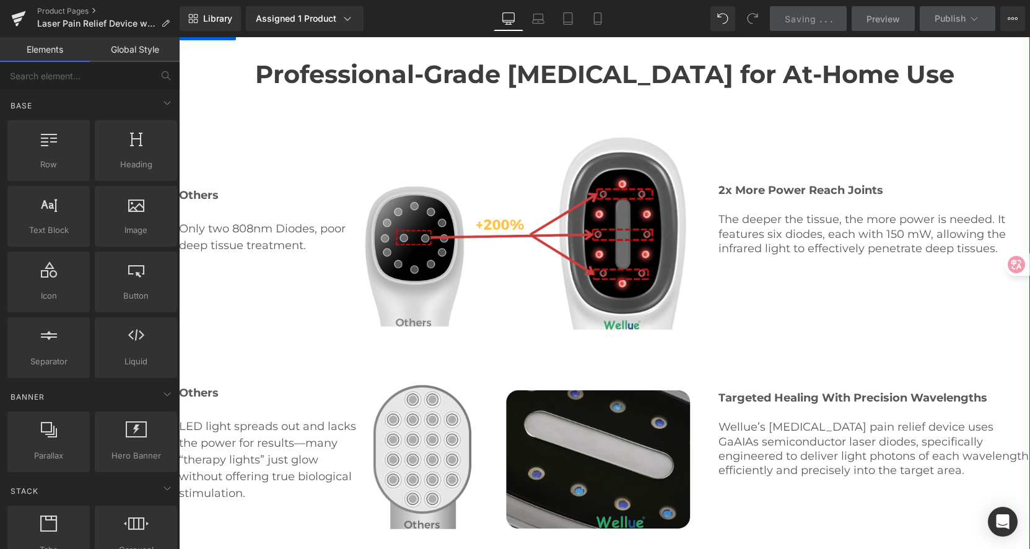
scroll to position [1753, 0]
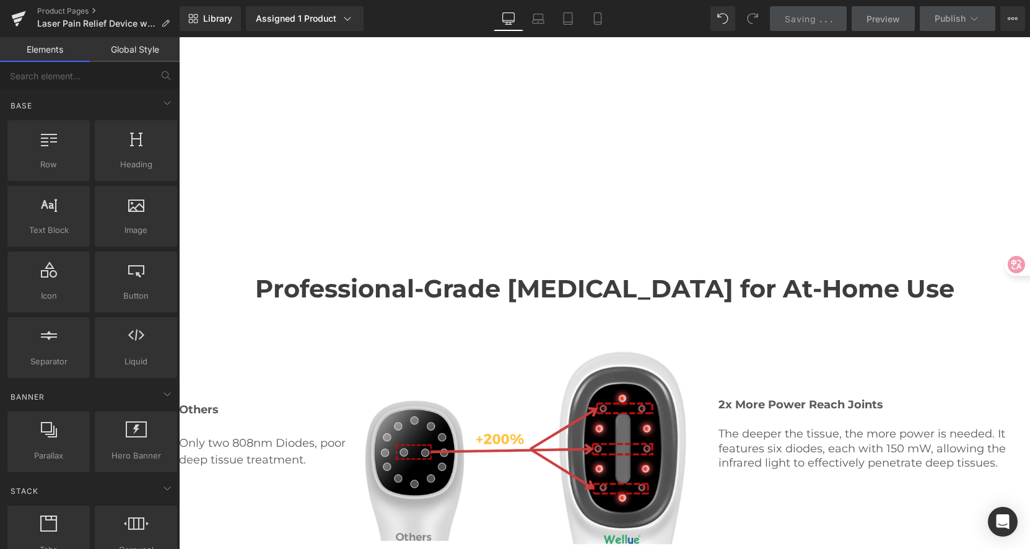
click at [796, 24] on span "Saving" at bounding box center [801, 19] width 32 height 11
click at [802, 25] on div "Saving . . ." at bounding box center [809, 18] width 48 height 13
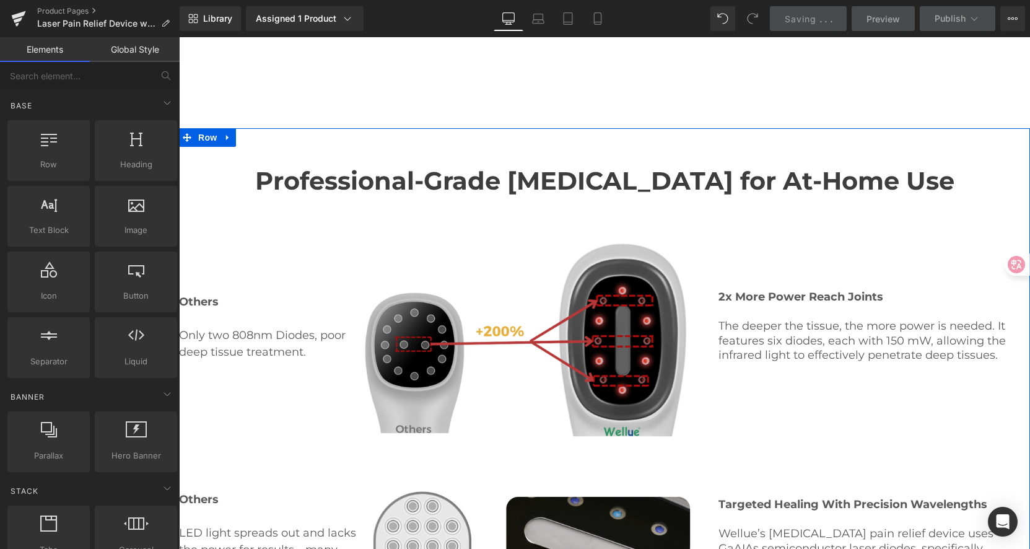
scroll to position [1864, 0]
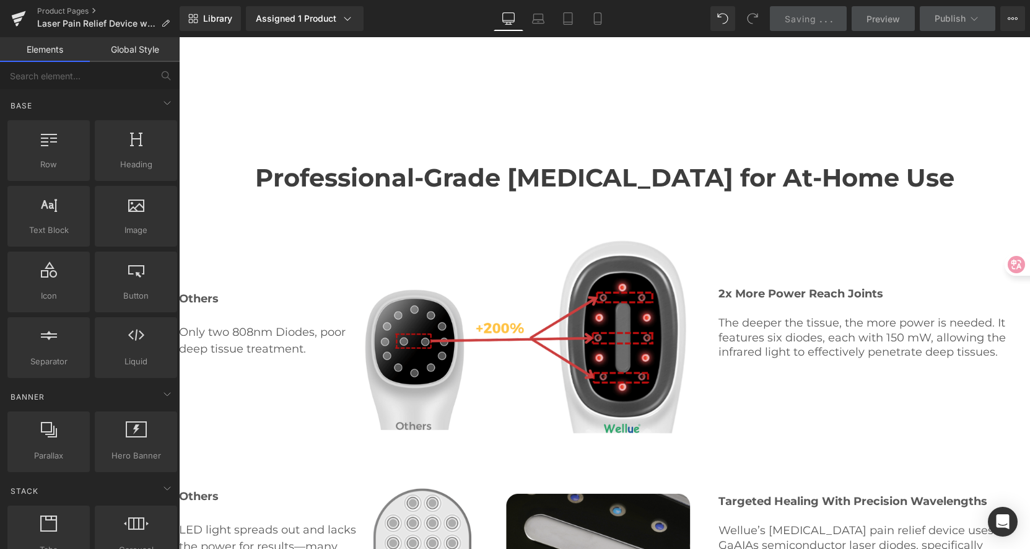
click at [795, 15] on span "Saving" at bounding box center [801, 19] width 32 height 11
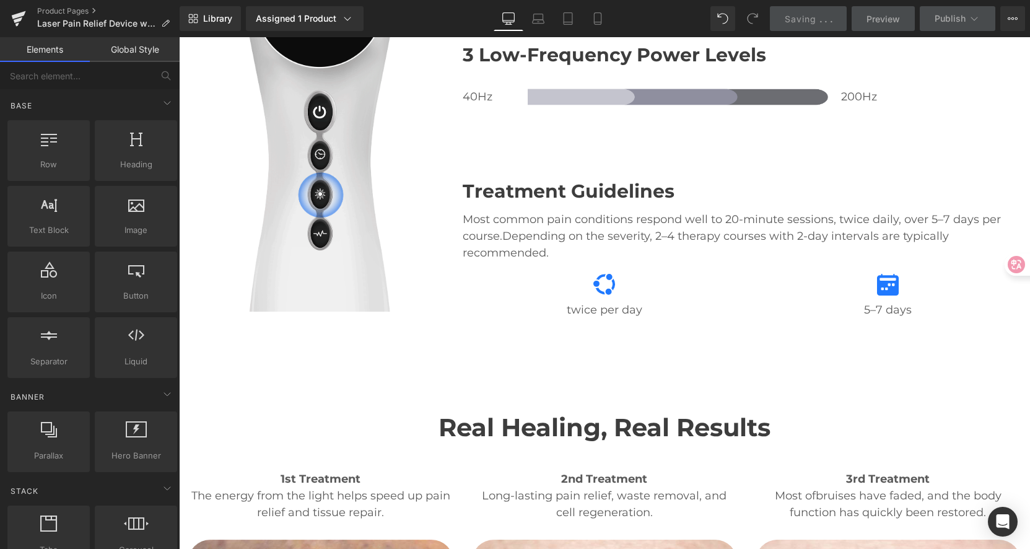
scroll to position [2929, 0]
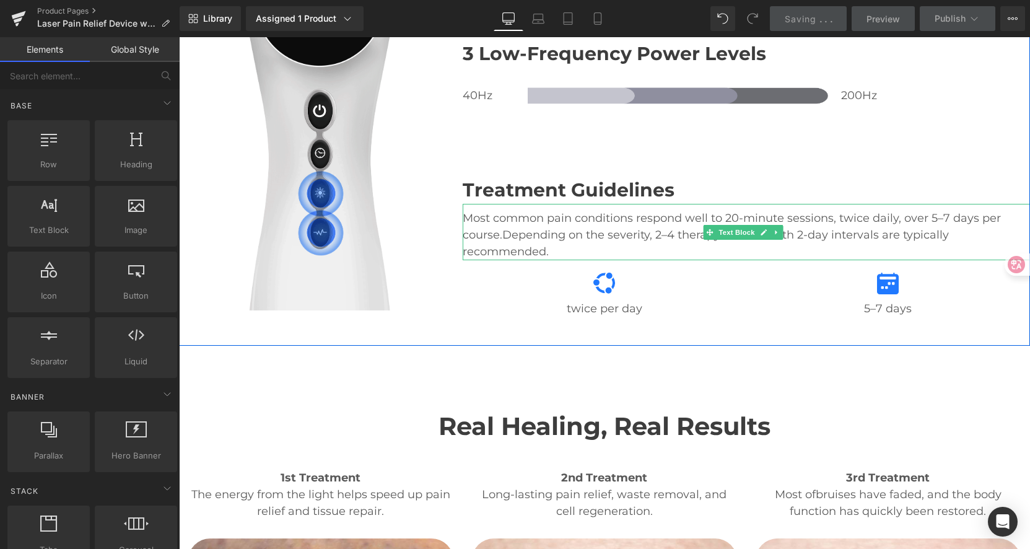
click at [492, 243] on p "Most common pain conditions respond well to 20-minute sessions, twice daily, ov…" at bounding box center [746, 235] width 567 height 50
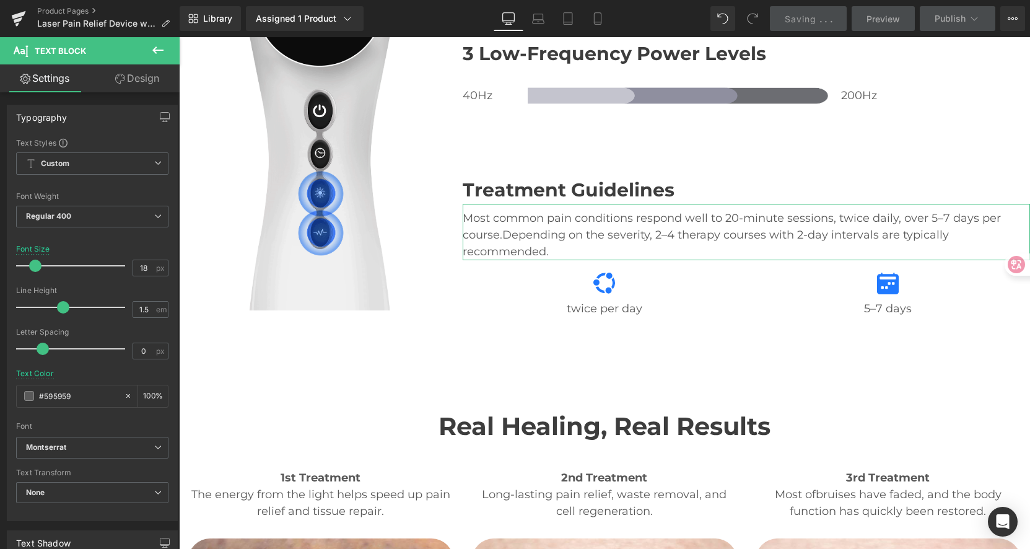
click at [144, 72] on link "Design" at bounding box center [137, 78] width 90 height 28
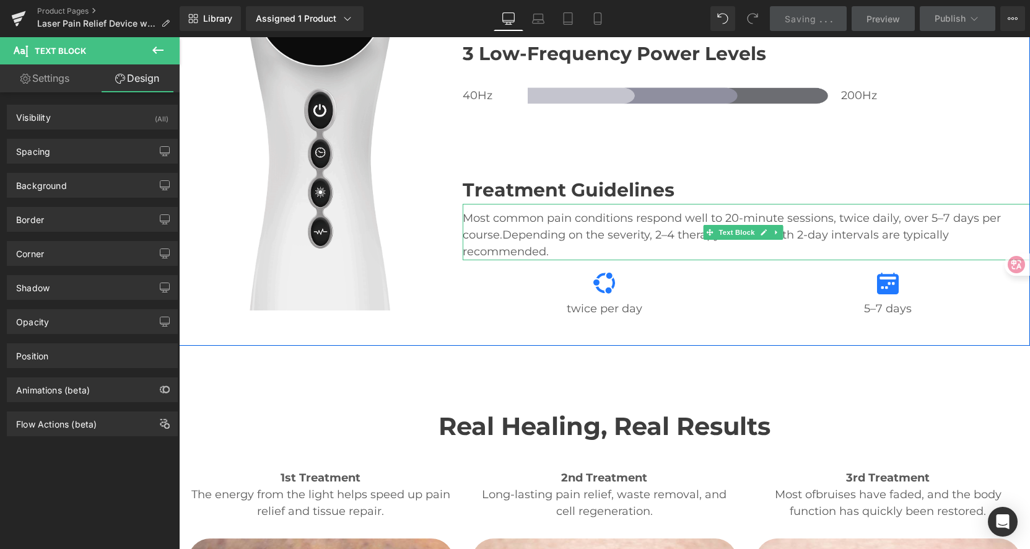
click at [503, 238] on span "Depending on the severity, 2–4 therapy courses with 2-day intervals are typical…" at bounding box center [706, 243] width 486 height 30
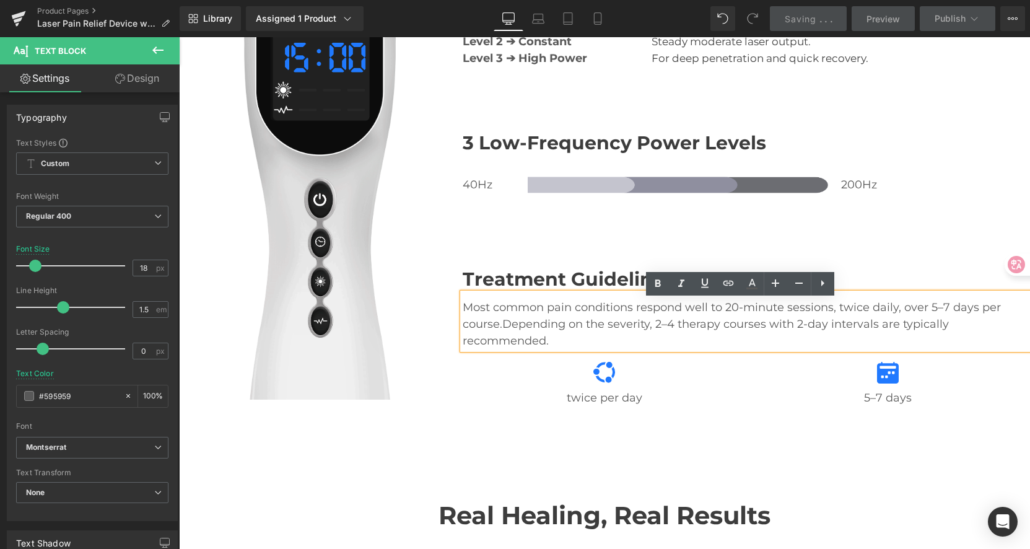
scroll to position [2838, 0]
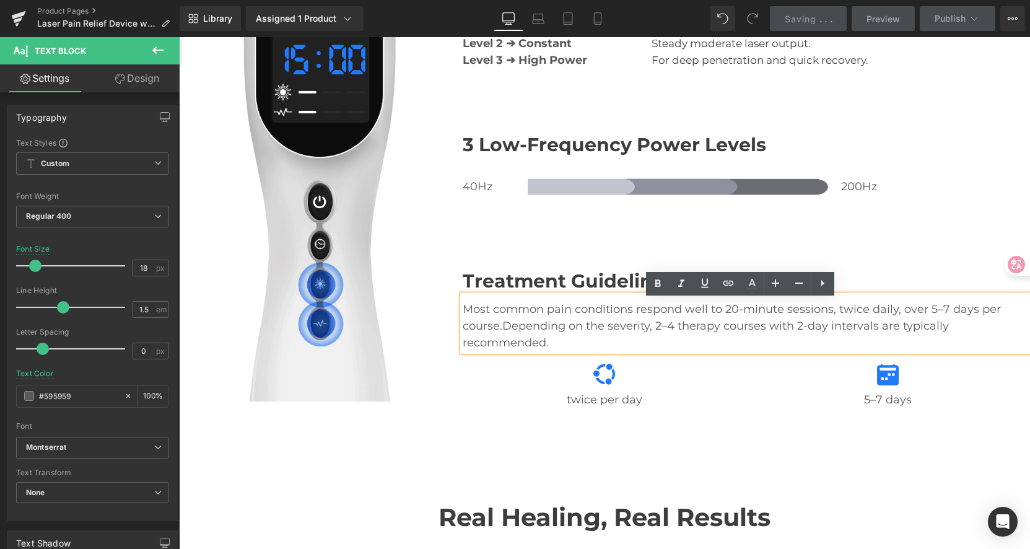
click at [795, 35] on div "Library Assigned 1 Product Product Preview Cold [MEDICAL_DATA] & TENS for Joint…" at bounding box center [605, 18] width 850 height 37
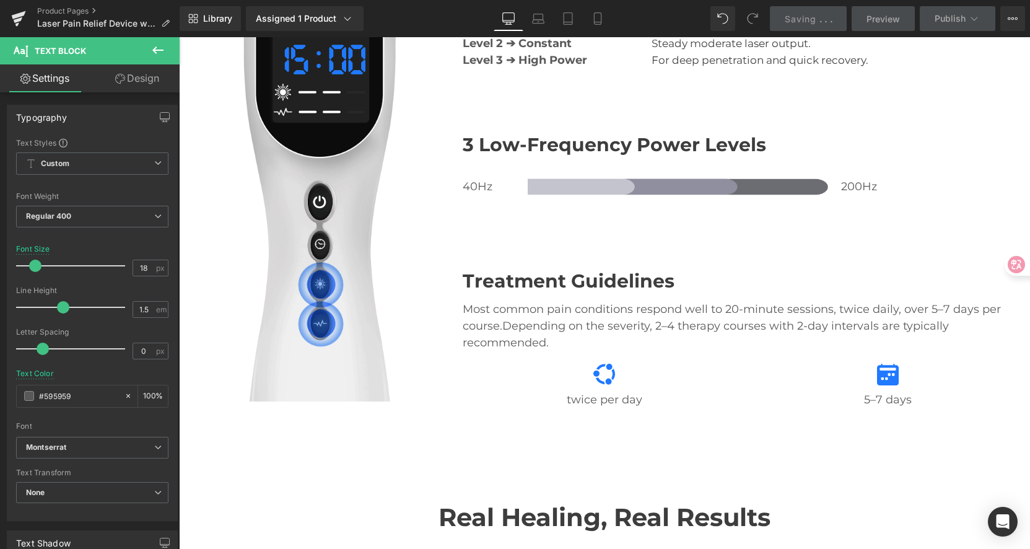
click at [802, 32] on div "Library Assigned 1 Product Product Preview Cold [MEDICAL_DATA] & TENS for Joint…" at bounding box center [605, 18] width 850 height 37
click at [806, 28] on link "Saving . . ." at bounding box center [808, 18] width 77 height 25
click at [808, 26] on link "Saving . . ." at bounding box center [808, 18] width 77 height 25
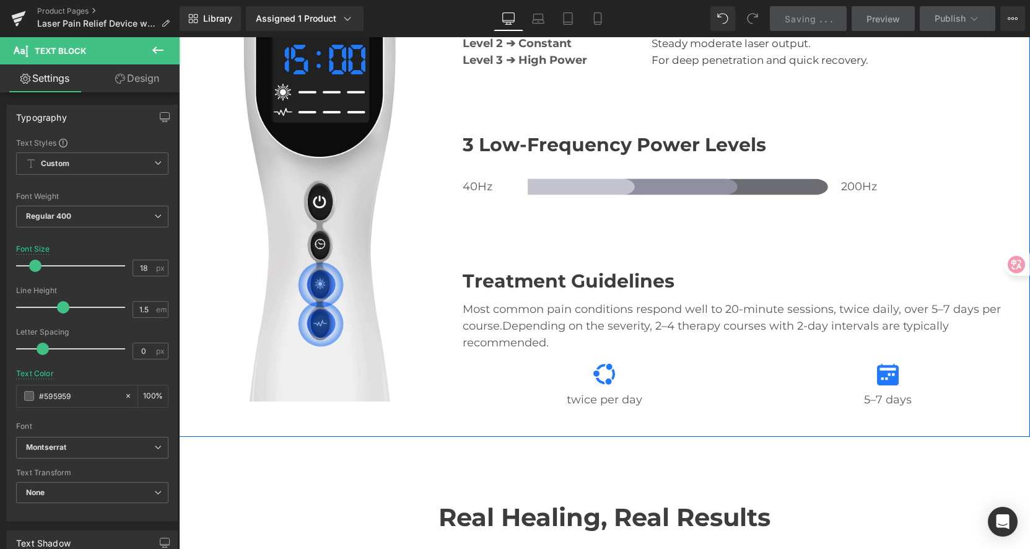
click at [869, 81] on div "3 Laser Power Levels Heading Level 1 ➔ Pulse Heading Best for sensitive areas o…" at bounding box center [746, 162] width 567 height 501
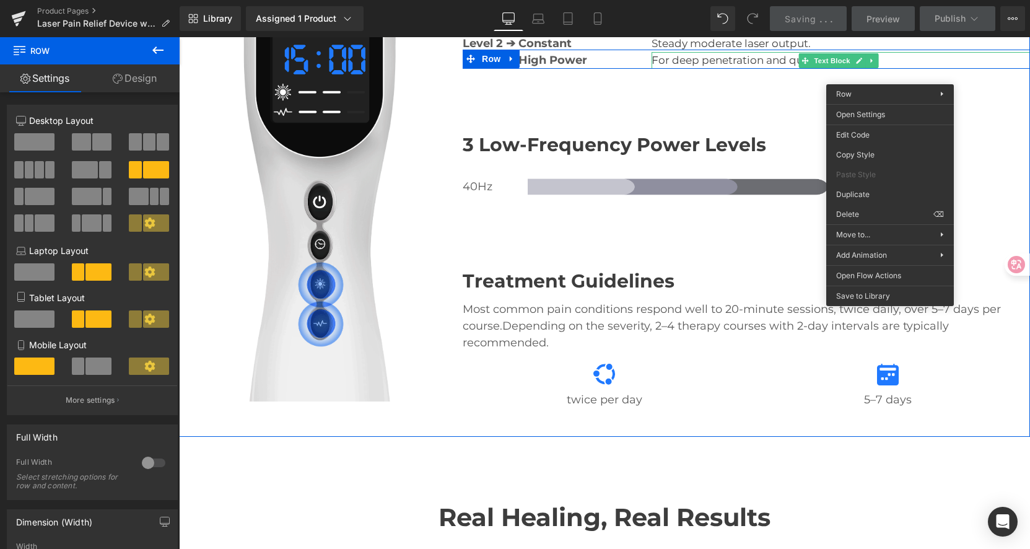
click at [915, 63] on p "For deep penetration and quick recovery." at bounding box center [841, 60] width 378 height 17
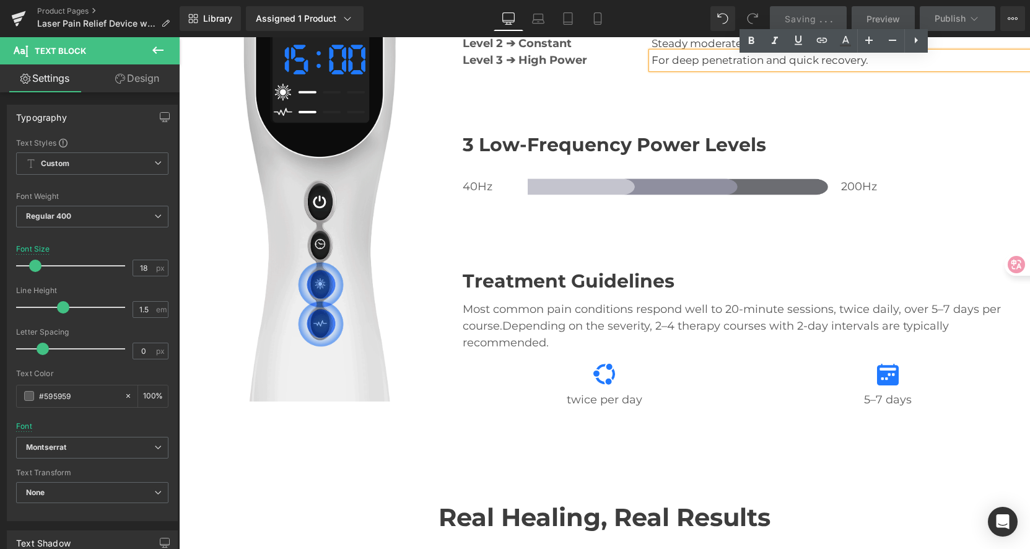
click at [671, 123] on div "3 Laser Power Levels Heading Level 1 ➔ Pulse Heading Best for sensitive areas o…" at bounding box center [746, 162] width 567 height 501
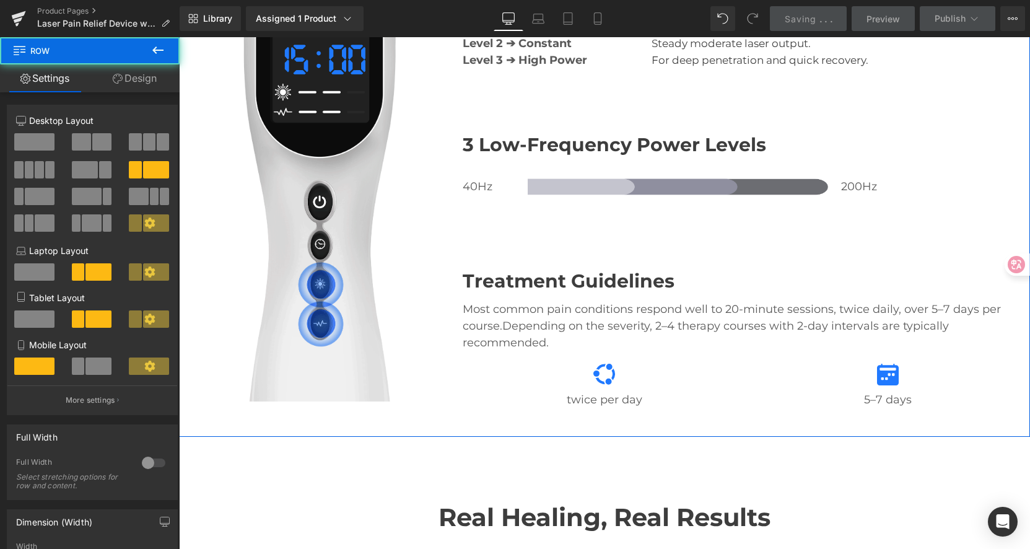
click at [565, 96] on div "3 Laser Power Levels Heading Level 1 ➔ Pulse Heading Best for sensitive areas o…" at bounding box center [746, 162] width 567 height 501
